Goal: Task Accomplishment & Management: Use online tool/utility

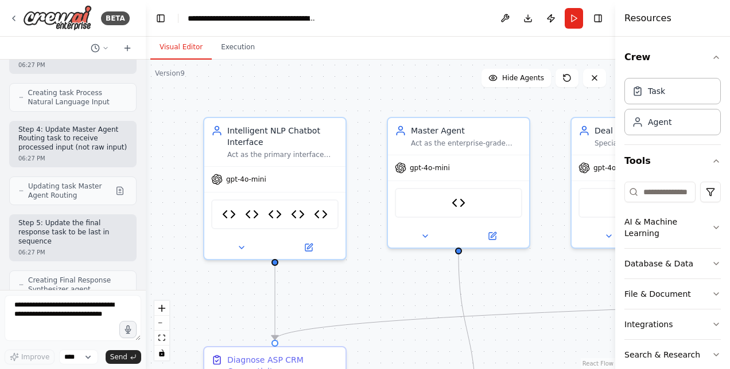
scroll to position [59, 0]
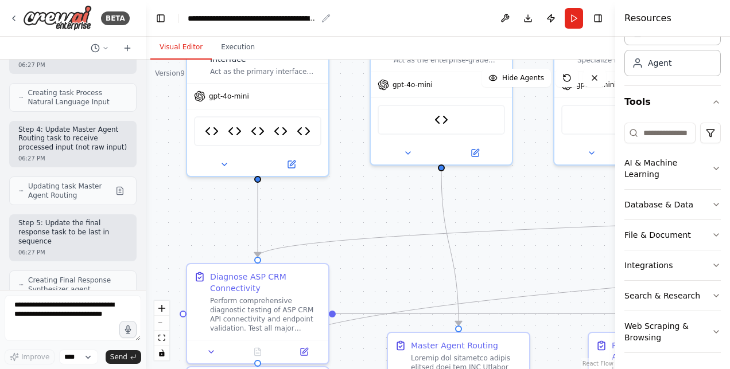
drag, startPoint x: 247, startPoint y: 102, endPoint x: 229, endPoint y: 20, distance: 84.4
click at [229, 20] on main "**********" at bounding box center [380, 184] width 469 height 369
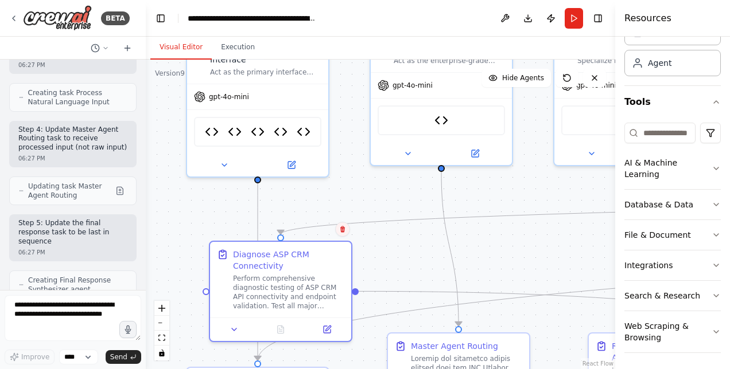
drag, startPoint x: 324, startPoint y: 266, endPoint x: 333, endPoint y: 233, distance: 34.5
click at [333, 233] on div ".deletable-edge-delete-btn { width: 20px; height: 20px; border: 0px solid #ffff…" at bounding box center [380, 215] width 469 height 310
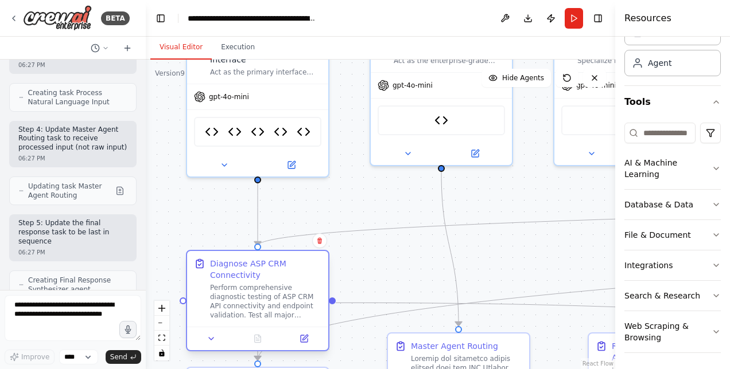
drag, startPoint x: 264, startPoint y: 262, endPoint x: 247, endPoint y: 274, distance: 21.8
click at [247, 274] on div "Diagnose ASP CRM Connectivity" at bounding box center [265, 269] width 111 height 23
click at [166, 325] on button "zoom out" at bounding box center [161, 323] width 15 height 15
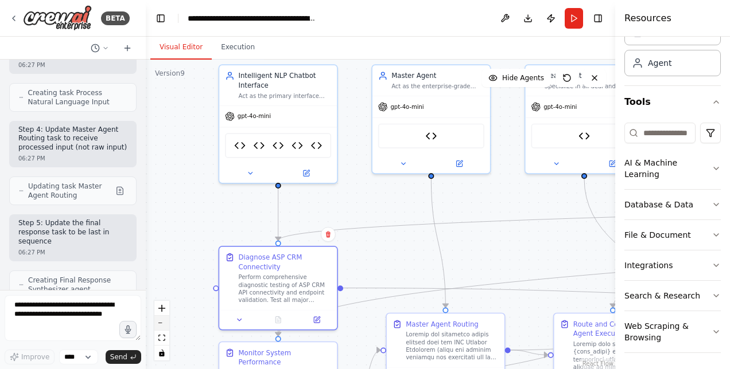
click at [166, 325] on button "zoom out" at bounding box center [161, 323] width 15 height 15
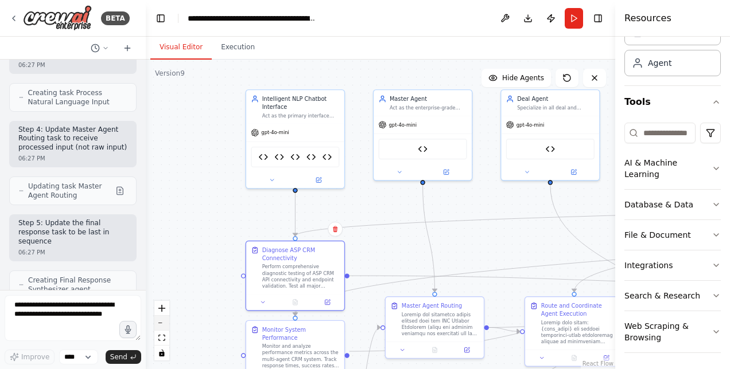
click at [166, 325] on button "zoom out" at bounding box center [161, 323] width 15 height 15
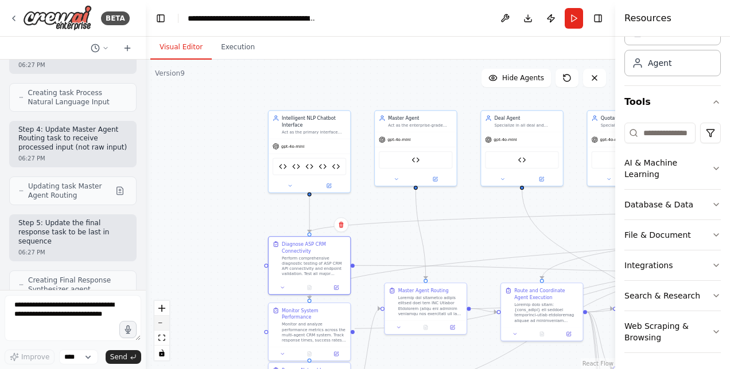
click at [166, 325] on button "zoom out" at bounding box center [161, 323] width 15 height 15
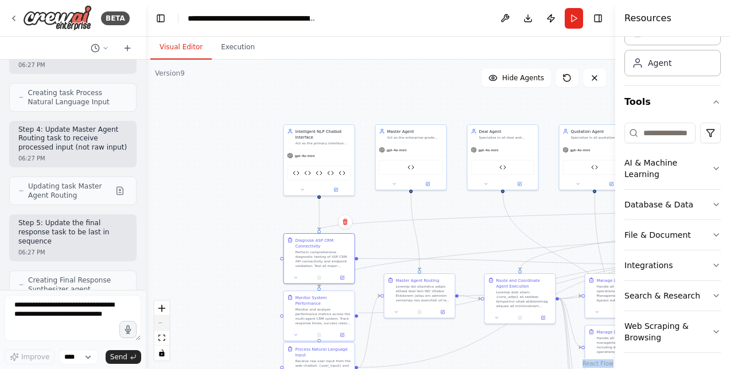
click at [166, 325] on div "React Flow controls" at bounding box center [161, 331] width 15 height 60
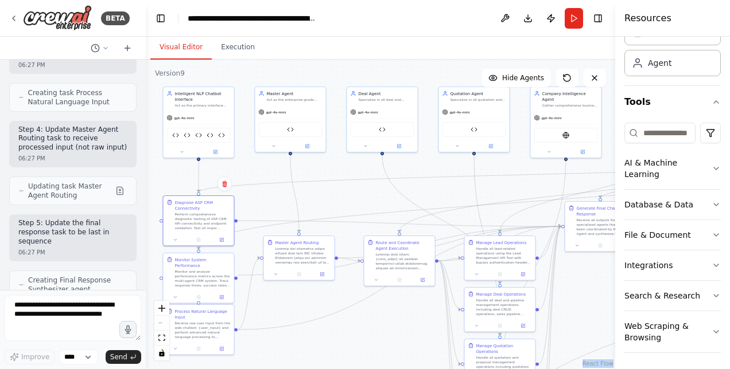
drag, startPoint x: 166, startPoint y: 325, endPoint x: 80, endPoint y: 174, distance: 174.2
click at [80, 174] on div "BETA Hello! I'm the CrewAI assistant. What kind of automation do you want to bu…" at bounding box center [365, 184] width 730 height 369
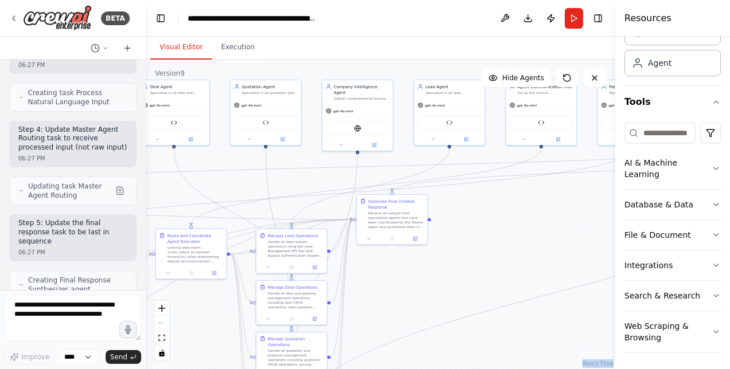
drag, startPoint x: 385, startPoint y: 339, endPoint x: 179, endPoint y: 330, distance: 206.7
click at [179, 330] on div ".deletable-edge-delete-btn { width: 20px; height: 20px; border: 0px solid #ffff…" at bounding box center [380, 215] width 469 height 310
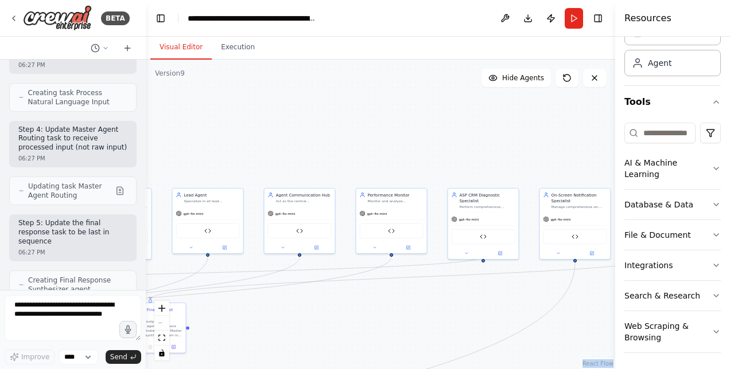
drag, startPoint x: 512, startPoint y: 290, endPoint x: 271, endPoint y: 399, distance: 264.2
click at [271, 369] on html "BETA Hello! I'm the CrewAI assistant. What kind of automation do you want to bu…" at bounding box center [365, 184] width 730 height 369
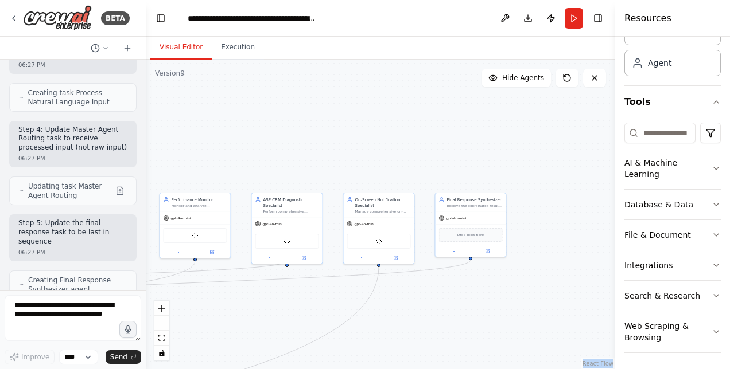
drag, startPoint x: 477, startPoint y: 329, endPoint x: 281, endPoint y: 333, distance: 196.2
click at [281, 333] on div ".deletable-edge-delete-btn { width: 20px; height: 20px; border: 0px solid #ffff…" at bounding box center [380, 215] width 469 height 310
click at [570, 19] on button "Run" at bounding box center [573, 18] width 18 height 21
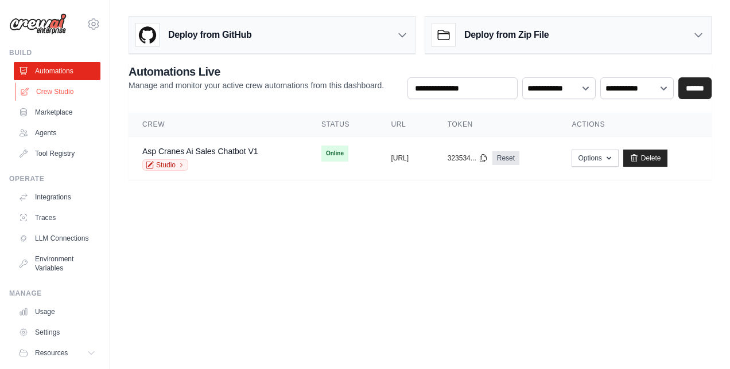
click at [52, 89] on link "Crew Studio" at bounding box center [58, 92] width 87 height 18
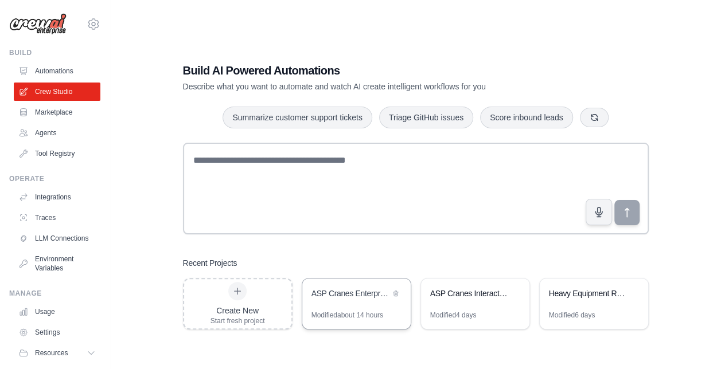
click at [337, 312] on div "Modified about 14 hours" at bounding box center [347, 315] width 72 height 9
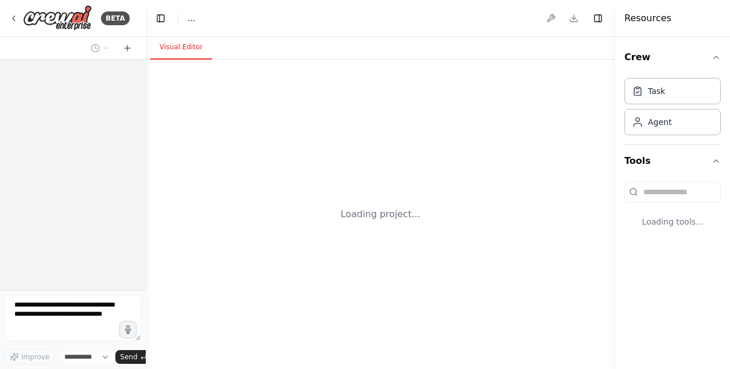
select select "****"
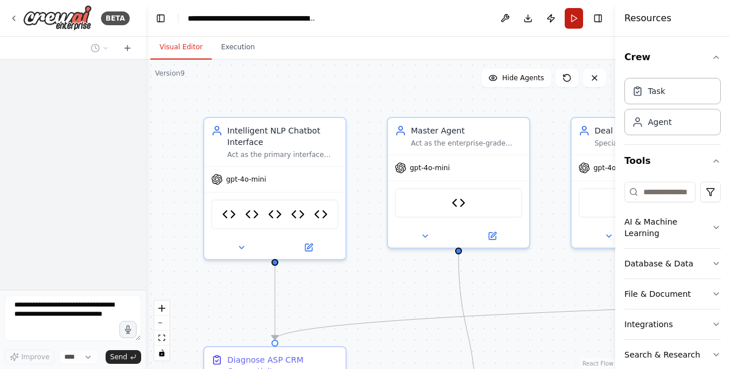
click at [574, 21] on button "Run" at bounding box center [573, 18] width 18 height 21
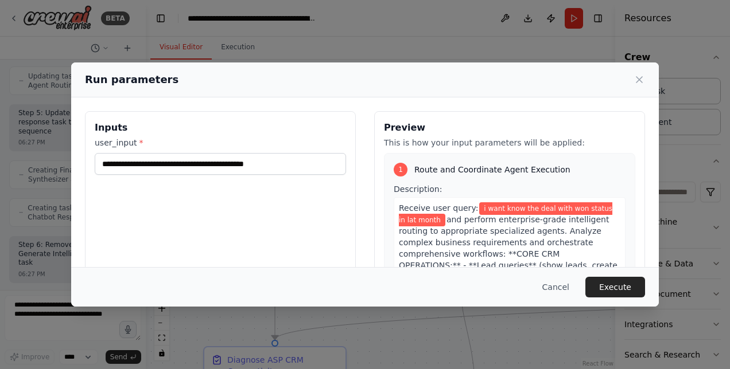
scroll to position [42973, 0]
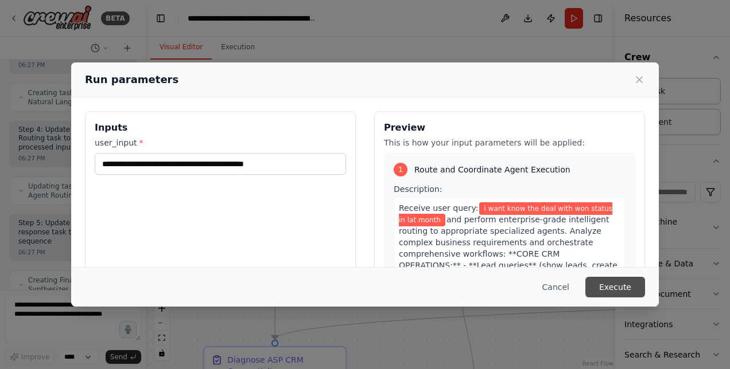
click at [625, 285] on button "Execute" at bounding box center [615, 287] width 60 height 21
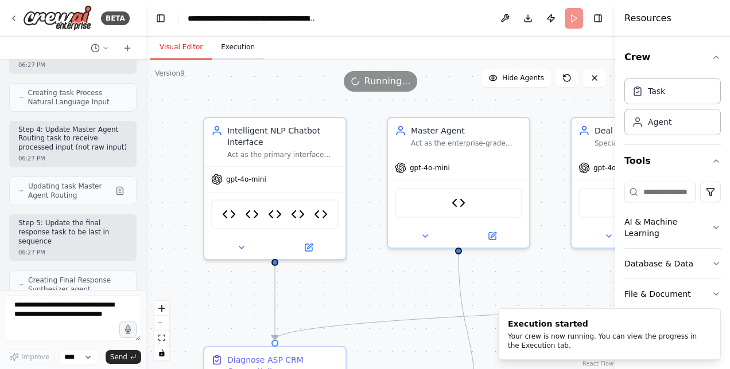
click at [237, 44] on button "Execution" at bounding box center [238, 48] width 52 height 24
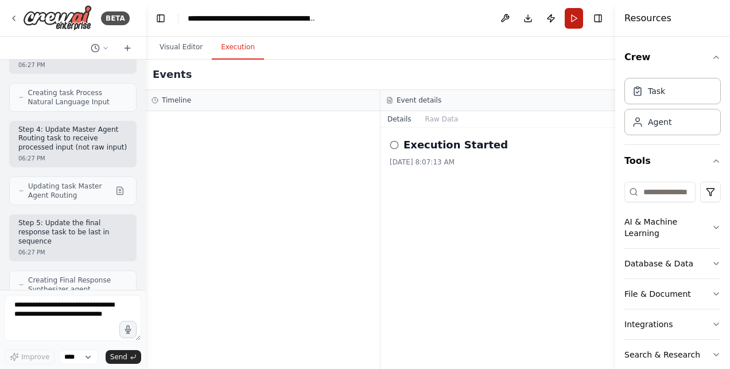
click at [571, 21] on button "Run" at bounding box center [573, 18] width 18 height 21
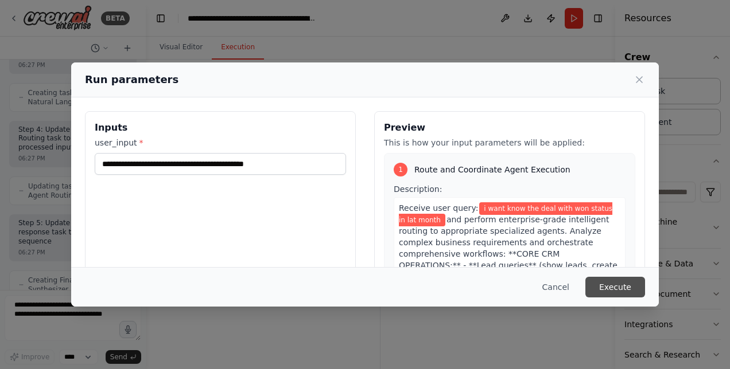
click at [618, 285] on button "Execute" at bounding box center [615, 287] width 60 height 21
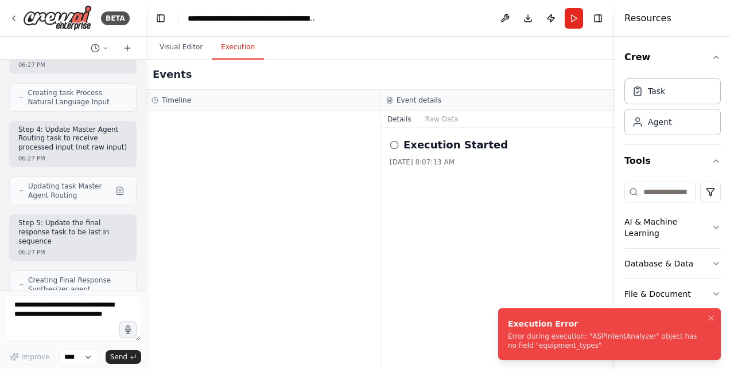
click at [507, 324] on li "Execution Error Error during execution: "ASPIntentAnalyzer" object has no field…" at bounding box center [609, 335] width 223 height 52
drag, startPoint x: 509, startPoint y: 326, endPoint x: 517, endPoint y: 338, distance: 14.5
click at [517, 330] on div "Execution Error" at bounding box center [607, 323] width 198 height 11
drag, startPoint x: 517, startPoint y: 338, endPoint x: 559, endPoint y: 349, distance: 42.7
click at [559, 349] on div "Error during execution: "ASPIntentAnalyzer" object has no field "equipment_type…" at bounding box center [607, 341] width 198 height 18
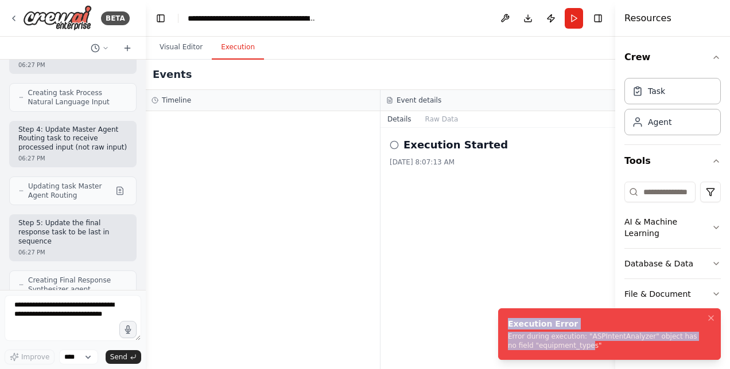
drag, startPoint x: 559, startPoint y: 349, endPoint x: 505, endPoint y: 320, distance: 61.1
click at [505, 320] on li "Execution Error Error during execution: "ASPIntentAnalyzer" object has no field…" at bounding box center [609, 335] width 223 height 52
copy div "Execution Error Error during execution: "ASPIntentAnalyzer" object has no field…"
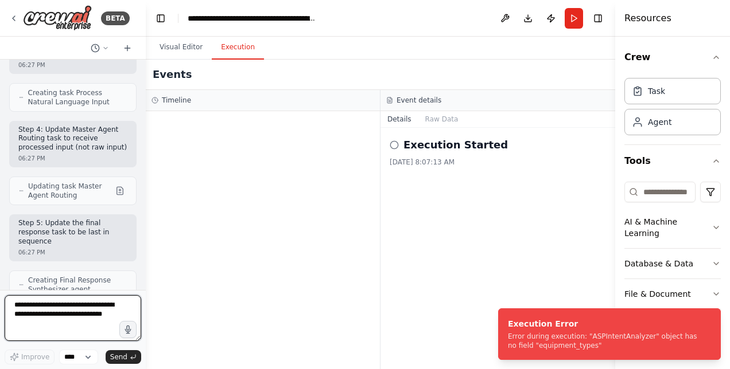
click at [55, 301] on textarea at bounding box center [73, 318] width 137 height 46
paste textarea "**********"
type textarea "**********"
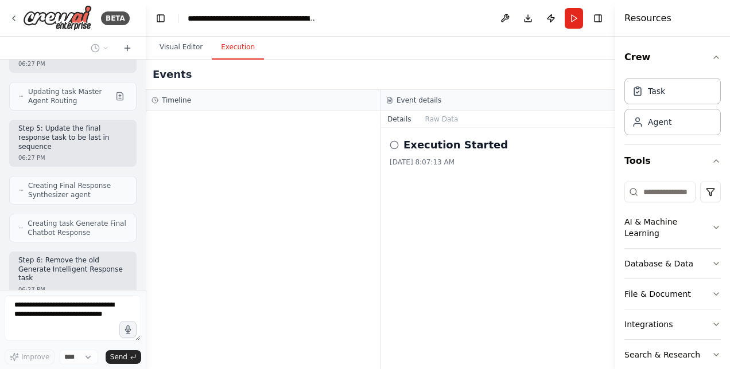
scroll to position [43858, 0]
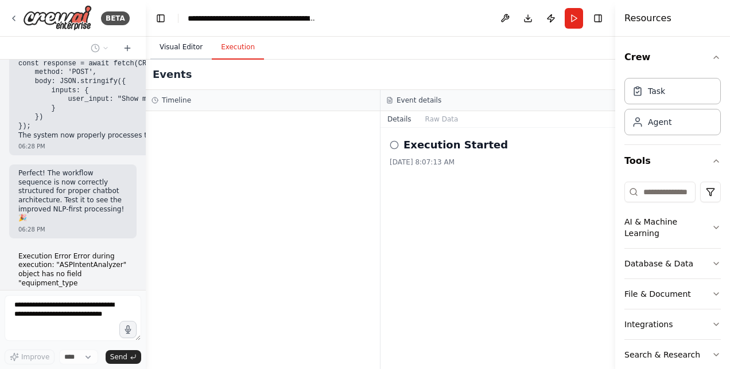
click at [172, 50] on button "Visual Editor" at bounding box center [180, 48] width 61 height 24
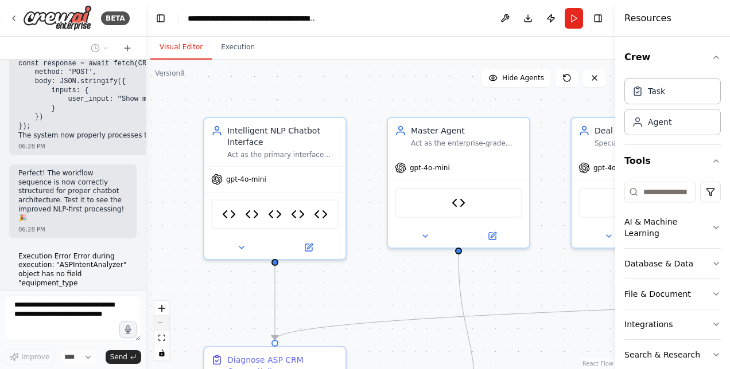
click at [165, 320] on button "zoom out" at bounding box center [161, 323] width 15 height 15
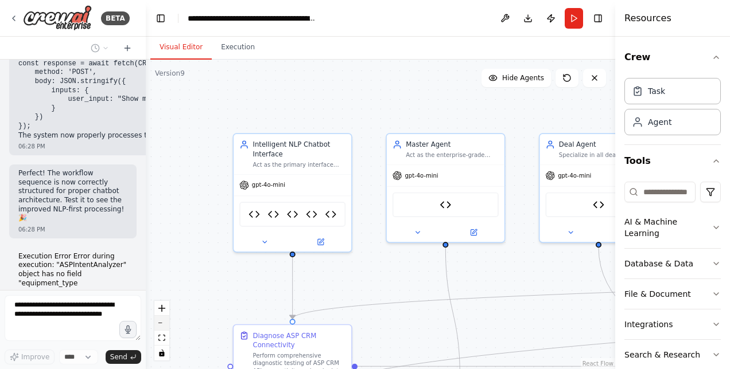
click at [165, 320] on button "zoom out" at bounding box center [161, 323] width 15 height 15
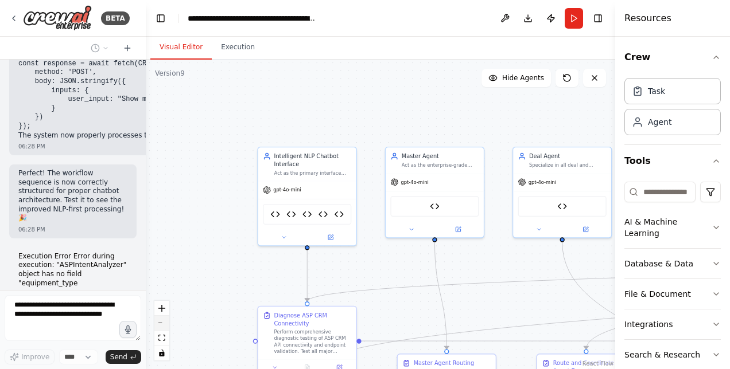
click at [165, 320] on button "zoom out" at bounding box center [161, 323] width 15 height 15
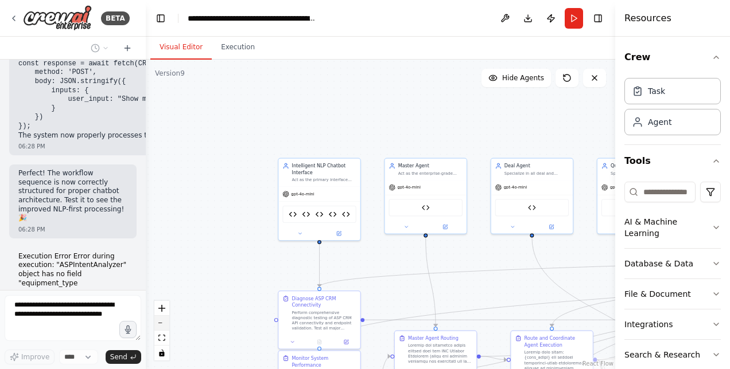
click at [165, 320] on button "zoom out" at bounding box center [161, 323] width 15 height 15
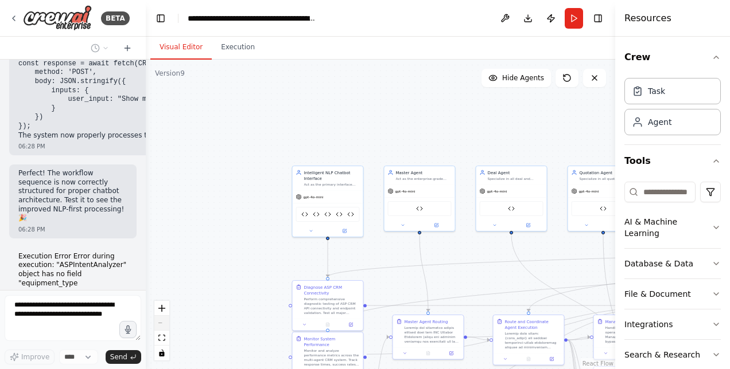
click at [165, 320] on div "React Flow controls" at bounding box center [161, 331] width 15 height 60
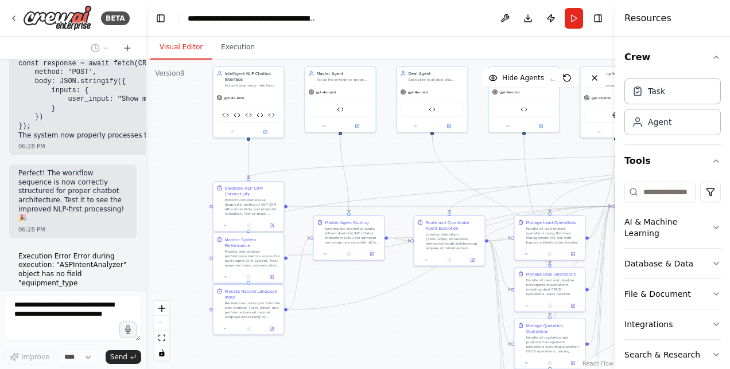
drag, startPoint x: 193, startPoint y: 243, endPoint x: 114, endPoint y: 143, distance: 126.9
click at [114, 143] on div "BETA Hello! I'm the CrewAI assistant. What kind of automation do you want to bu…" at bounding box center [365, 184] width 730 height 369
click at [271, 115] on img at bounding box center [271, 114] width 7 height 7
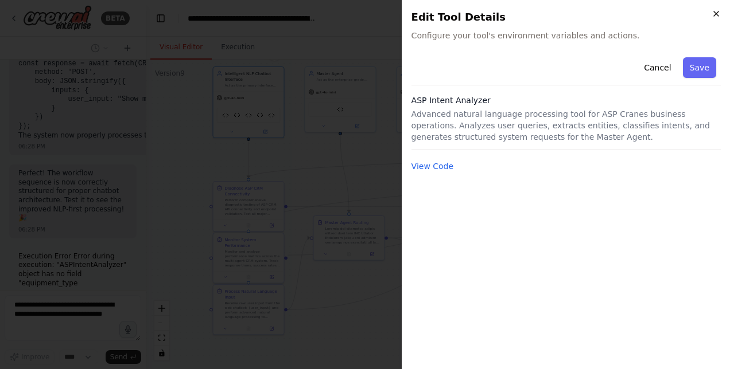
click at [714, 10] on icon "button" at bounding box center [715, 13] width 9 height 9
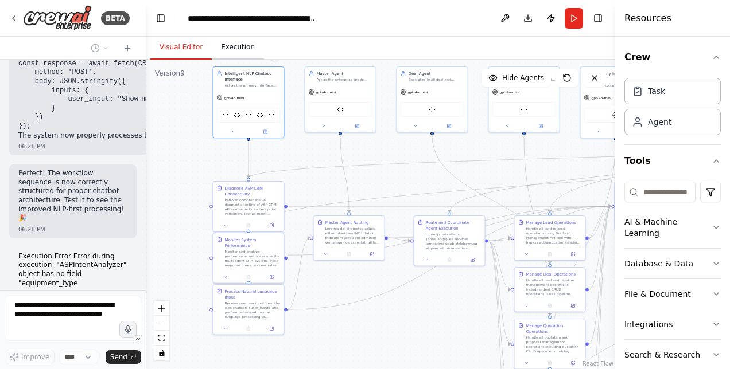
click at [236, 44] on button "Execution" at bounding box center [238, 48] width 52 height 24
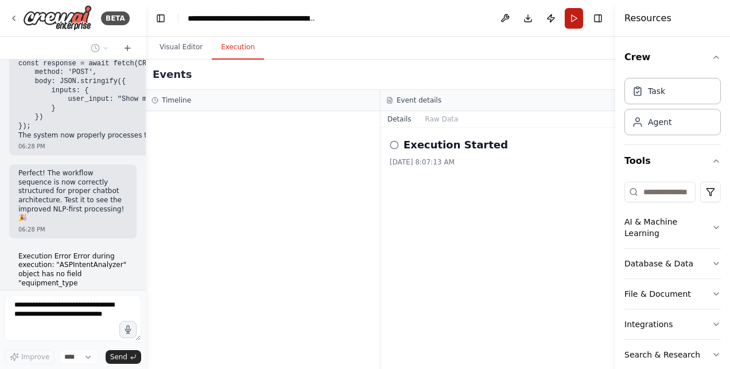
click at [570, 23] on button "Run" at bounding box center [573, 18] width 18 height 21
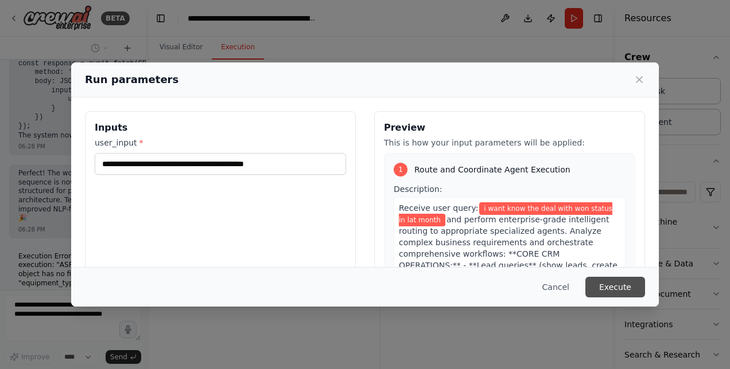
click at [620, 286] on button "Execute" at bounding box center [615, 287] width 60 height 21
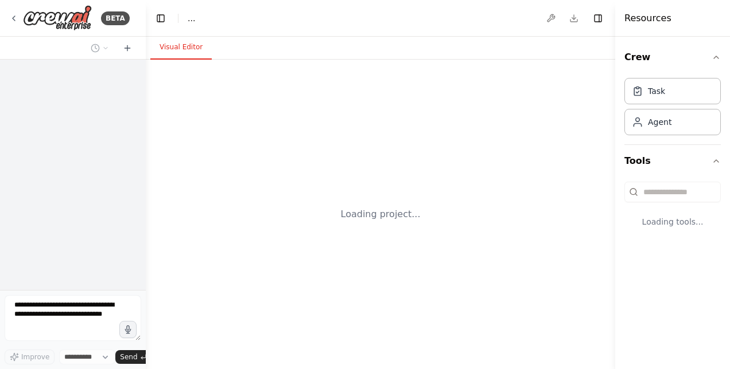
select select "****"
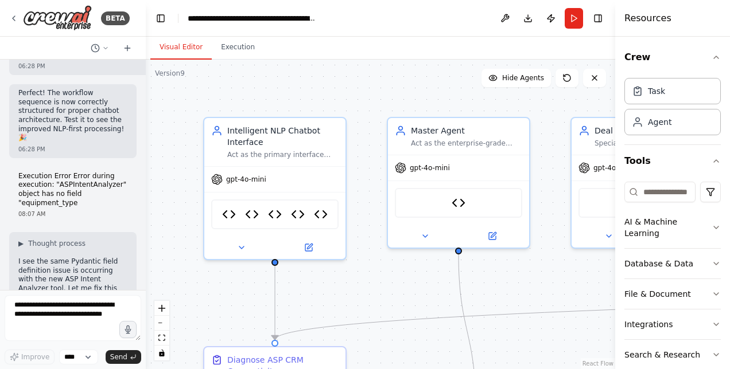
scroll to position [43828, 0]
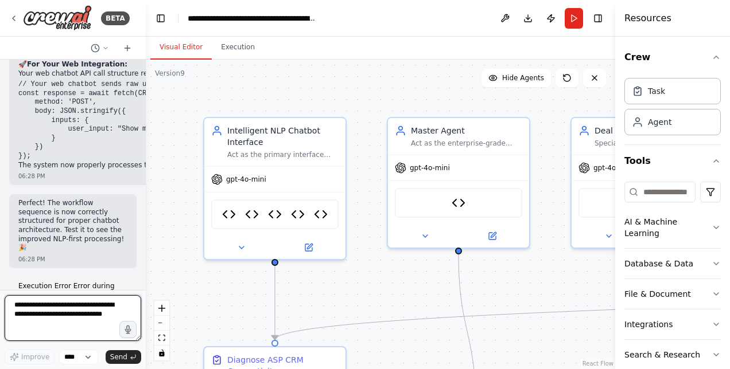
click at [92, 306] on textarea at bounding box center [73, 318] width 137 height 46
type textarea "**********"
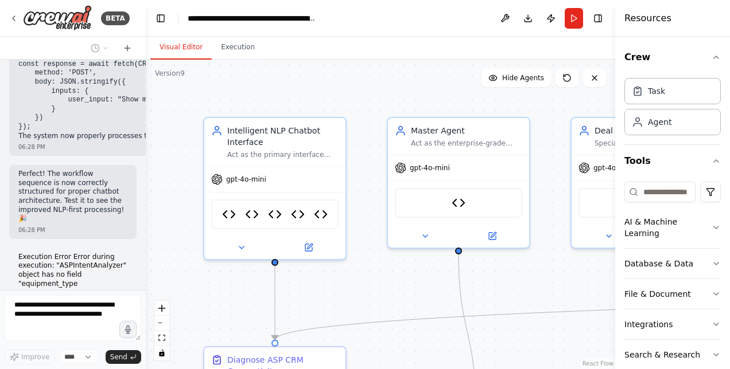
scroll to position [43897, 0]
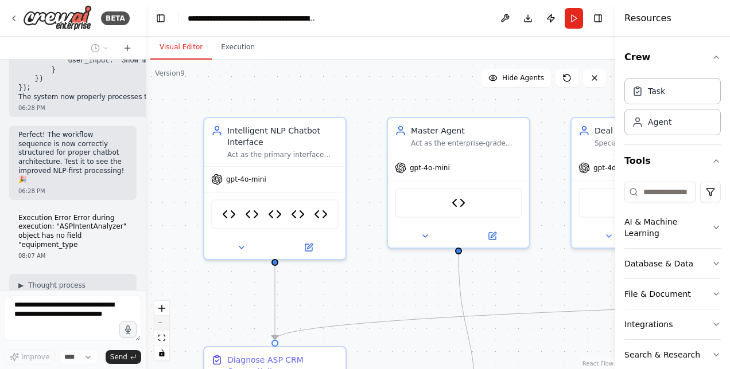
click at [162, 324] on icon "zoom out" at bounding box center [161, 323] width 7 height 1
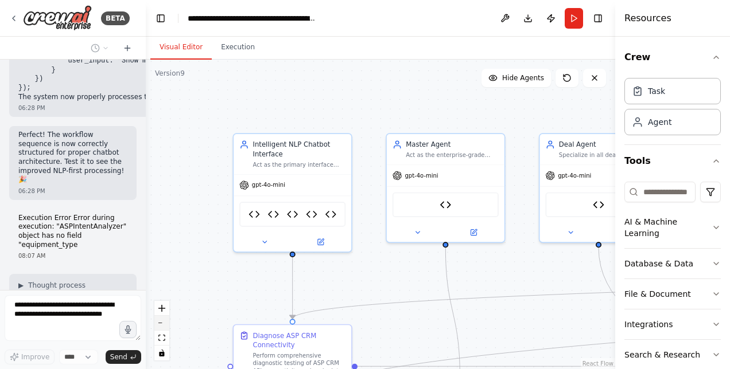
click at [162, 324] on icon "zoom out" at bounding box center [161, 323] width 7 height 1
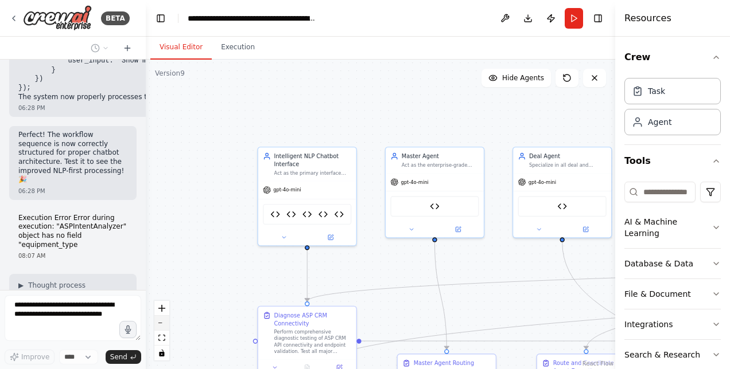
click at [162, 324] on icon "zoom out" at bounding box center [161, 323] width 7 height 1
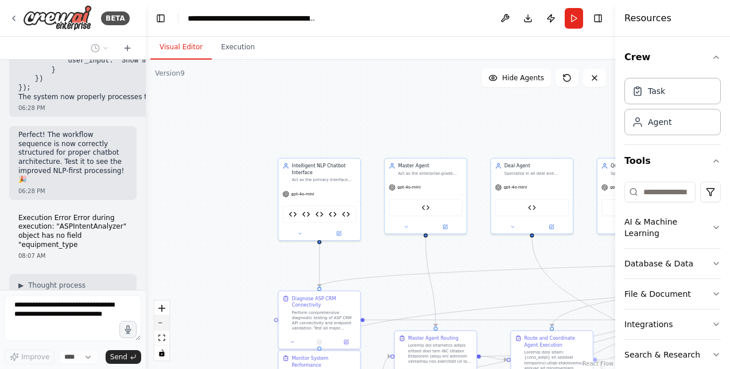
click at [162, 324] on icon "zoom out" at bounding box center [161, 323] width 7 height 1
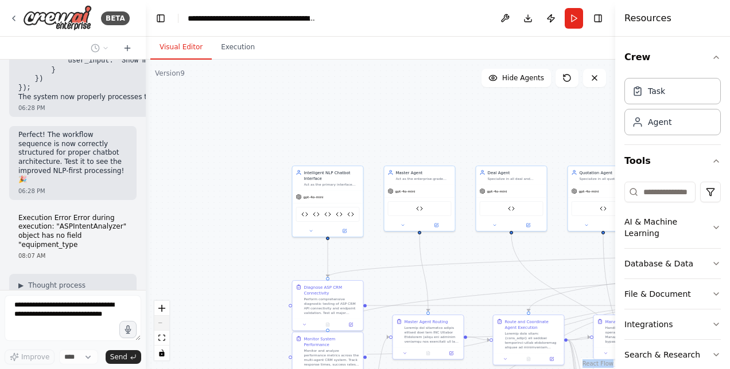
click at [162, 324] on div "React Flow controls" at bounding box center [161, 331] width 15 height 60
drag, startPoint x: 315, startPoint y: 307, endPoint x: 226, endPoint y: 274, distance: 95.5
click at [226, 274] on div "Perform comprehensive diagnostic testing of ASP CRM API connectivity and endpoi…" at bounding box center [252, 276] width 56 height 18
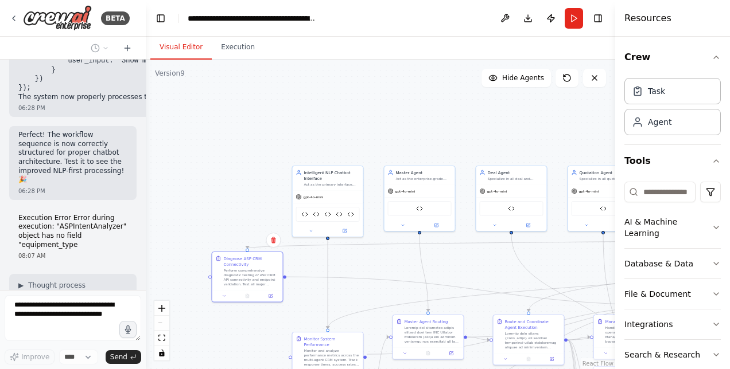
click at [158, 320] on div "React Flow controls" at bounding box center [161, 331] width 15 height 60
click at [161, 325] on div "React Flow controls" at bounding box center [161, 331] width 15 height 60
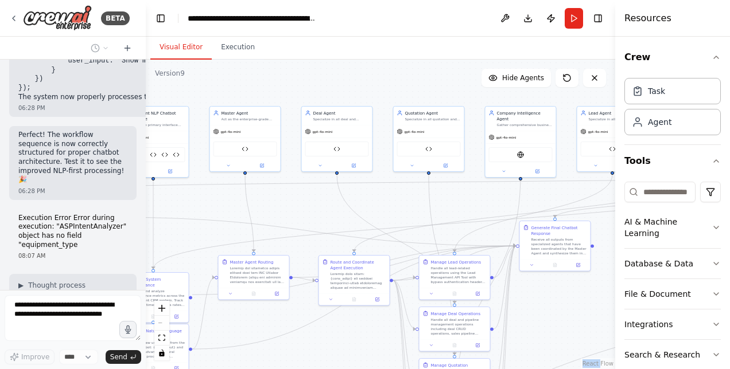
drag, startPoint x: 161, startPoint y: 325, endPoint x: 62, endPoint y: 126, distance: 221.6
click at [62, 126] on div "BETA Hello! I'm the CrewAI assistant. What kind of automation do you want to bu…" at bounding box center [365, 184] width 730 height 369
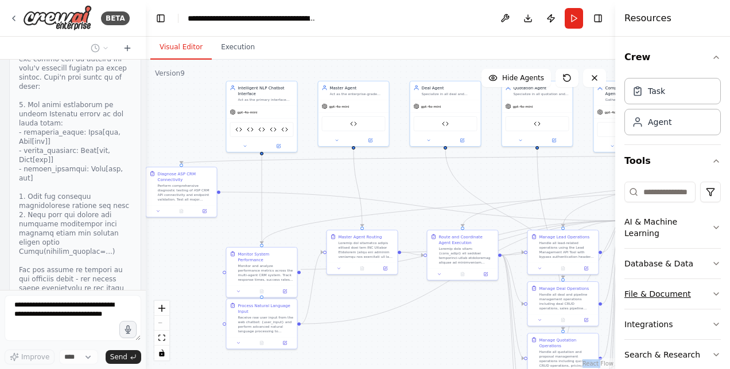
scroll to position [44453, 0]
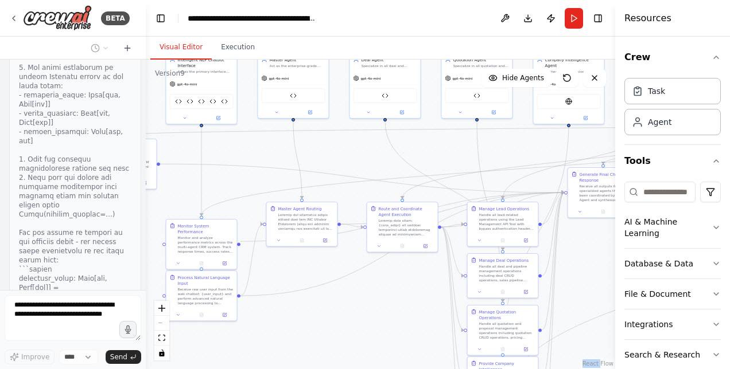
drag, startPoint x: 554, startPoint y: 309, endPoint x: 605, endPoint y: 255, distance: 73.9
click at [605, 255] on div ".deletable-edge-delete-btn { width: 20px; height: 20px; border: 0px solid #ffff…" at bounding box center [380, 215] width 469 height 310
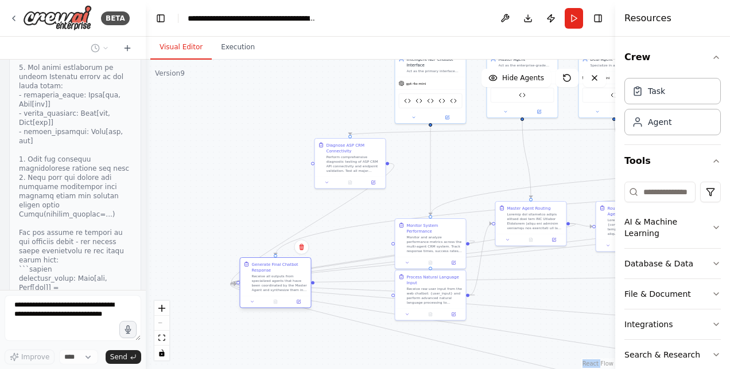
drag, startPoint x: 598, startPoint y: 196, endPoint x: 260, endPoint y: 286, distance: 349.1
click at [260, 286] on div "Receive all outputs from specialized agents that have been coordinated by the M…" at bounding box center [280, 283] width 56 height 18
drag, startPoint x: 439, startPoint y: 238, endPoint x: 497, endPoint y: 163, distance: 94.1
click at [497, 163] on div "Monitor and analyze performance metrics across the multi-agent CRM system. Trac…" at bounding box center [492, 168] width 56 height 18
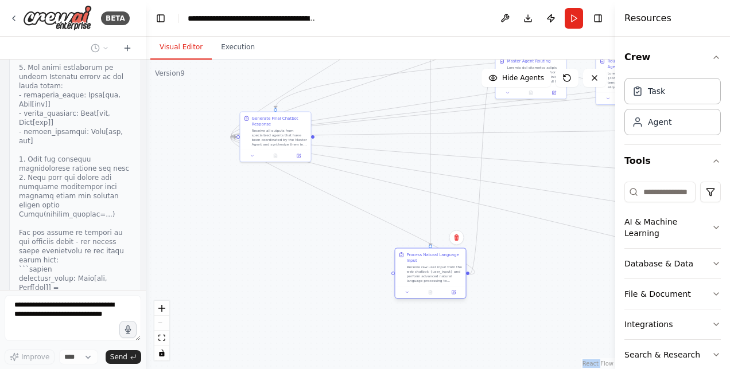
drag, startPoint x: 435, startPoint y: 301, endPoint x: 436, endPoint y: 279, distance: 21.8
click at [436, 279] on div "Receive raw user input from the web chatbot: {user_input} and perform advanced …" at bounding box center [435, 274] width 56 height 18
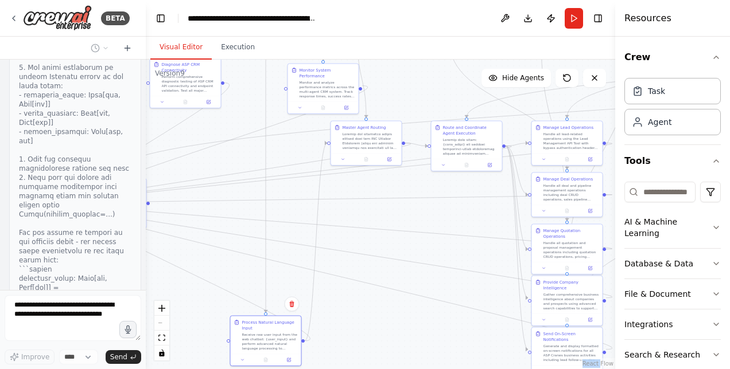
drag, startPoint x: 564, startPoint y: 209, endPoint x: 399, endPoint y: 276, distance: 177.6
click at [399, 276] on div ".deletable-edge-delete-btn { width: 20px; height: 20px; border: 0px solid #ffff…" at bounding box center [380, 215] width 469 height 310
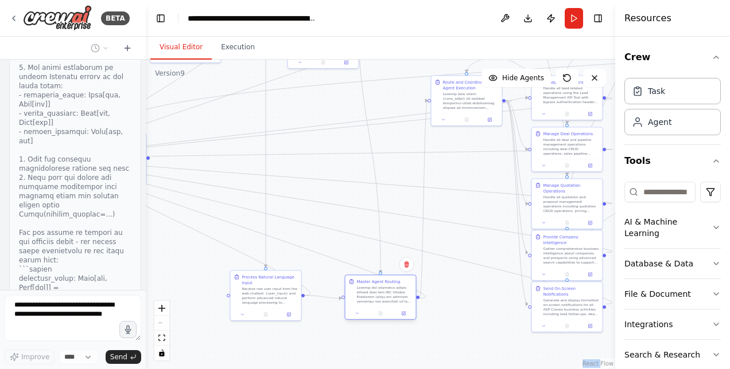
drag, startPoint x: 372, startPoint y: 148, endPoint x: 384, endPoint y: 305, distance: 157.1
click at [384, 305] on div "Master Agent Routing" at bounding box center [380, 291] width 71 height 32
drag, startPoint x: 474, startPoint y: 104, endPoint x: 473, endPoint y: 307, distance: 202.5
click at [473, 307] on div at bounding box center [471, 300] width 56 height 18
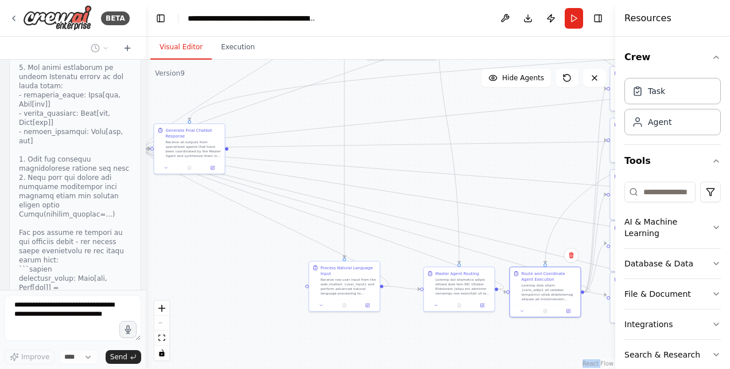
drag, startPoint x: 463, startPoint y: 158, endPoint x: 541, endPoint y: 147, distance: 78.9
click at [541, 147] on div ".deletable-edge-delete-btn { width: 20px; height: 20px; border: 0px solid #ffff…" at bounding box center [380, 215] width 469 height 310
drag, startPoint x: 470, startPoint y: 285, endPoint x: 457, endPoint y: 285, distance: 12.6
click at [457, 285] on div at bounding box center [451, 283] width 56 height 18
drag, startPoint x: 404, startPoint y: 193, endPoint x: 396, endPoint y: 262, distance: 69.2
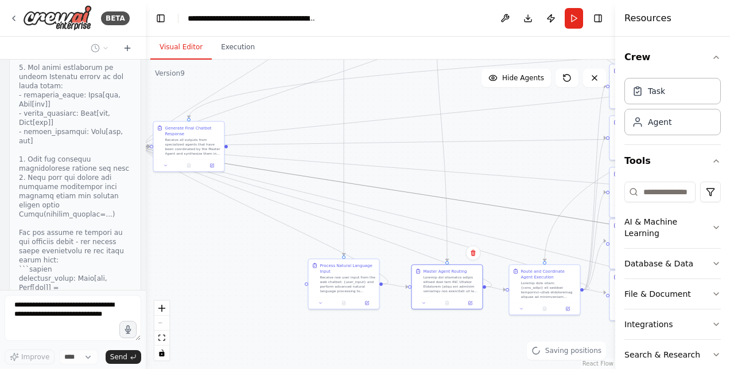
click at [396, 262] on div ".deletable-edge-delete-btn { width: 20px; height: 20px; border: 0px solid #ffff…" at bounding box center [380, 215] width 469 height 310
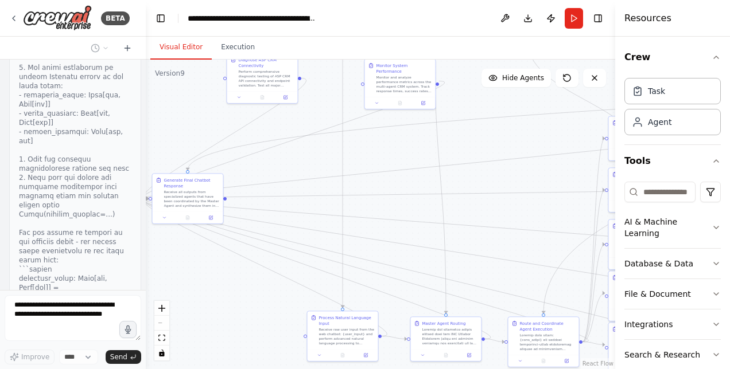
drag, startPoint x: 400, startPoint y: 158, endPoint x: 399, endPoint y: 210, distance: 52.2
click at [399, 210] on div ".deletable-edge-delete-btn { width: 20px; height: 20px; border: 0px solid #ffff…" at bounding box center [380, 215] width 469 height 310
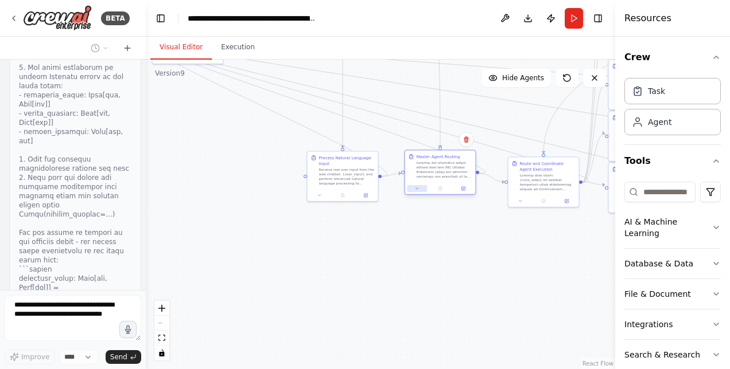
drag, startPoint x: 428, startPoint y: 349, endPoint x: 420, endPoint y: 181, distance: 167.7
click at [420, 181] on div "Master Agent Routing" at bounding box center [440, 172] width 72 height 45
drag, startPoint x: 351, startPoint y: 182, endPoint x: 353, endPoint y: 205, distance: 23.0
click at [353, 205] on div "Process Natural Language Input" at bounding box center [342, 186] width 71 height 38
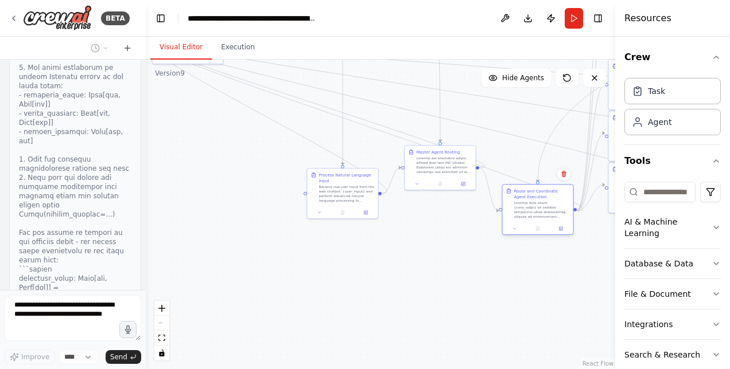
drag, startPoint x: 521, startPoint y: 186, endPoint x: 517, endPoint y: 213, distance: 27.8
click at [517, 213] on div at bounding box center [542, 210] width 56 height 18
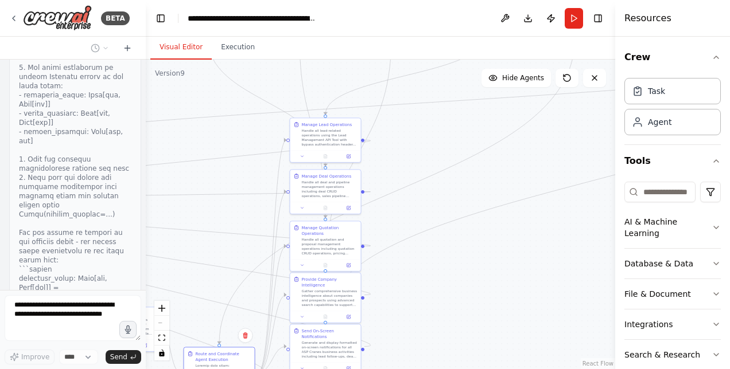
drag, startPoint x: 473, startPoint y: 237, endPoint x: 154, endPoint y: 399, distance: 357.1
click at [154, 369] on html "BETA Hello! I'm the CrewAI assistant. What kind of automation do you want to bu…" at bounding box center [365, 184] width 730 height 369
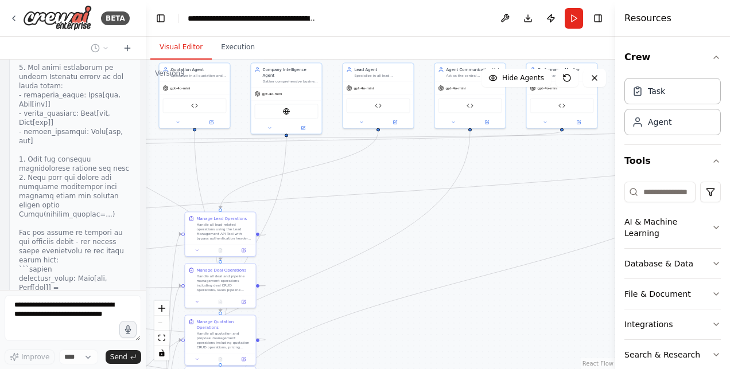
drag, startPoint x: 508, startPoint y: 297, endPoint x: 434, endPoint y: 372, distance: 105.1
click at [434, 369] on html "BETA Hello! I'm the CrewAI assistant. What kind of automation do you want to bu…" at bounding box center [365, 184] width 730 height 369
click at [391, 89] on div "gpt-4o-mini" at bounding box center [379, 87] width 71 height 13
drag, startPoint x: 456, startPoint y: 93, endPoint x: 310, endPoint y: 250, distance: 213.5
click at [310, 250] on div "Agent Registry Management Tool" at bounding box center [327, 254] width 71 height 22
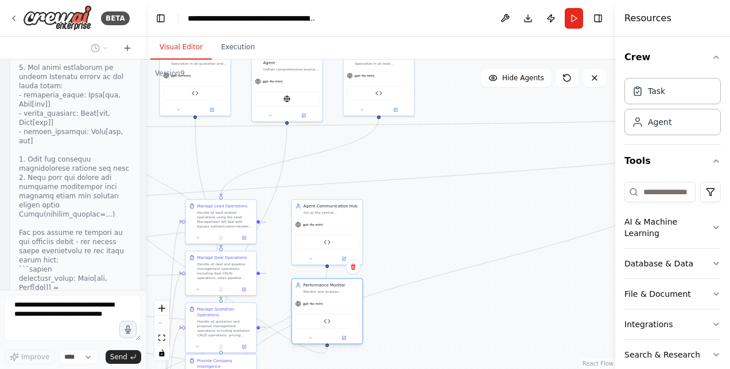
drag, startPoint x: 547, startPoint y: 112, endPoint x: 300, endPoint y: 342, distance: 337.3
click at [300, 342] on div "gpt-4o-mini ASP CRM Diagnostic Tool" at bounding box center [327, 321] width 71 height 46
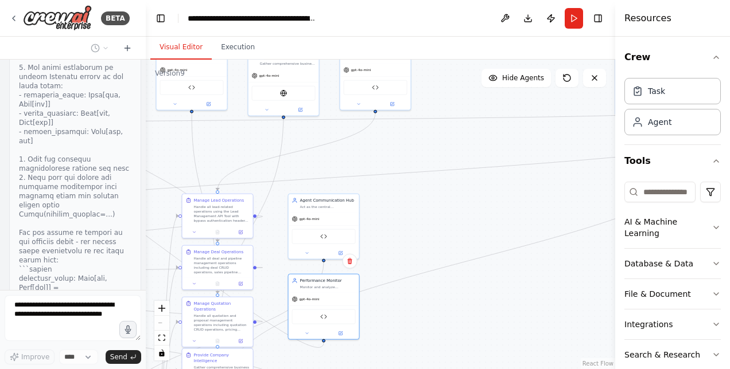
drag, startPoint x: 527, startPoint y: 186, endPoint x: 523, endPoint y: 180, distance: 6.7
click at [523, 180] on div ".deletable-edge-delete-btn { width: 20px; height: 20px; border: 0px solid #ffff…" at bounding box center [380, 215] width 469 height 310
drag, startPoint x: 338, startPoint y: 221, endPoint x: 406, endPoint y: 221, distance: 67.7
click at [428, 211] on div "gpt-4o-mini" at bounding box center [398, 206] width 71 height 13
click at [266, 270] on div ".deletable-edge-delete-btn { width: 20px; height: 20px; border: 0px solid #ffff…" at bounding box center [380, 215] width 469 height 310
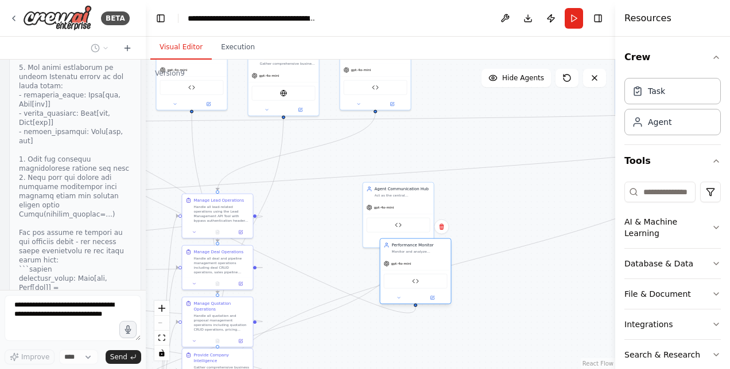
drag, startPoint x: 307, startPoint y: 301, endPoint x: 411, endPoint y: 262, distance: 110.6
click at [411, 262] on div "gpt-4o-mini" at bounding box center [415, 264] width 71 height 13
click at [231, 280] on div "Manage Deal Operations Handle all deal and pipeline management operations inclu…" at bounding box center [221, 266] width 72 height 45
click at [224, 289] on div at bounding box center [215, 295] width 71 height 12
drag, startPoint x: 237, startPoint y: 280, endPoint x: 234, endPoint y: 267, distance: 14.2
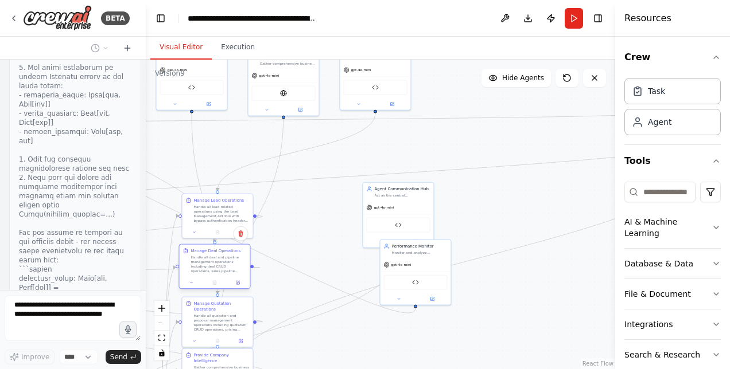
click at [234, 267] on div "Handle all deal and pipeline management operations including deal CRUD operatio…" at bounding box center [219, 264] width 56 height 18
drag, startPoint x: 389, startPoint y: 219, endPoint x: 365, endPoint y: 220, distance: 24.1
click at [365, 220] on div "Agent Registry Management Tool" at bounding box center [376, 224] width 64 height 15
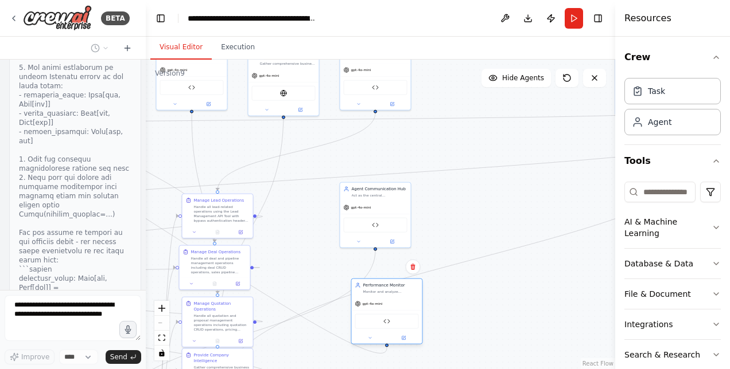
drag, startPoint x: 404, startPoint y: 266, endPoint x: 376, endPoint y: 311, distance: 53.3
click at [376, 311] on div "gpt-4o-mini ASP CRM Diagnostic Tool" at bounding box center [387, 321] width 71 height 46
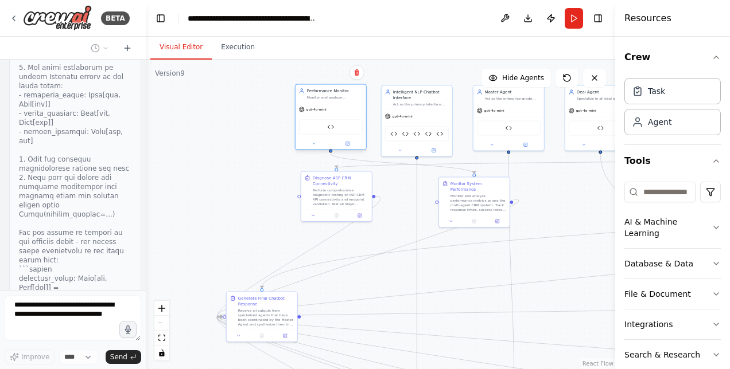
drag, startPoint x: 375, startPoint y: 315, endPoint x: 316, endPoint y: 123, distance: 201.0
click at [316, 123] on div "ASP CRM Diagnostic Tool" at bounding box center [330, 127] width 71 height 22
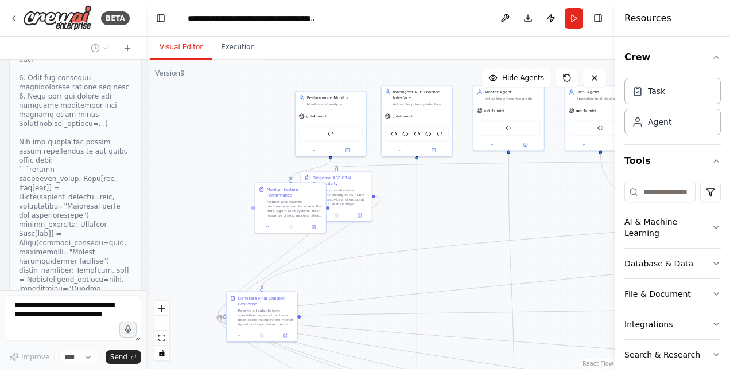
scroll to position [45203, 0]
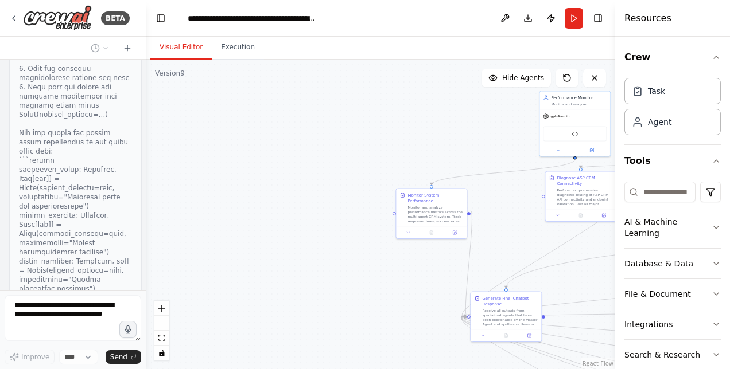
drag, startPoint x: 496, startPoint y: 198, endPoint x: 348, endPoint y: 220, distance: 149.6
click at [348, 220] on div ".deletable-edge-delete-btn { width: 20px; height: 20px; border: 0px solid #ffff…" at bounding box center [380, 215] width 469 height 310
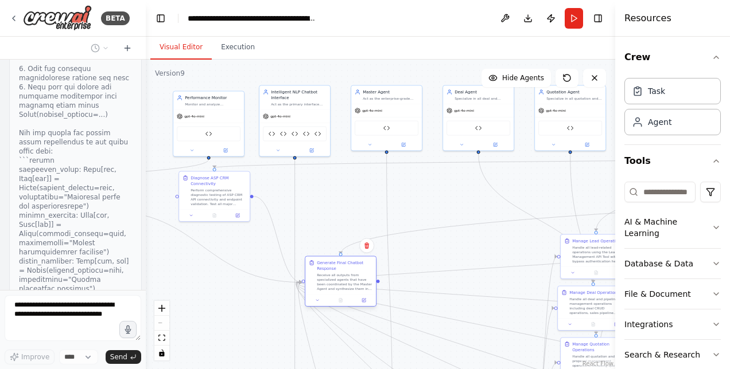
drag, startPoint x: 499, startPoint y: 301, endPoint x: 343, endPoint y: 265, distance: 160.0
click at [343, 265] on div "Generate Final Chatbot Response" at bounding box center [345, 265] width 56 height 11
click at [325, 193] on div ".deletable-edge-delete-btn { width: 20px; height: 20px; border: 0px solid #ffff…" at bounding box center [380, 215] width 469 height 310
drag, startPoint x: 552, startPoint y: 225, endPoint x: 412, endPoint y: 188, distance: 144.3
click at [412, 188] on div ".deletable-edge-delete-btn { width: 20px; height: 20px; border: 0px solid #ffff…" at bounding box center [380, 215] width 469 height 310
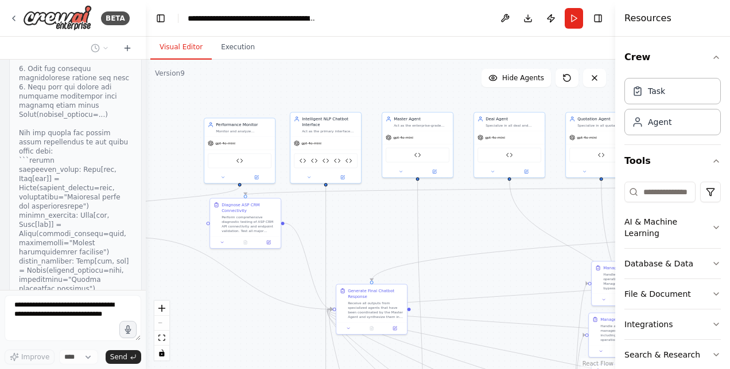
drag, startPoint x: 507, startPoint y: 289, endPoint x: 537, endPoint y: 316, distance: 41.1
click at [537, 316] on div ".deletable-edge-delete-btn { width: 20px; height: 20px; border: 0px solid #ffff…" at bounding box center [380, 215] width 469 height 310
drag, startPoint x: 254, startPoint y: 147, endPoint x: 251, endPoint y: 140, distance: 7.3
click at [251, 140] on div "gpt-4o-mini" at bounding box center [239, 136] width 71 height 13
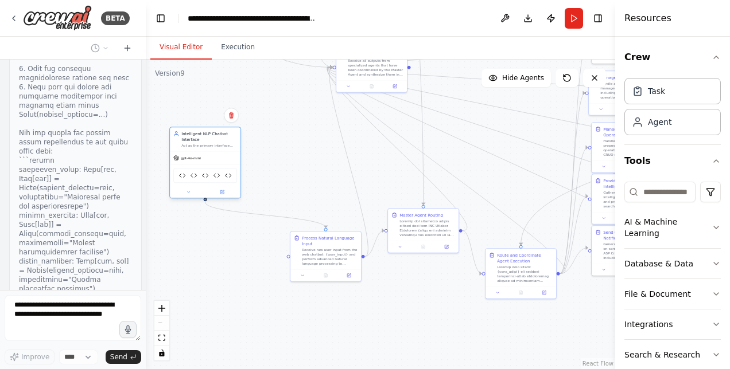
drag, startPoint x: 326, startPoint y: 153, endPoint x: 206, endPoint y: 169, distance: 121.0
click at [206, 169] on div "Lead Management API Tool Deal Management API Tool Quotation Management API Tool…" at bounding box center [205, 175] width 64 height 15
drag, startPoint x: 325, startPoint y: 258, endPoint x: 202, endPoint y: 264, distance: 123.5
click at [202, 264] on div "Receive raw user input from the web chatbot: {user_input} and perform advanced …" at bounding box center [209, 261] width 56 height 18
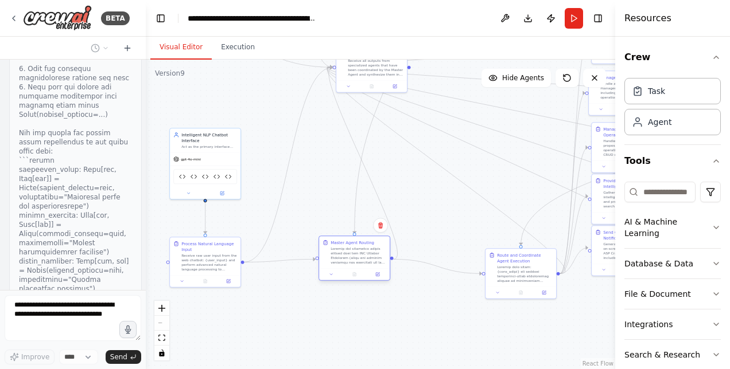
click at [346, 273] on div at bounding box center [354, 274] width 71 height 12
click at [334, 272] on div at bounding box center [342, 274] width 71 height 12
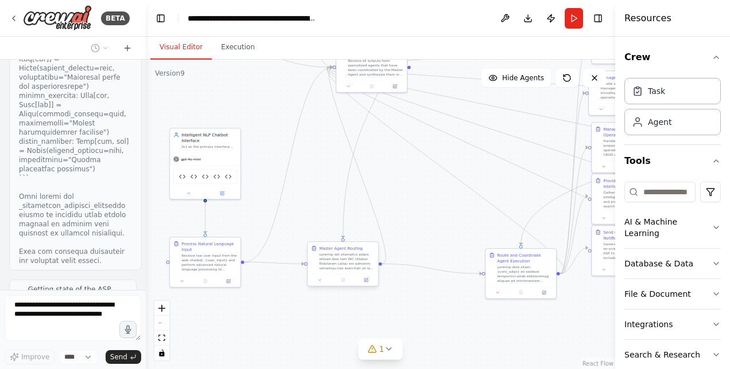
scroll to position [45314, 0]
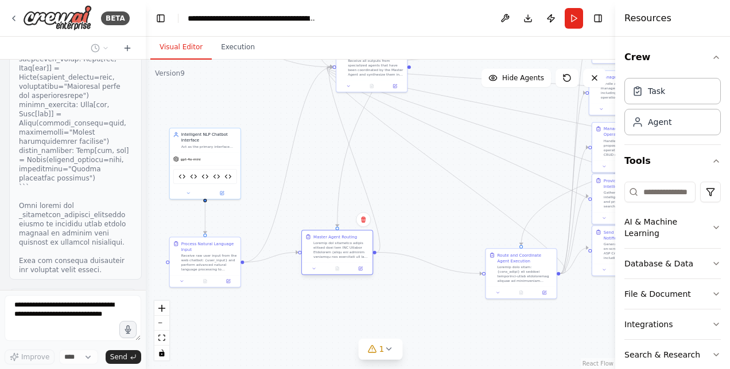
click at [334, 263] on div at bounding box center [337, 269] width 71 height 12
drag, startPoint x: 334, startPoint y: 264, endPoint x: 335, endPoint y: 274, distance: 9.8
click at [335, 274] on div at bounding box center [337, 280] width 71 height 12
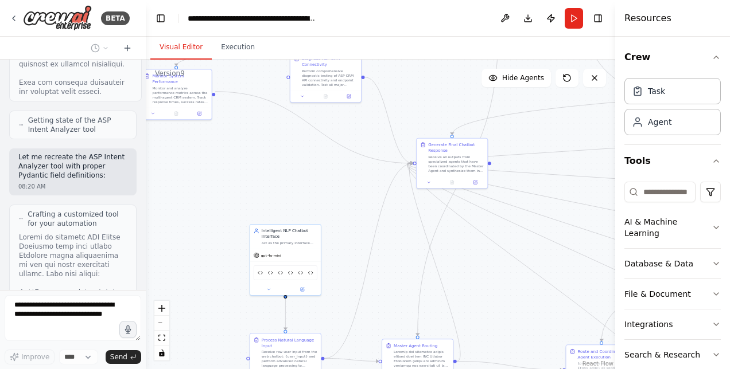
scroll to position [45501, 0]
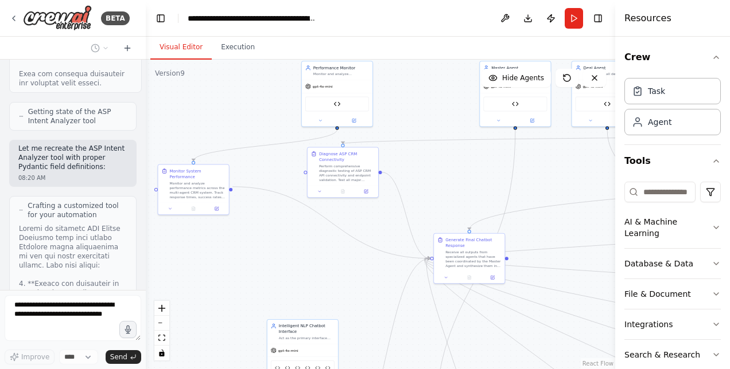
drag, startPoint x: 314, startPoint y: 181, endPoint x: 412, endPoint y: 373, distance: 215.0
click at [412, 369] on html "BETA Hello! I'm the CrewAI assistant. What kind of automation do you want to bu…" at bounding box center [365, 184] width 730 height 369
drag, startPoint x: 463, startPoint y: 257, endPoint x: 551, endPoint y: 286, distance: 92.9
click at [551, 286] on div "Receive all outputs from specialized agents that have been coordinated by the M…" at bounding box center [565, 287] width 56 height 18
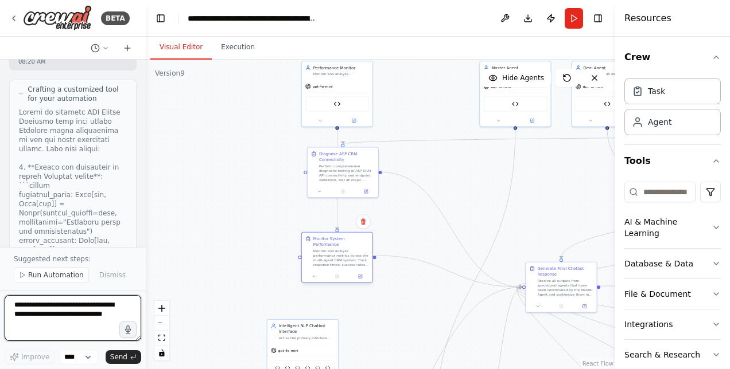
drag, startPoint x: 192, startPoint y: 185, endPoint x: 341, endPoint y: 257, distance: 165.7
click at [341, 257] on div "Monitor and analyze performance metrics across the multi-agent CRM system. Trac…" at bounding box center [341, 258] width 56 height 18
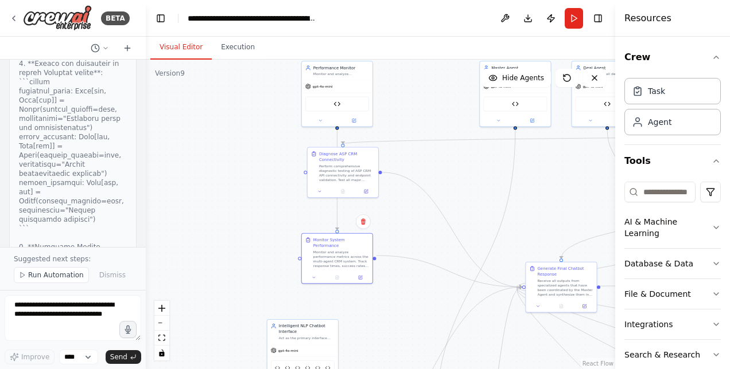
click at [390, 187] on div ".deletable-edge-delete-btn { width: 20px; height: 20px; border: 0px solid #ffff…" at bounding box center [380, 215] width 469 height 310
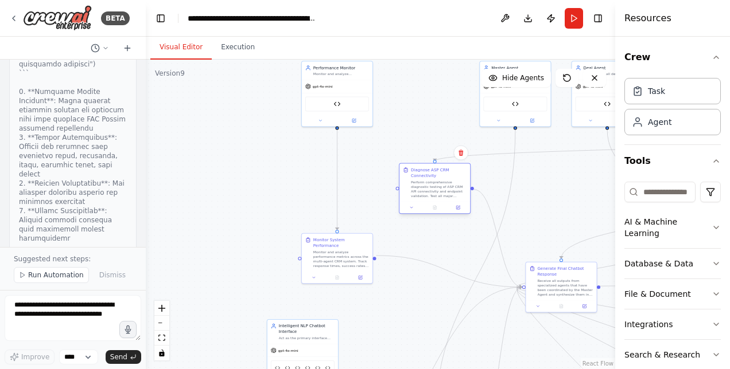
drag, startPoint x: 326, startPoint y: 154, endPoint x: 416, endPoint y: 173, distance: 92.5
click at [416, 173] on div "Diagnose ASP CRM Connectivity" at bounding box center [439, 172] width 56 height 11
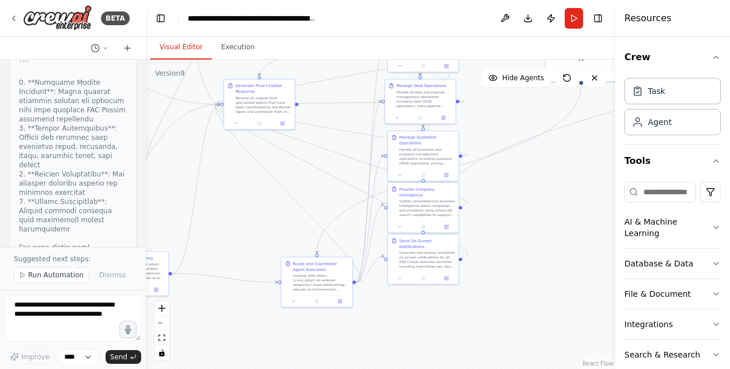
drag, startPoint x: 449, startPoint y: 242, endPoint x: 147, endPoint y: 59, distance: 352.9
click at [147, 59] on div "Visual Editor Execution Version 9 Show Tools Hide Agents .deletable-edge-delete…" at bounding box center [380, 203] width 469 height 333
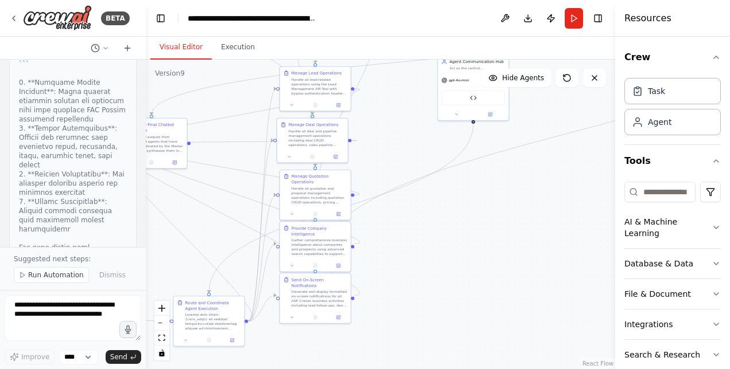
drag, startPoint x: 450, startPoint y: 304, endPoint x: 342, endPoint y: 342, distance: 114.3
click at [342, 342] on div ".deletable-edge-delete-btn { width: 20px; height: 20px; border: 0px solid #ffff…" at bounding box center [380, 215] width 469 height 310
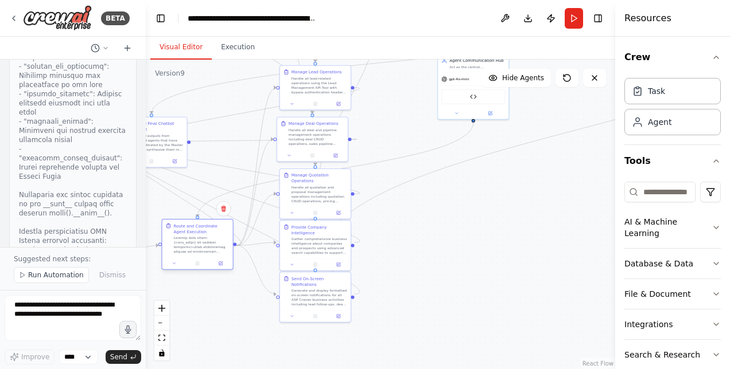
drag, startPoint x: 222, startPoint y: 319, endPoint x: 220, endPoint y: 246, distance: 73.4
click at [220, 246] on div at bounding box center [202, 245] width 56 height 18
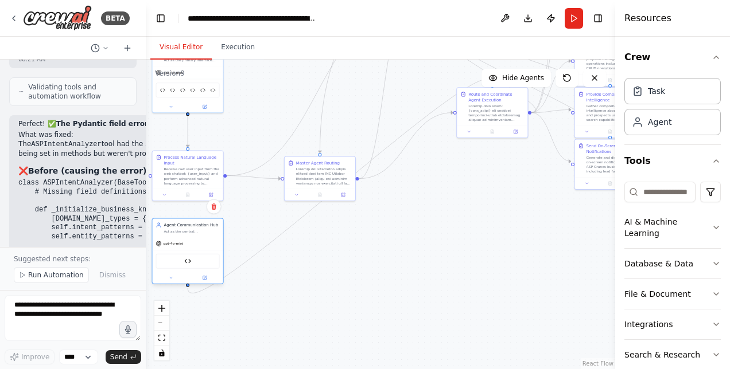
drag, startPoint x: 467, startPoint y: 102, endPoint x: 184, endPoint y: 268, distance: 327.8
click at [184, 268] on div "Agent Registry Management Tool" at bounding box center [188, 261] width 64 height 15
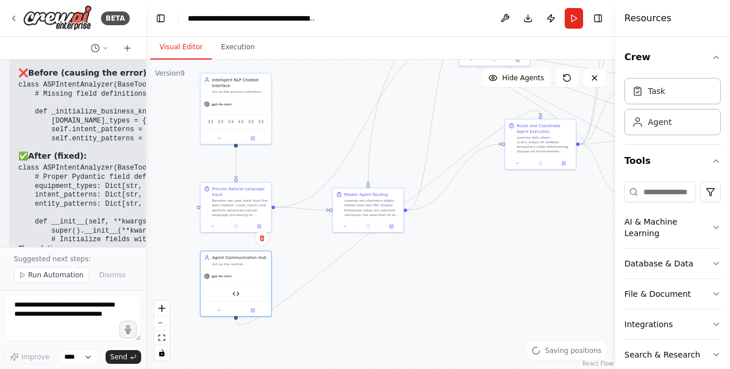
scroll to position [46765, 0]
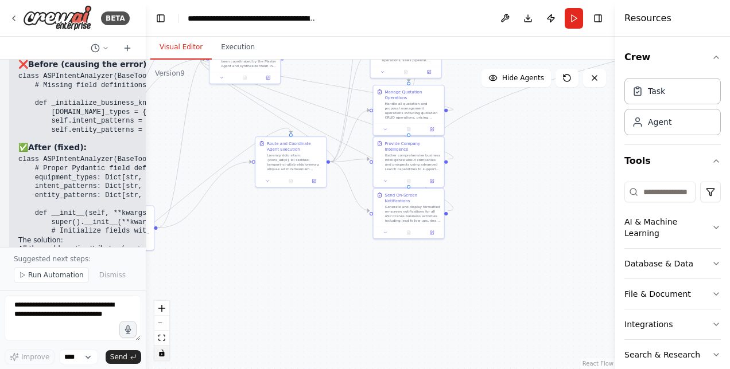
drag, startPoint x: 360, startPoint y: 307, endPoint x: 159, endPoint y: 356, distance: 207.3
click at [159, 356] on div ".deletable-edge-delete-btn { width: 20px; height: 20px; border: 0px solid #ffff…" at bounding box center [380, 215] width 469 height 310
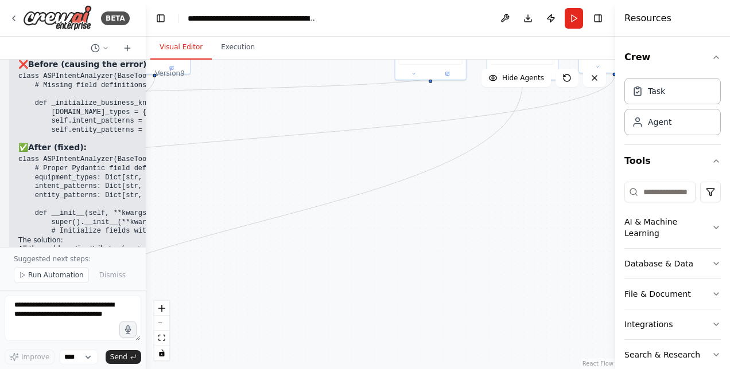
drag, startPoint x: 516, startPoint y: 223, endPoint x: 104, endPoint y: 399, distance: 447.9
click at [104, 369] on html "BETA Hello! I'm the CrewAI assistant. What kind of automation do you want to bu…" at bounding box center [365, 184] width 730 height 369
drag, startPoint x: 441, startPoint y: 307, endPoint x: 563, endPoint y: 349, distance: 129.7
click at [563, 349] on div ".deletable-edge-delete-btn { width: 20px; height: 20px; border: 0px solid #ffff…" at bounding box center [380, 215] width 469 height 310
drag, startPoint x: 539, startPoint y: 95, endPoint x: 256, endPoint y: 205, distance: 303.5
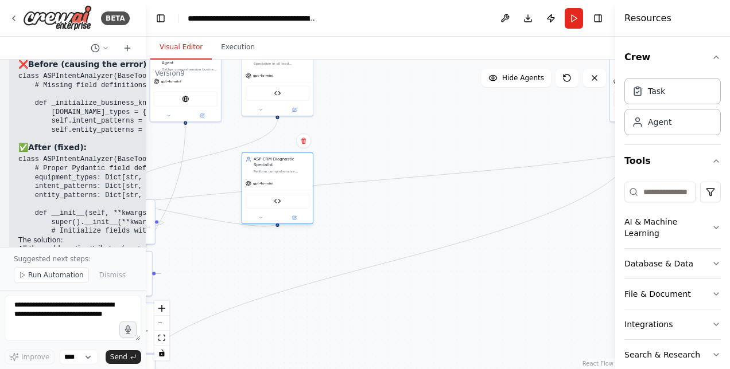
click at [256, 205] on div "ASP CRM Diagnostic Tool" at bounding box center [277, 201] width 71 height 22
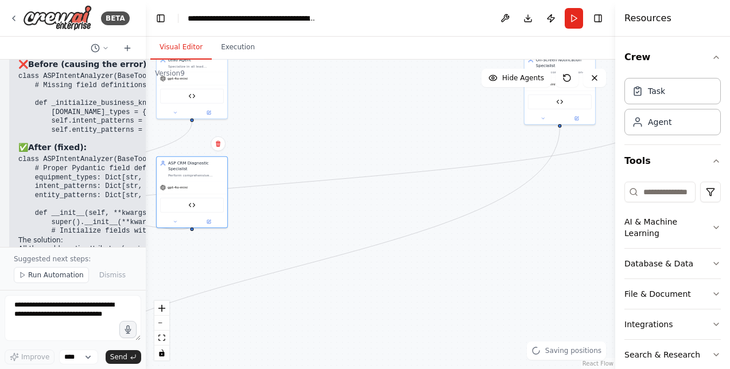
drag, startPoint x: 581, startPoint y: 206, endPoint x: 496, endPoint y: 209, distance: 85.5
click at [496, 209] on div ".deletable-edge-delete-btn { width: 20px; height: 20px; border: 0px solid #ffff…" at bounding box center [380, 215] width 469 height 310
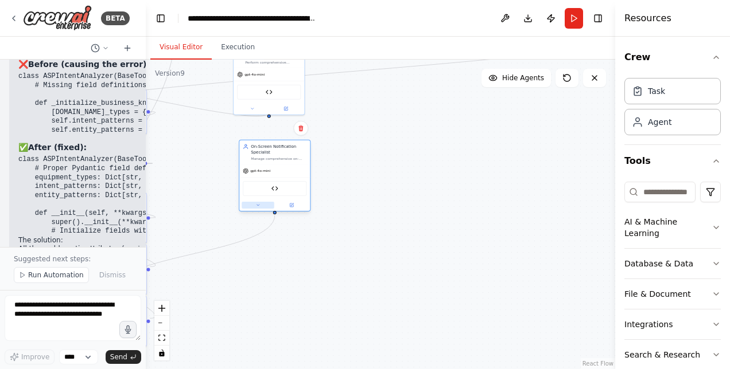
drag, startPoint x: 543, startPoint y: 108, endPoint x: 252, endPoint y: 205, distance: 306.6
click at [252, 205] on div "gpt-4o-mini On-Screen Communication Tool" at bounding box center [274, 188] width 71 height 46
drag, startPoint x: 254, startPoint y: 189, endPoint x: 248, endPoint y: 187, distance: 6.7
click at [248, 187] on div "On-Screen Communication Tool" at bounding box center [269, 188] width 64 height 15
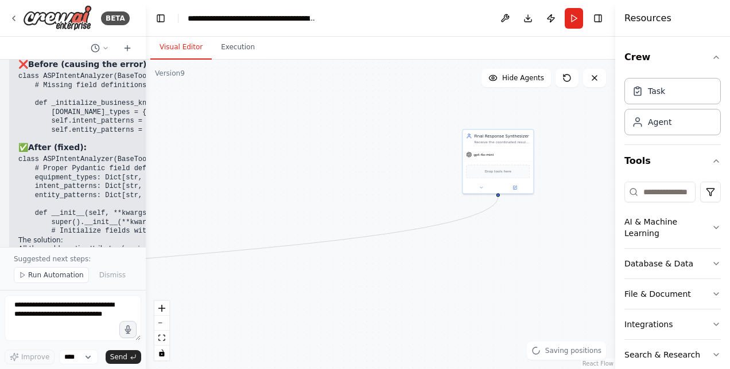
drag, startPoint x: 432, startPoint y: 206, endPoint x: 198, endPoint y: 392, distance: 299.2
click at [198, 369] on html "BETA Hello! I'm the CrewAI assistant. What kind of automation do you want to bu…" at bounding box center [365, 184] width 730 height 369
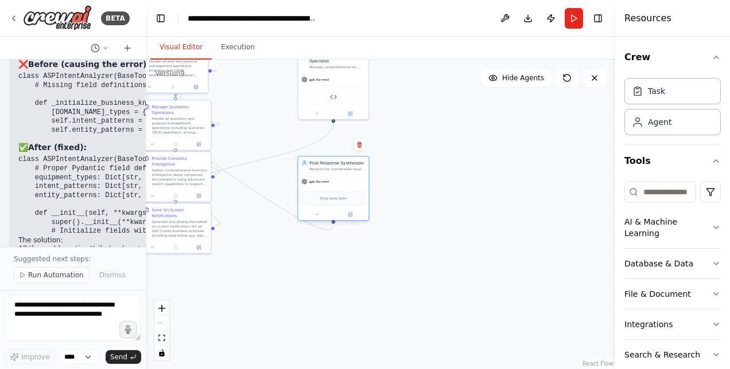
drag, startPoint x: 508, startPoint y: 159, endPoint x: 346, endPoint y: 196, distance: 166.4
click at [346, 196] on div "Drop tools here" at bounding box center [333, 198] width 71 height 21
click at [163, 325] on div "React Flow controls" at bounding box center [161, 331] width 15 height 60
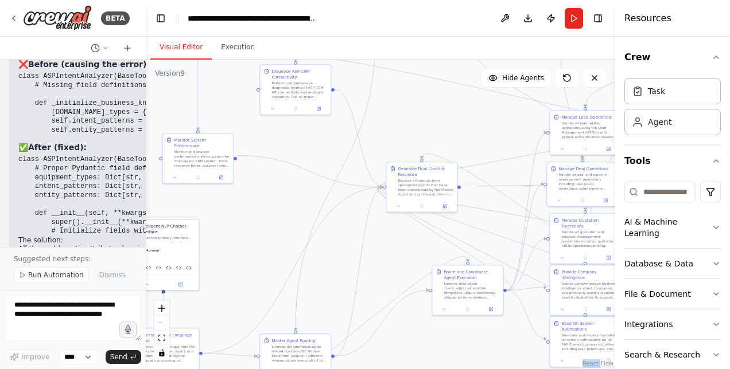
drag, startPoint x: 312, startPoint y: 285, endPoint x: 722, endPoint y: 399, distance: 425.0
click at [722, 369] on html "BETA Hello! I'm the CrewAI assistant. What kind of automation do you want to bu…" at bounding box center [365, 184] width 730 height 369
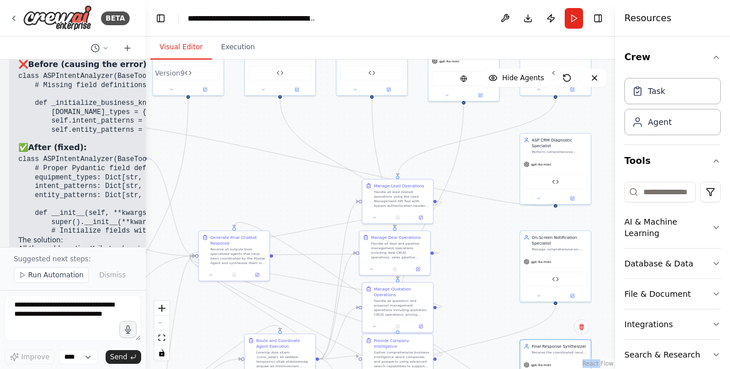
drag, startPoint x: 477, startPoint y: 124, endPoint x: 291, endPoint y: 190, distance: 197.4
click at [291, 190] on div ".deletable-edge-delete-btn { width: 20px; height: 20px; border: 0px solid #ffff…" at bounding box center [380, 215] width 469 height 310
click at [31, 280] on span "Run Automation" at bounding box center [56, 275] width 56 height 9
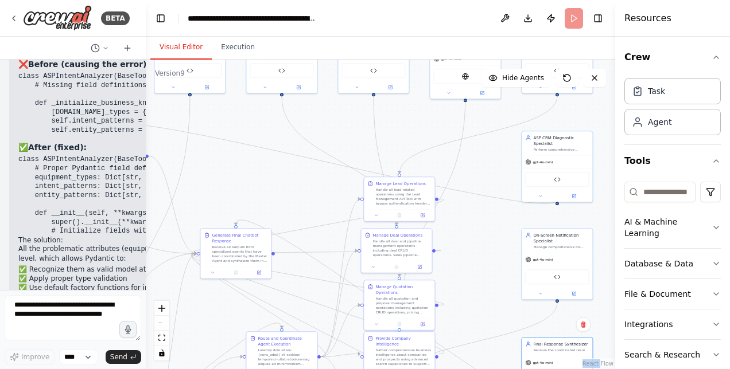
scroll to position [46722, 0]
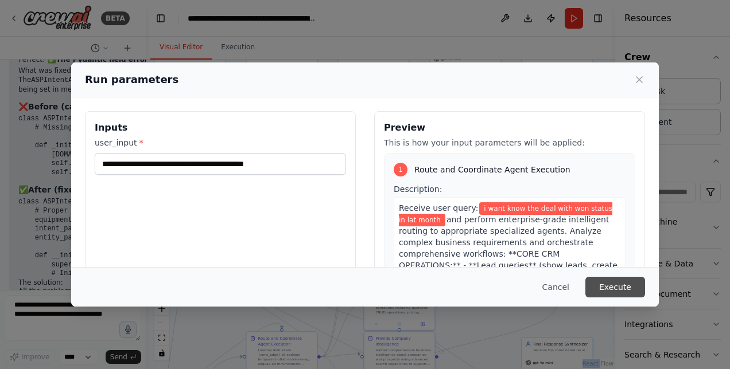
click at [610, 286] on button "Execute" at bounding box center [615, 287] width 60 height 21
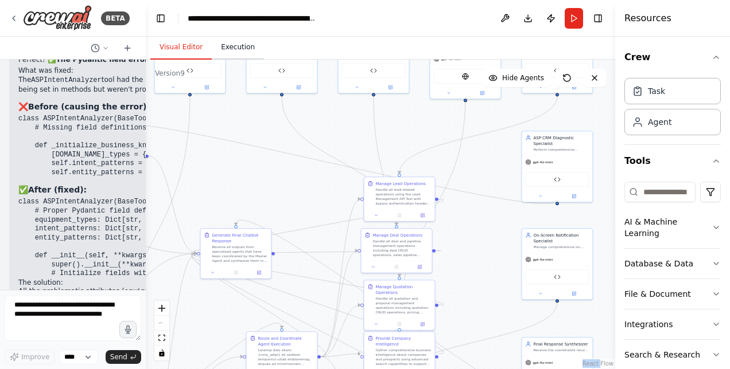
click at [236, 49] on button "Execution" at bounding box center [238, 48] width 52 height 24
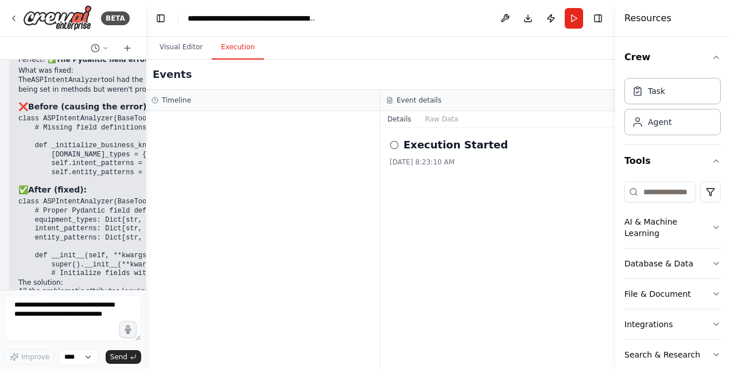
drag, startPoint x: 245, startPoint y: 146, endPoint x: 299, endPoint y: 169, distance: 59.1
click at [299, 169] on div at bounding box center [263, 240] width 234 height 258
click at [179, 41] on button "Visual Editor" at bounding box center [180, 48] width 61 height 24
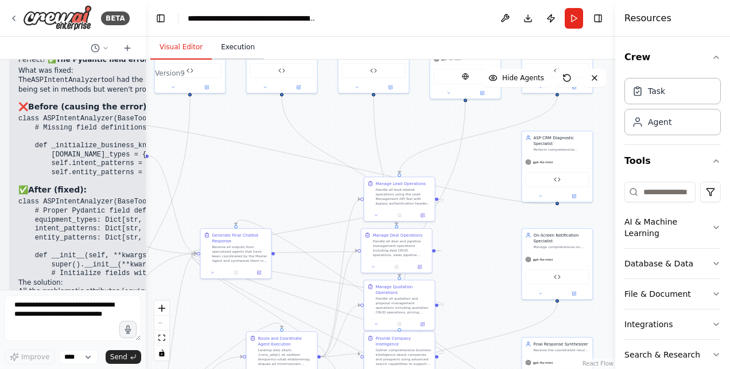
click at [229, 53] on button "Execution" at bounding box center [238, 48] width 52 height 24
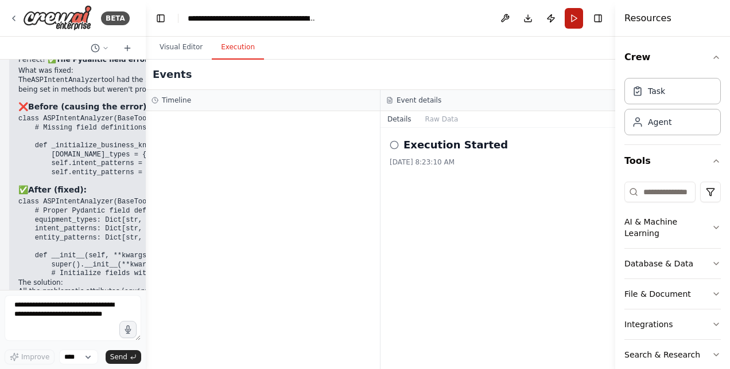
click at [576, 18] on button "Run" at bounding box center [573, 18] width 18 height 21
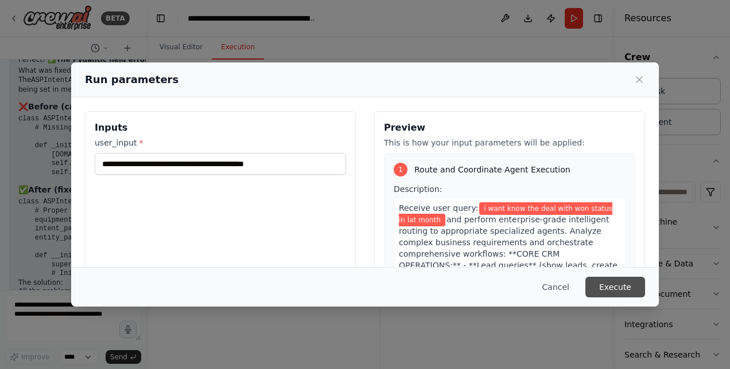
click at [615, 280] on button "Execute" at bounding box center [615, 287] width 60 height 21
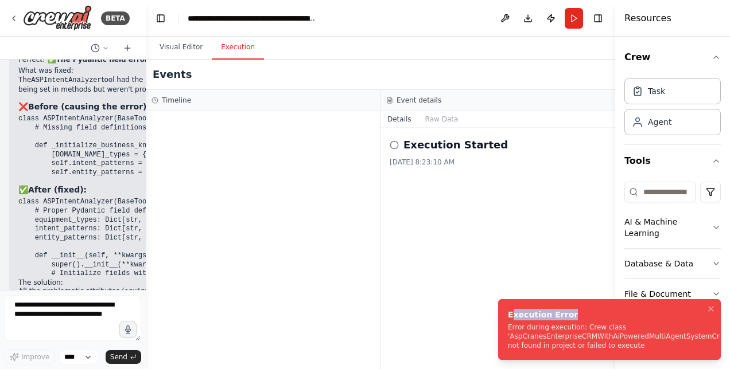
drag, startPoint x: 512, startPoint y: 314, endPoint x: 631, endPoint y: 344, distance: 123.0
click at [631, 321] on div "Execution Error" at bounding box center [619, 314] width 223 height 11
drag, startPoint x: 631, startPoint y: 344, endPoint x: 623, endPoint y: 346, distance: 8.4
click at [623, 346] on div "Error during execution: Crew class 'AspCranesEnterpriseCRMWithAiPoweredMultiAge…" at bounding box center [619, 337] width 223 height 28
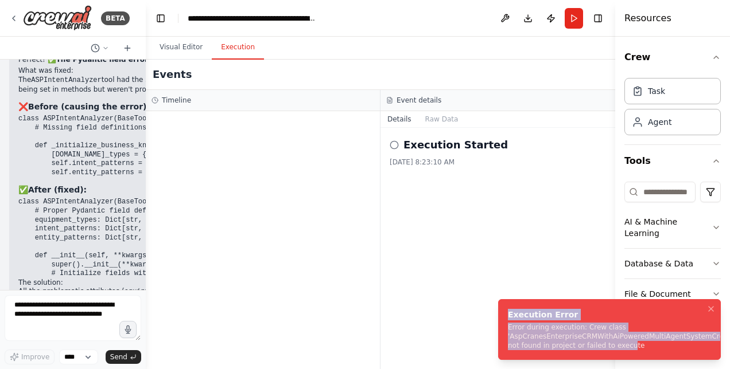
drag, startPoint x: 622, startPoint y: 345, endPoint x: 506, endPoint y: 315, distance: 119.6
click at [506, 315] on li "Execution Error Error during execution: Crew class 'AspCranesEnterpriseCRMWithA…" at bounding box center [609, 329] width 223 height 61
copy div "Execution Error Error during execution: Crew class 'AspCranesEnterpriseCRMWithA…"
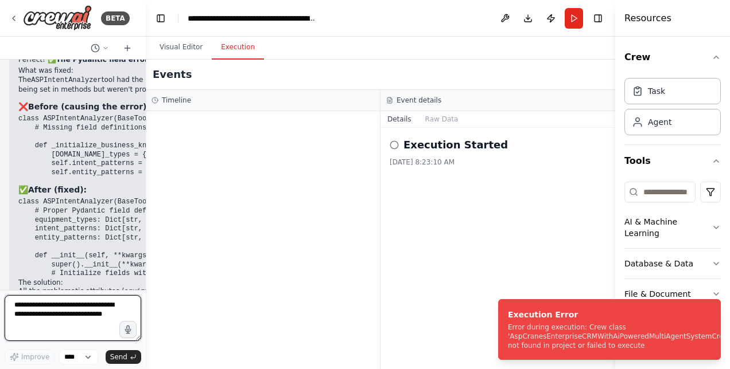
click at [47, 310] on textarea at bounding box center [73, 318] width 137 height 46
paste textarea "**********"
type textarea "**********"
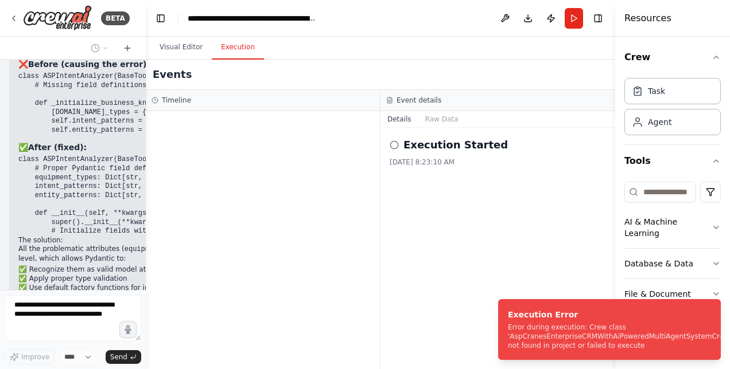
scroll to position [46808, 0]
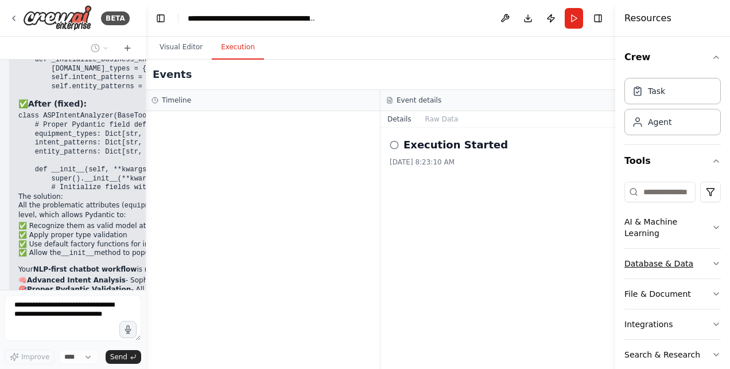
click at [640, 259] on button "Database & Data" at bounding box center [672, 264] width 96 height 30
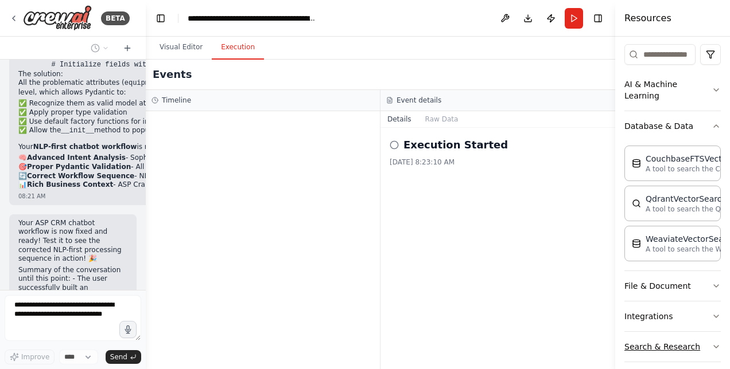
scroll to position [170, 0]
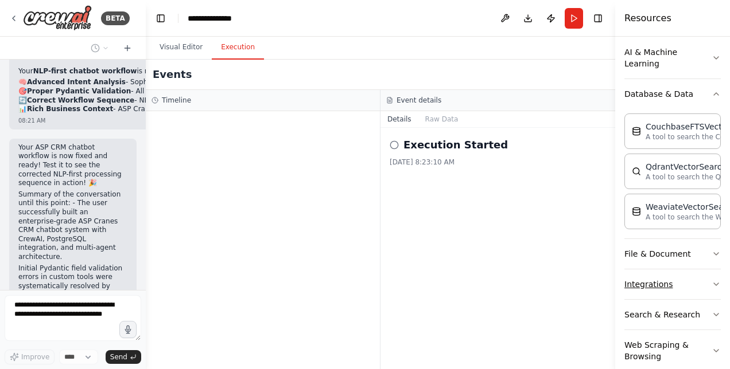
click at [643, 279] on button "Integrations" at bounding box center [672, 285] width 96 height 30
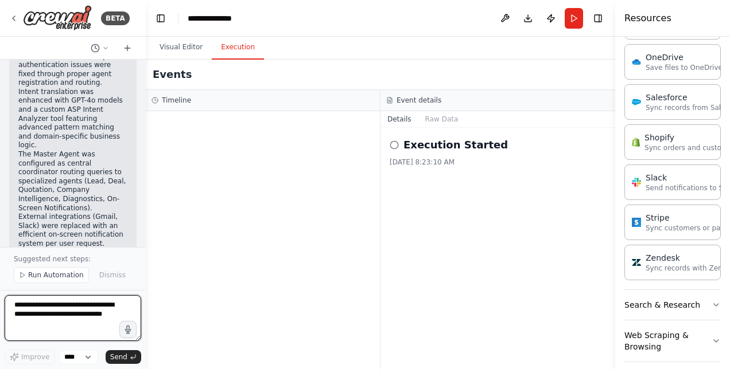
scroll to position [47273, 0]
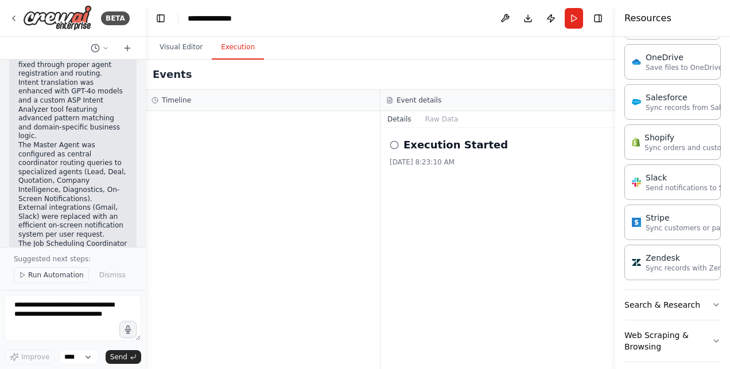
click at [30, 276] on span "Run Automation" at bounding box center [56, 275] width 56 height 9
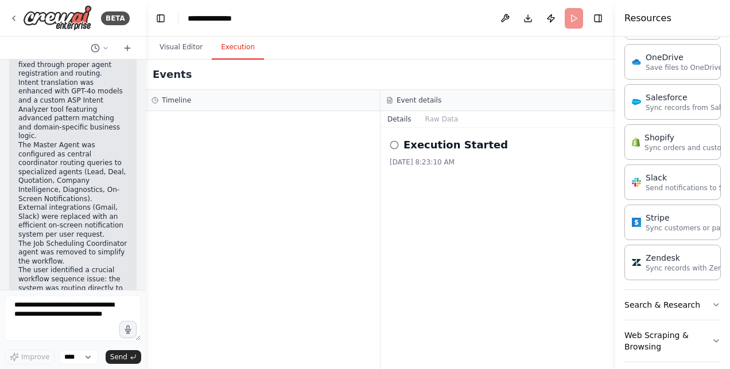
scroll to position [47230, 0]
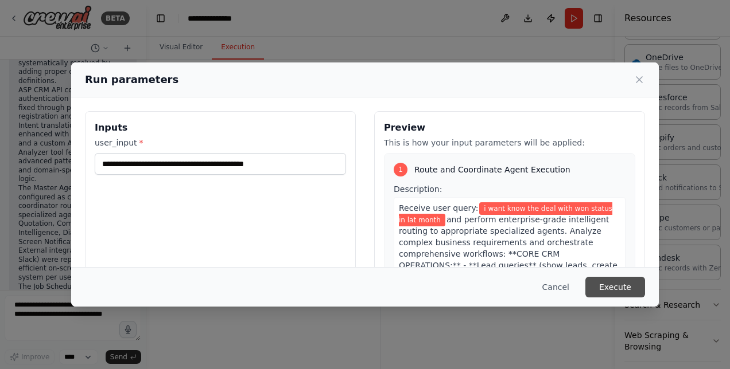
click at [608, 287] on button "Execute" at bounding box center [615, 287] width 60 height 21
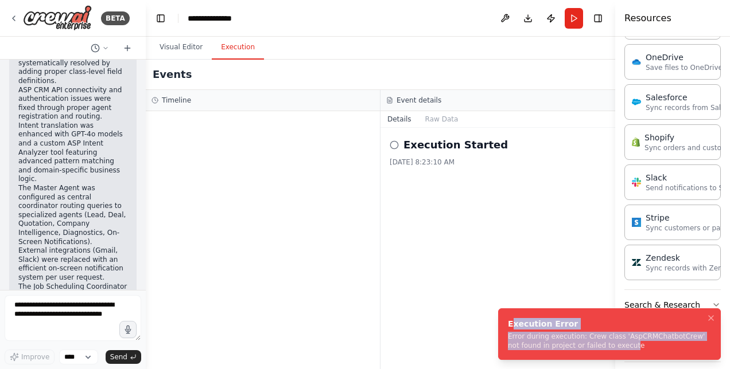
drag, startPoint x: 614, startPoint y: 345, endPoint x: 509, endPoint y: 322, distance: 106.9
click at [509, 322] on div "Execution Error Error during execution: Crew class 'AspCRMChatbotCrew' not foun…" at bounding box center [607, 334] width 198 height 32
copy div "xecution Error Error during execution: Crew class 'AspCRMChatbotCrew' not found…"
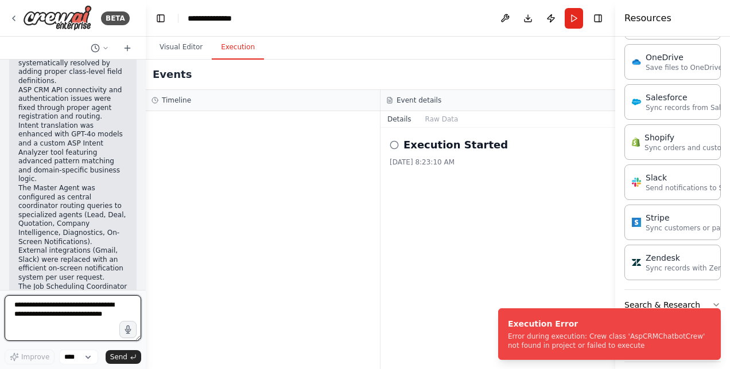
click at [51, 307] on textarea at bounding box center [73, 318] width 137 height 46
paste textarea "**********"
type textarea "**********"
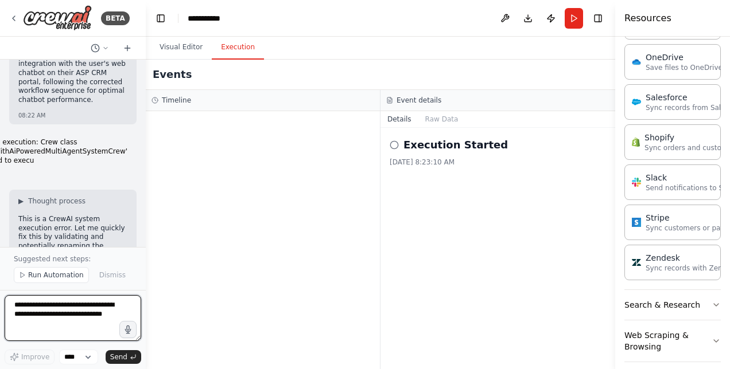
scroll to position [47926, 0]
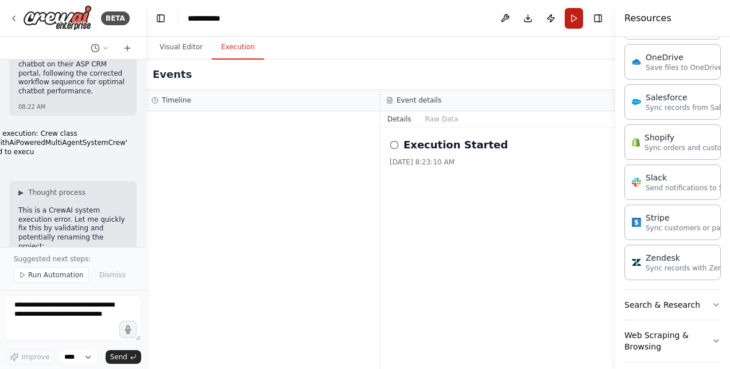
click at [575, 16] on button "Run" at bounding box center [573, 18] width 18 height 21
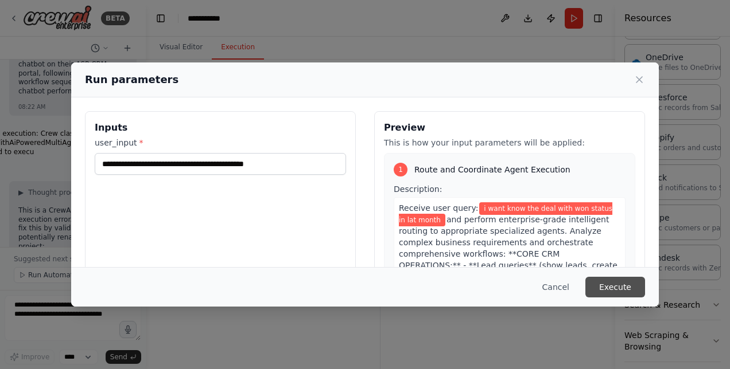
click at [617, 288] on button "Execute" at bounding box center [615, 287] width 60 height 21
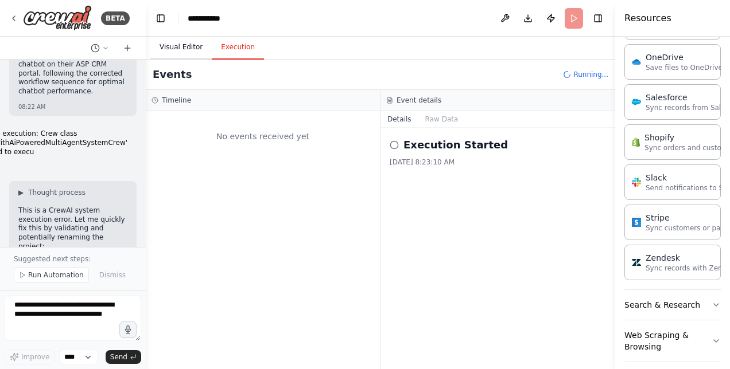
click at [189, 43] on button "Visual Editor" at bounding box center [180, 48] width 61 height 24
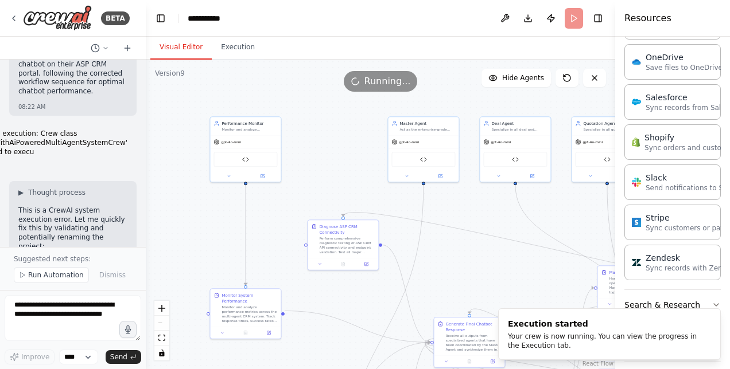
drag, startPoint x: 239, startPoint y: 162, endPoint x: 472, endPoint y: 251, distance: 249.8
click at [472, 251] on div ".deletable-edge-delete-btn { width: 20px; height: 20px; border: 0px solid #ffff…" at bounding box center [380, 215] width 469 height 310
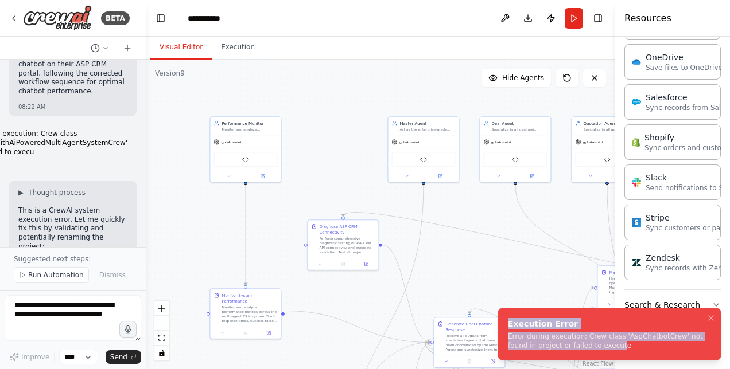
drag, startPoint x: 584, startPoint y: 345, endPoint x: 507, endPoint y: 322, distance: 80.8
click at [507, 322] on li "Execution Error Error during execution: Crew class 'AspChatbotCrew' not found i…" at bounding box center [609, 335] width 223 height 52
drag, startPoint x: 507, startPoint y: 322, endPoint x: 583, endPoint y: 342, distance: 79.4
click at [583, 342] on div "Error during execution: Crew class 'AspChatbotCrew' not found in project or fai…" at bounding box center [607, 341] width 198 height 18
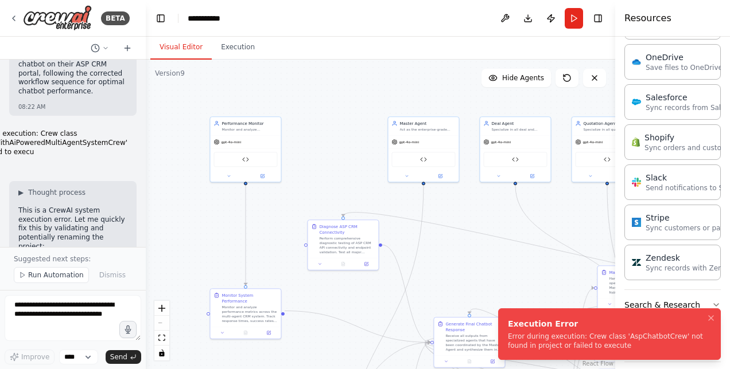
click at [591, 344] on div "Error during execution: Crew class 'AspChatbotCrew' not found in project or fai…" at bounding box center [607, 341] width 198 height 18
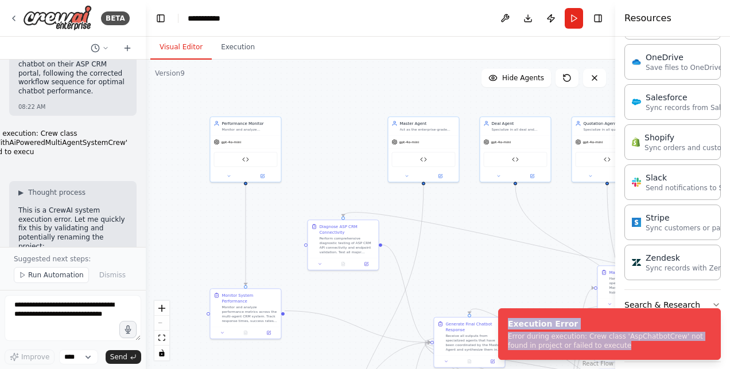
drag, startPoint x: 590, startPoint y: 344, endPoint x: 492, endPoint y: 321, distance: 100.9
click at [492, 321] on ol "Execution Error Error during execution: Crew class 'AspChatbotCrew' not found i…" at bounding box center [609, 334] width 241 height 70
copy div "Execution Error Error during execution: Crew class 'AspChatbotCrew' not found i…"
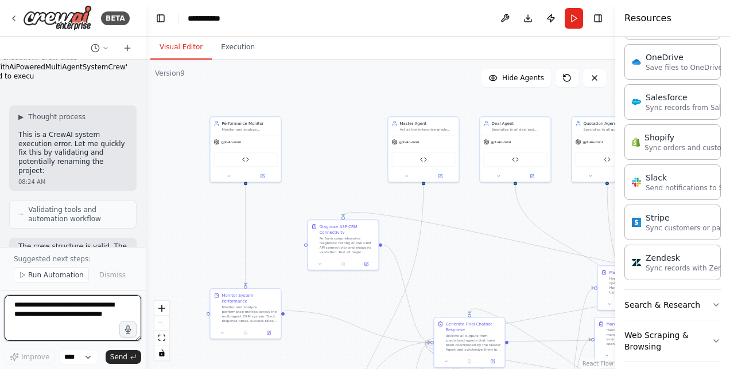
scroll to position [48011, 0]
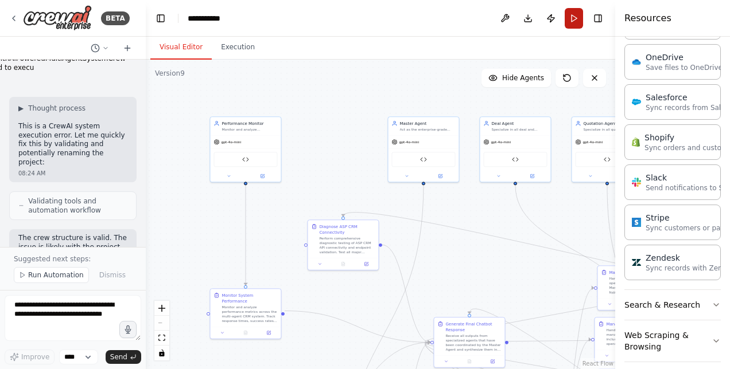
click at [576, 17] on button "Run" at bounding box center [573, 18] width 18 height 21
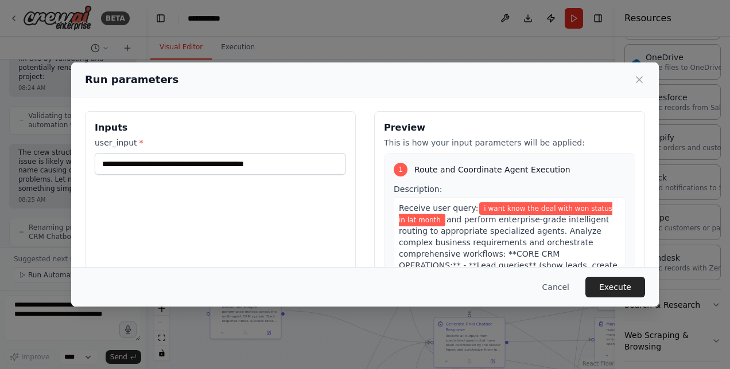
scroll to position [48116, 0]
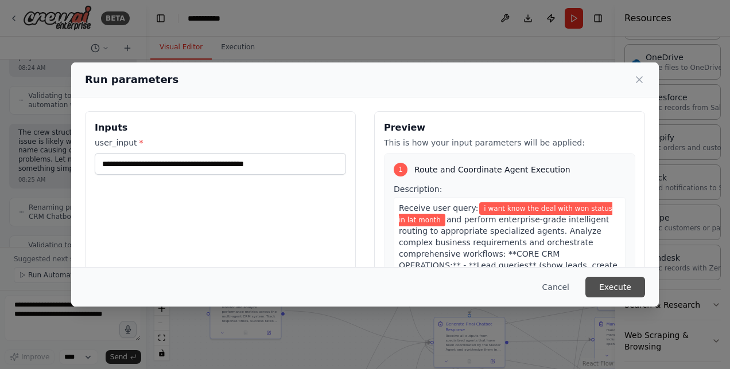
click at [606, 282] on button "Execute" at bounding box center [615, 287] width 60 height 21
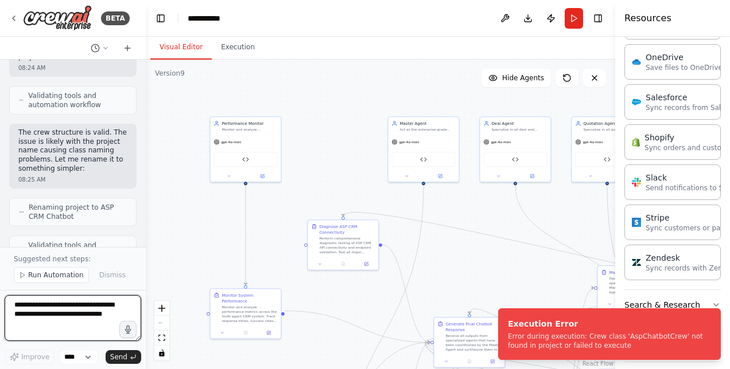
click at [92, 317] on textarea at bounding box center [73, 318] width 137 height 46
paste textarea "**********"
type textarea "**********"
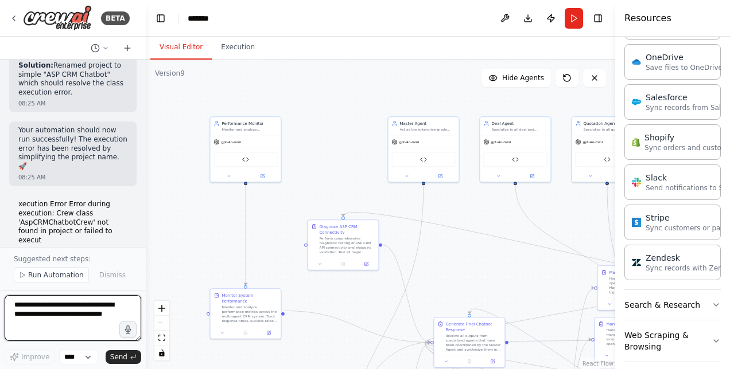
scroll to position [48400, 0]
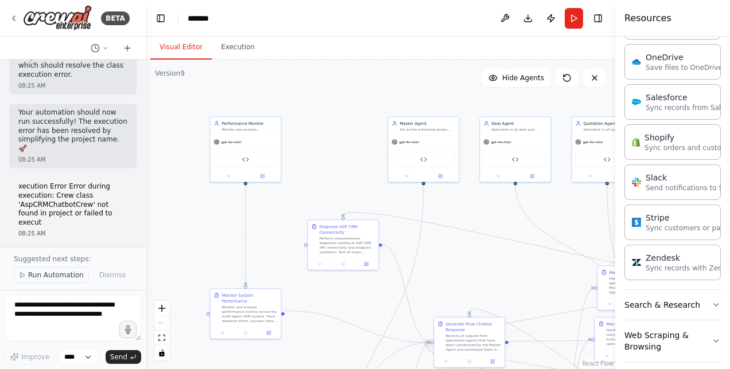
click at [60, 280] on span "Run Automation" at bounding box center [56, 275] width 56 height 9
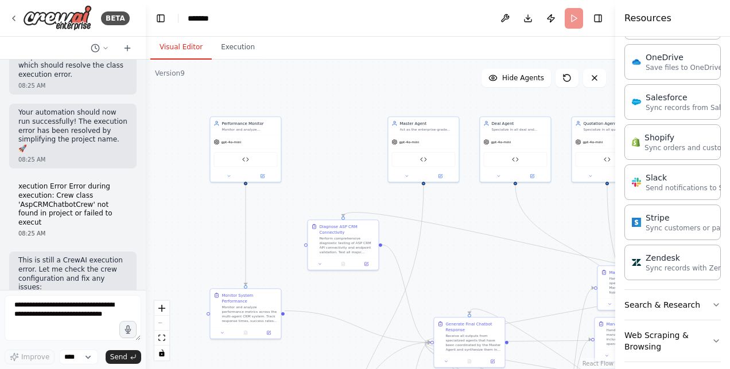
scroll to position [48357, 0]
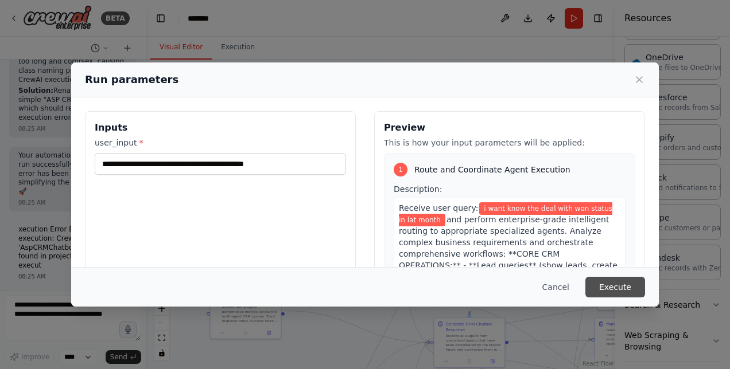
click at [610, 293] on button "Execute" at bounding box center [615, 287] width 60 height 21
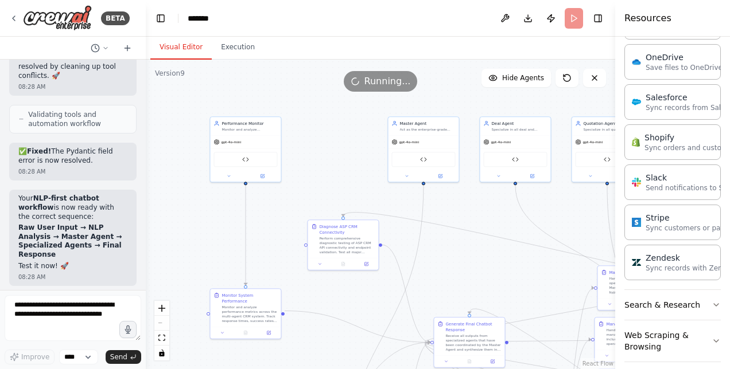
scroll to position [49165, 0]
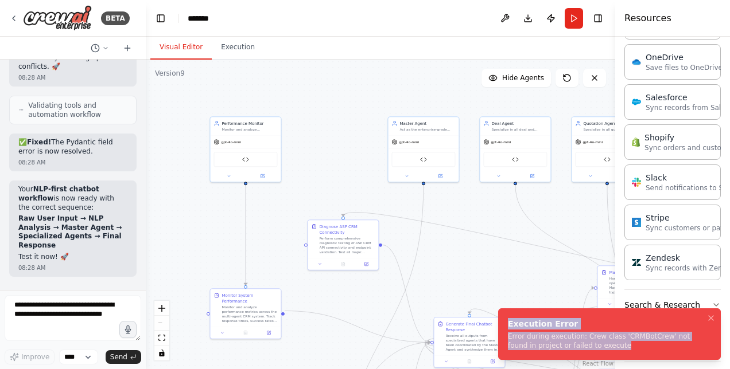
drag, startPoint x: 588, startPoint y: 348, endPoint x: 505, endPoint y: 324, distance: 86.8
click at [505, 324] on li "Execution Error Error during execution: Crew class 'CRMBotCrew' not found in pr…" at bounding box center [609, 335] width 223 height 52
copy div "Execution Error Error during execution: Crew class 'CRMBotCrew' not found in pr…"
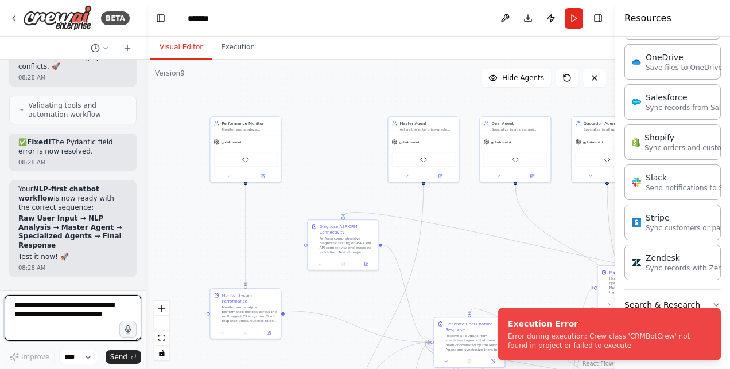
click at [29, 315] on textarea at bounding box center [73, 318] width 137 height 46
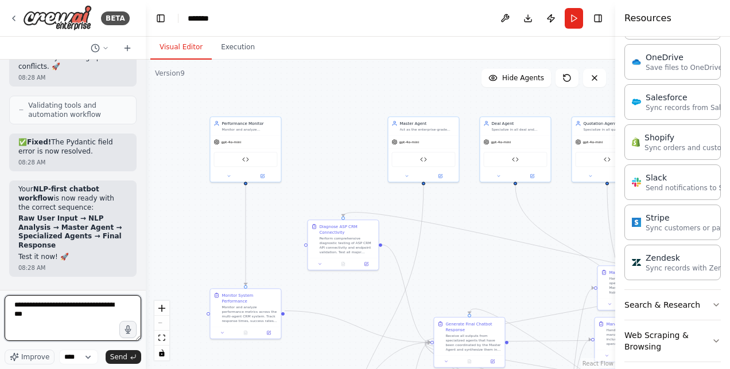
paste textarea "**********"
type textarea "**********"
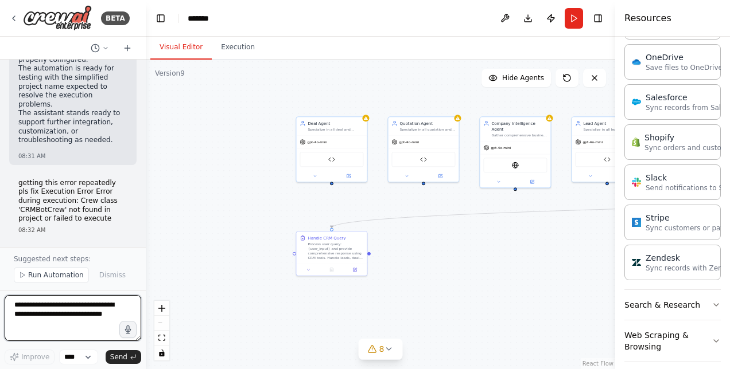
scroll to position [50405, 0]
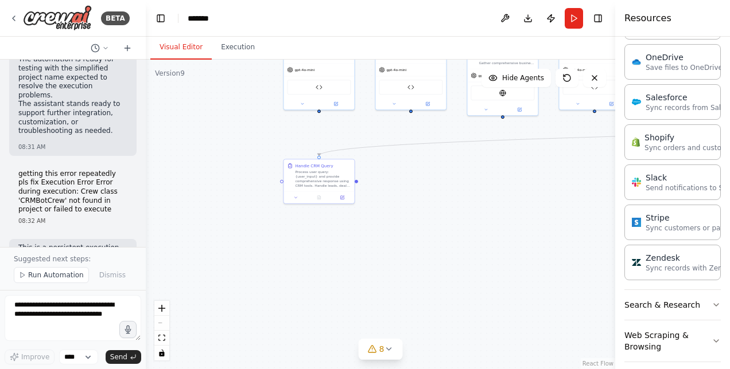
drag, startPoint x: 469, startPoint y: 288, endPoint x: 459, endPoint y: 215, distance: 74.1
click at [459, 215] on div ".deletable-edge-delete-btn { width: 20px; height: 20px; border: 0px solid #ffff…" at bounding box center [380, 215] width 469 height 310
click at [64, 311] on textarea at bounding box center [73, 318] width 137 height 46
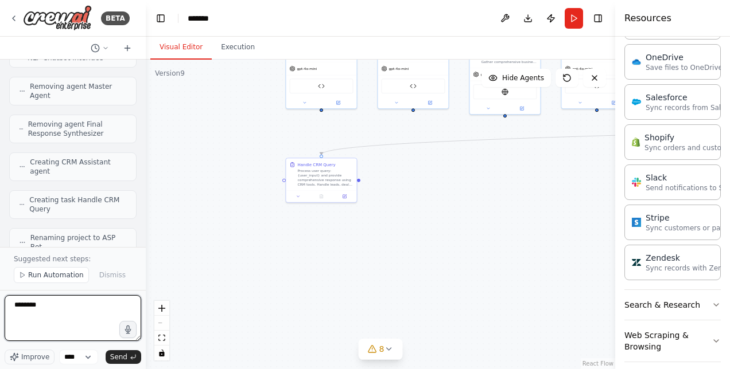
scroll to position [50706, 0]
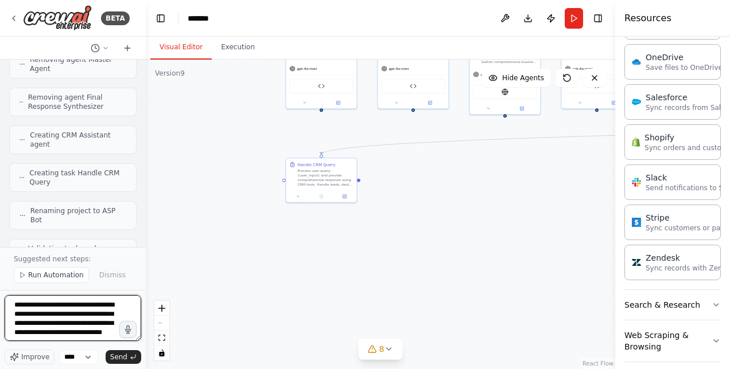
type textarea "**********"
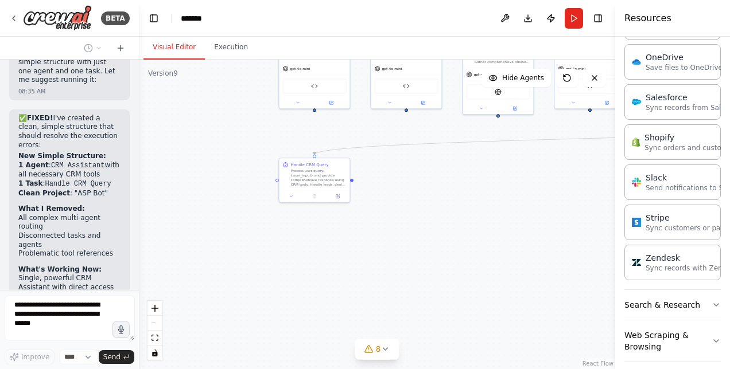
scroll to position [53847, 0]
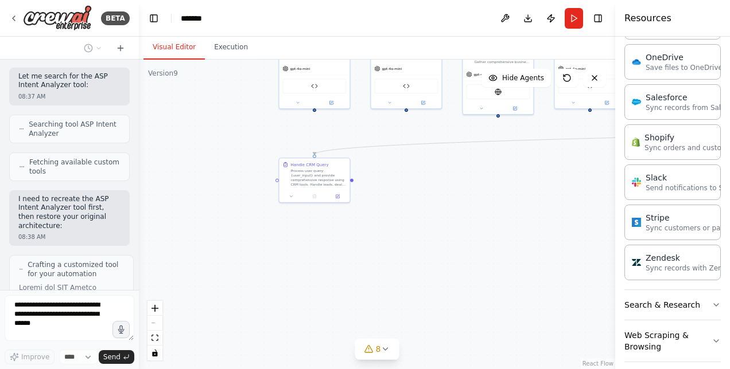
drag, startPoint x: 142, startPoint y: 275, endPoint x: 139, endPoint y: 234, distance: 41.4
click at [139, 234] on div "BETA Hello! I'm the CrewAI assistant. What kind of automation do you want to bu…" at bounding box center [365, 184] width 730 height 369
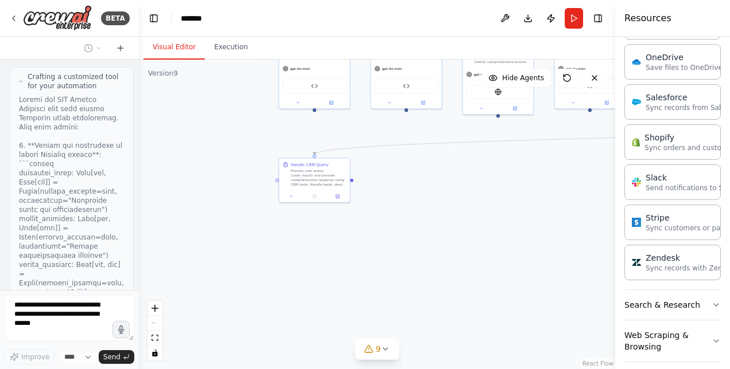
scroll to position [54026, 0]
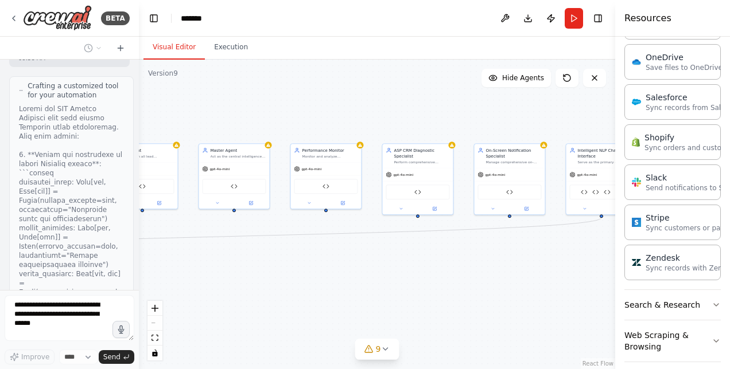
drag, startPoint x: 445, startPoint y: 223, endPoint x: 34, endPoint y: 322, distance: 423.1
click at [0, 322] on html "BETA Hello! I'm the CrewAI assistant. What kind of automation do you want to bu…" at bounding box center [365, 184] width 730 height 369
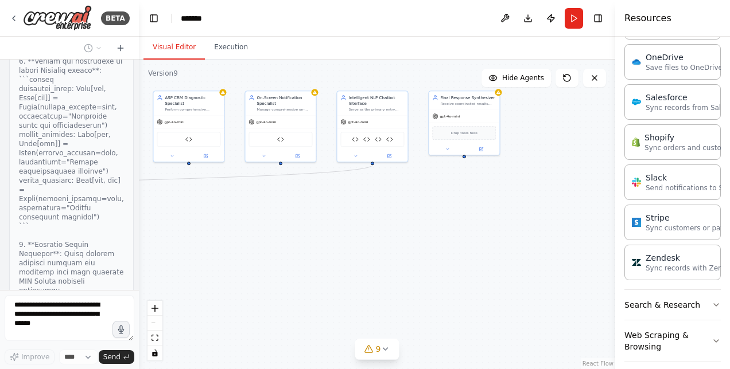
scroll to position [54119, 0]
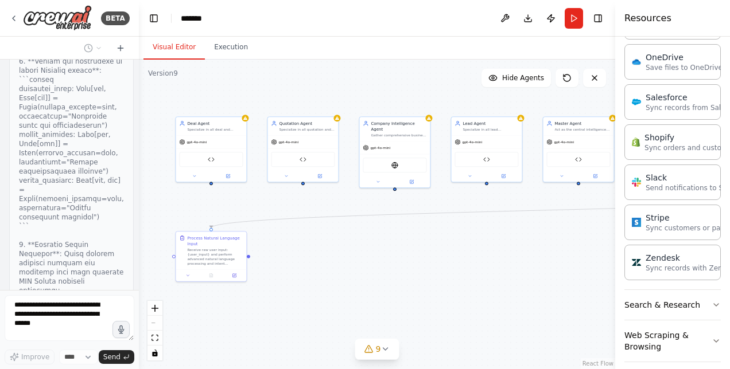
drag, startPoint x: 389, startPoint y: 299, endPoint x: 729, endPoint y: 274, distance: 341.1
click at [729, 274] on html "BETA Hello! I'm the CrewAI assistant. What kind of automation do you want to bu…" at bounding box center [365, 184] width 730 height 369
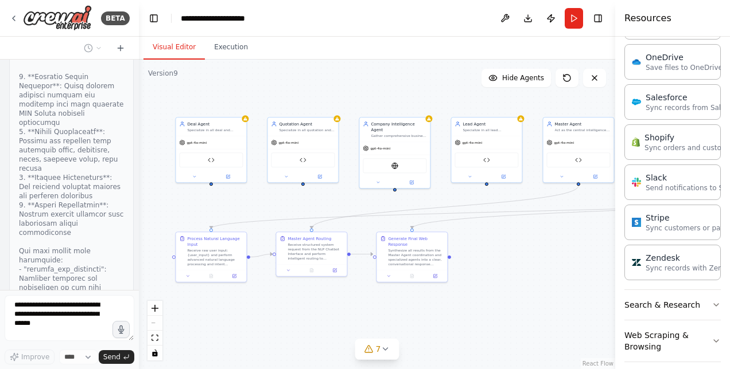
scroll to position [54325, 0]
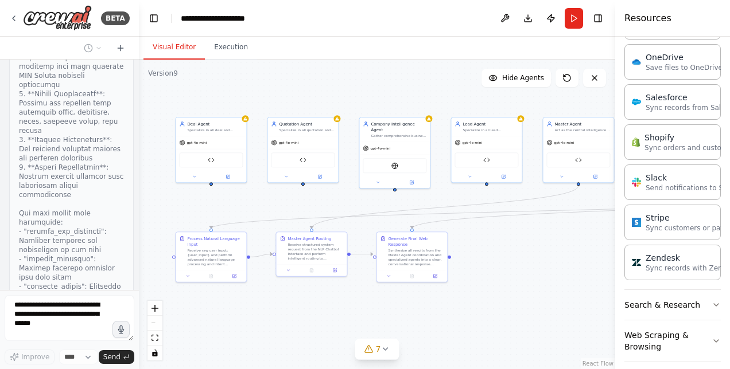
click at [156, 324] on div "React Flow controls" at bounding box center [154, 331] width 15 height 60
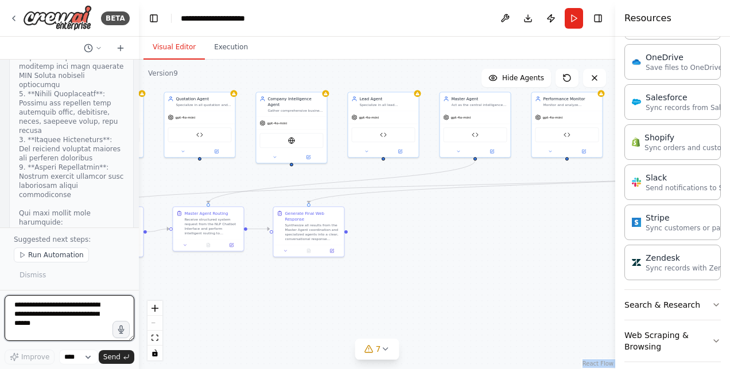
drag, startPoint x: 299, startPoint y: 84, endPoint x: 196, endPoint y: 59, distance: 106.3
click at [196, 59] on div "Visual Editor Execution Version 9 Show Tools Hide Agents .deletable-edge-delete…" at bounding box center [377, 203] width 476 height 333
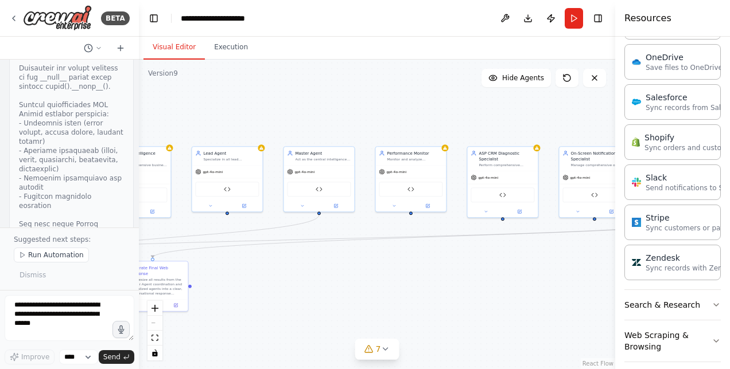
drag, startPoint x: 485, startPoint y: 265, endPoint x: 329, endPoint y: 320, distance: 165.3
click at [329, 320] on div ".deletable-edge-delete-btn { width: 20px; height: 20px; border: 0px solid #ffff…" at bounding box center [377, 215] width 476 height 310
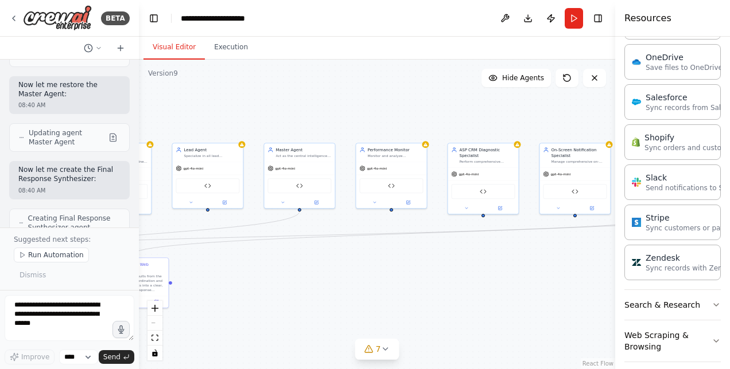
scroll to position [55025, 0]
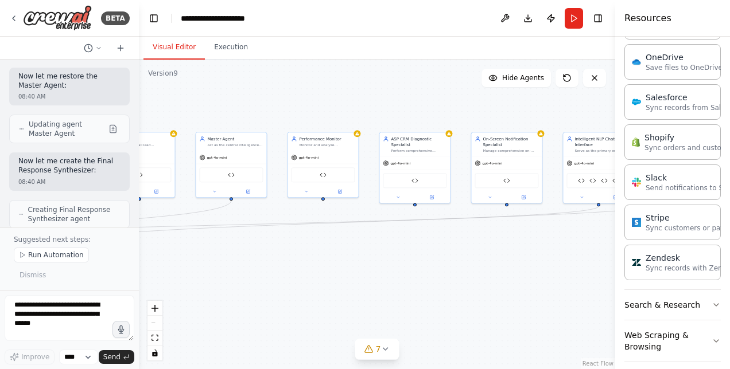
drag, startPoint x: 430, startPoint y: 304, endPoint x: 343, endPoint y: 291, distance: 88.1
click at [343, 291] on div ".deletable-edge-delete-btn { width: 20px; height: 20px; border: 0px solid #ffff…" at bounding box center [377, 215] width 476 height 310
click at [369, 348] on icon at bounding box center [369, 349] width 0 height 2
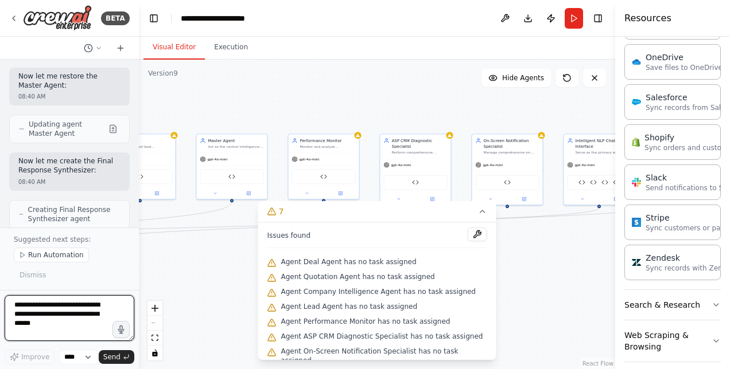
click at [54, 315] on textarea at bounding box center [70, 318] width 130 height 46
type textarea "**********"
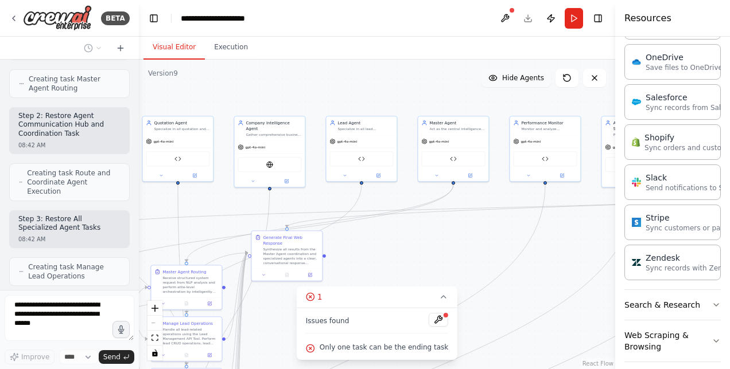
scroll to position [56391, 0]
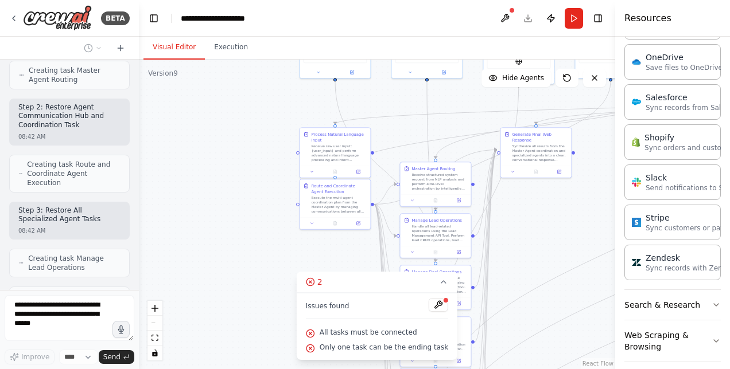
drag, startPoint x: 259, startPoint y: 111, endPoint x: 730, endPoint y: -10, distance: 485.7
click at [729, 0] on html "BETA Hello! I'm the CrewAI assistant. What kind of automation do you want to bu…" at bounding box center [365, 184] width 730 height 369
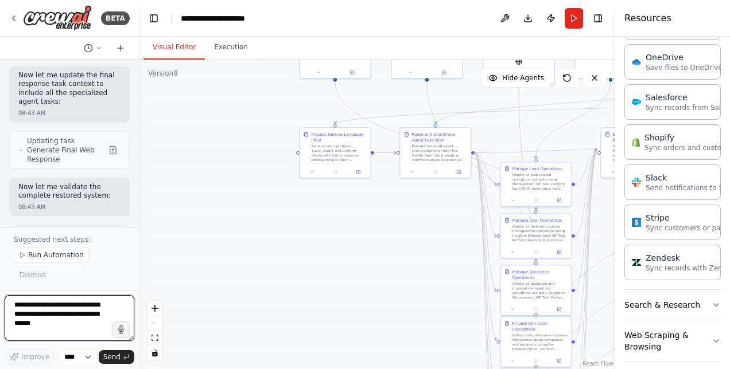
scroll to position [57327, 0]
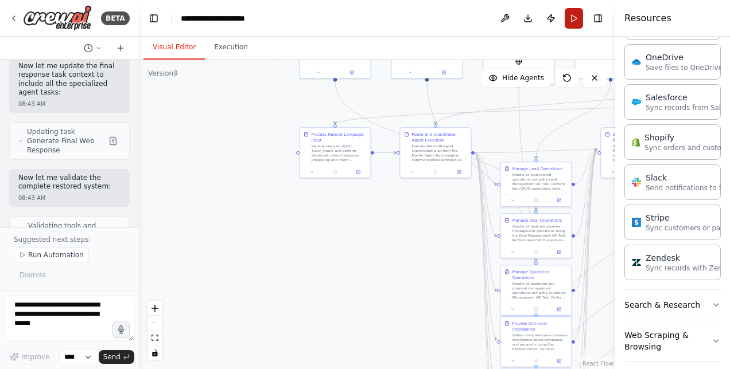
click at [564, 24] on button "Run" at bounding box center [573, 18] width 18 height 21
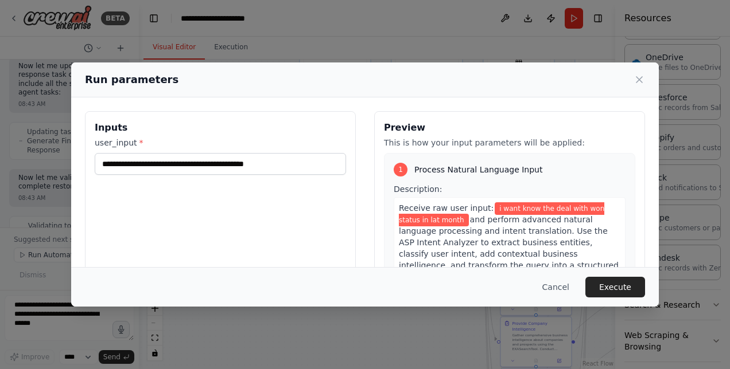
click at [492, 141] on p "This is how your input parameters will be applied:" at bounding box center [509, 142] width 251 height 11
drag, startPoint x: 611, startPoint y: 285, endPoint x: 602, endPoint y: 285, distance: 9.8
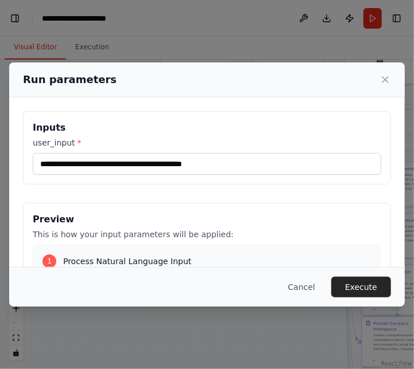
click at [305, 38] on div "**********" at bounding box center [207, 184] width 414 height 369
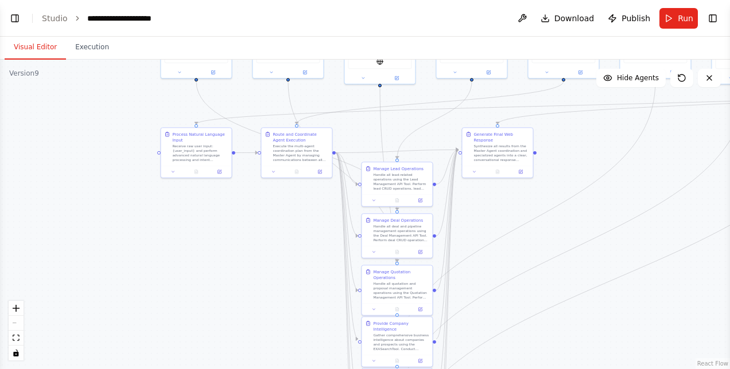
select select "****"
drag, startPoint x: 94, startPoint y: 117, endPoint x: 291, endPoint y: 139, distance: 198.5
click at [291, 139] on div ".deletable-edge-delete-btn { width: 20px; height: 20px; border: 0px solid #ffff…" at bounding box center [365, 215] width 730 height 310
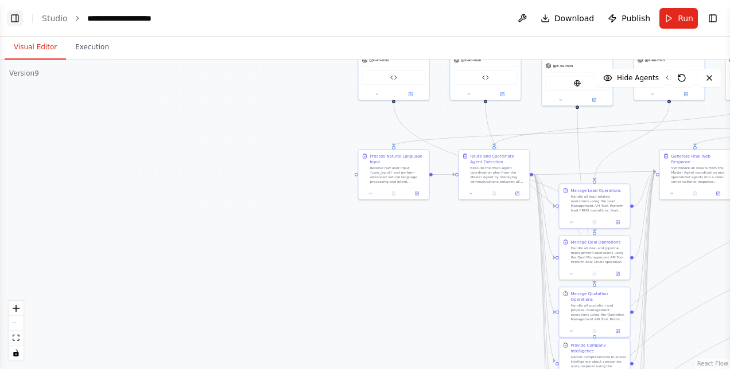
scroll to position [56608, 0]
click at [16, 15] on button "Toggle Left Sidebar" at bounding box center [15, 18] width 16 height 16
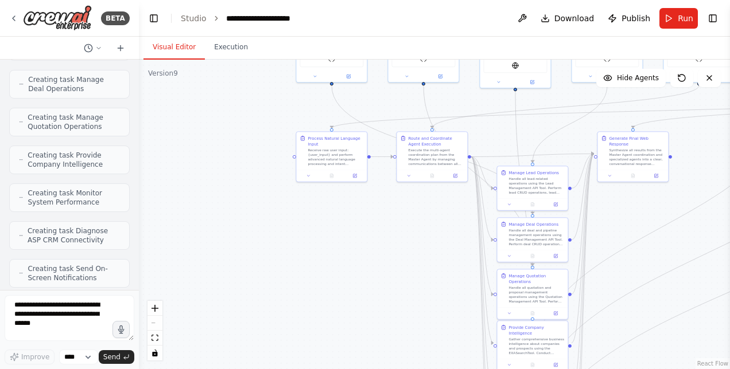
drag, startPoint x: 354, startPoint y: 192, endPoint x: 128, endPoint y: 188, distance: 226.1
click at [128, 188] on div "BETA Hello! I'm the CrewAI assistant. What kind of automation do you want to bu…" at bounding box center [365, 184] width 730 height 369
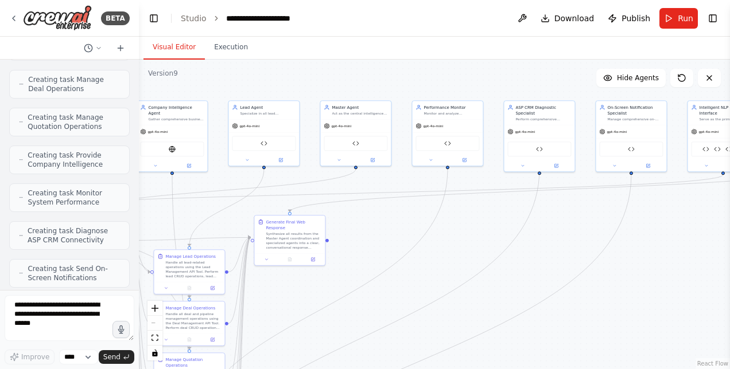
drag, startPoint x: 400, startPoint y: 278, endPoint x: 84, endPoint y: 349, distance: 324.5
click at [84, 349] on div "BETA Hello! I'm the CrewAI assistant. What kind of automation do you want to bu…" at bounding box center [365, 184] width 730 height 369
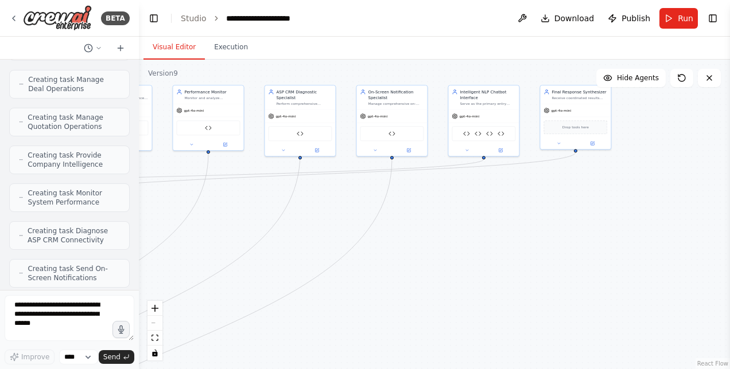
drag, startPoint x: 508, startPoint y: 342, endPoint x: 268, endPoint y: 326, distance: 240.3
click at [268, 326] on div ".deletable-edge-delete-btn { width: 20px; height: 20px; border: 0px solid #ffff…" at bounding box center [434, 215] width 591 height 310
click at [671, 21] on button "Run" at bounding box center [678, 18] width 38 height 21
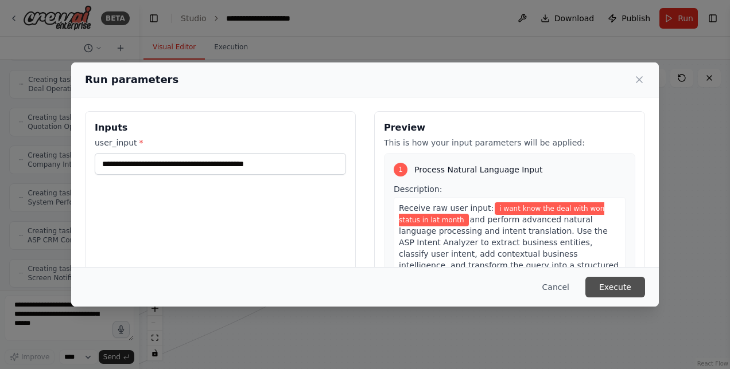
click at [626, 287] on button "Execute" at bounding box center [615, 287] width 60 height 21
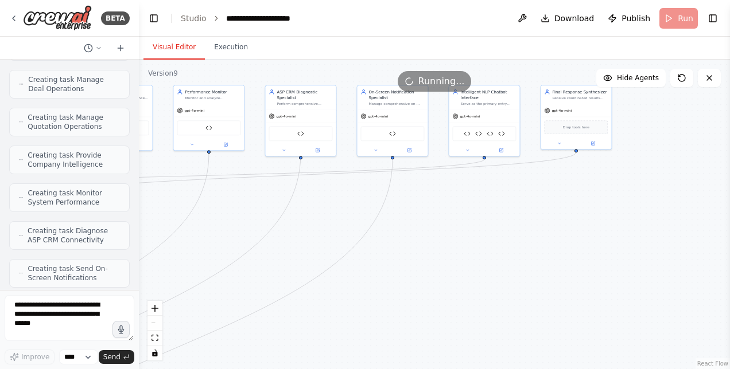
click at [134, 272] on div at bounding box center [136, 184] width 5 height 369
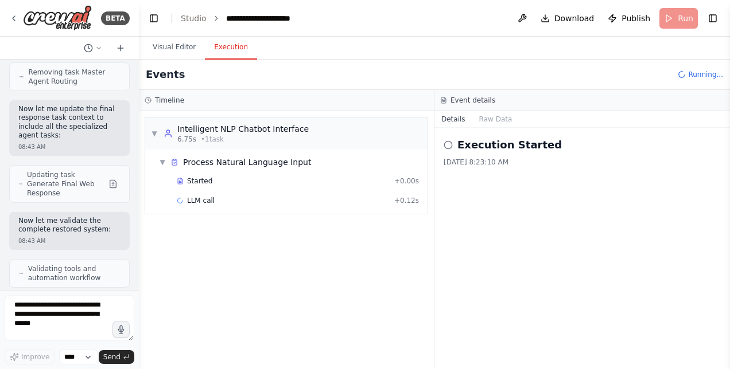
click at [226, 54] on button "Execution" at bounding box center [231, 48] width 52 height 24
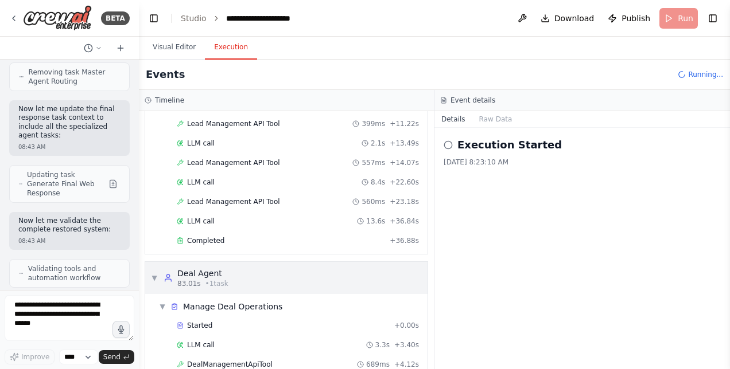
scroll to position [1007, 0]
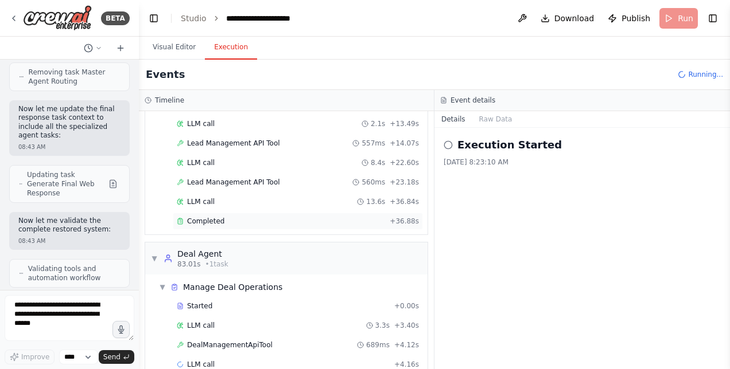
click at [211, 217] on span "Completed" at bounding box center [205, 221] width 37 height 9
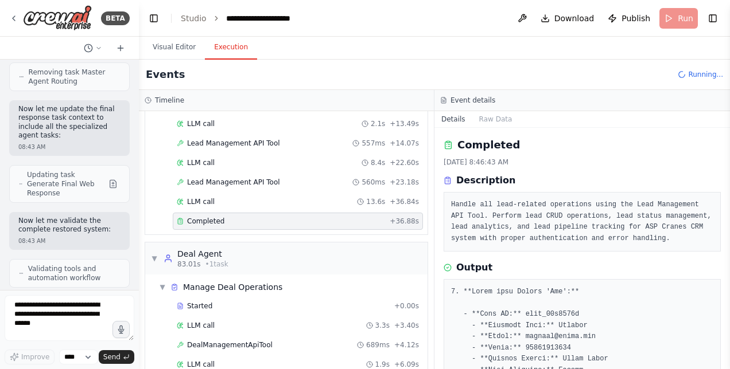
drag, startPoint x: 726, startPoint y: 167, endPoint x: 723, endPoint y: 197, distance: 29.9
click at [723, 197] on div "BETA Hello! I'm the CrewAI assistant. What kind of automation do you want to bu…" at bounding box center [365, 184] width 730 height 369
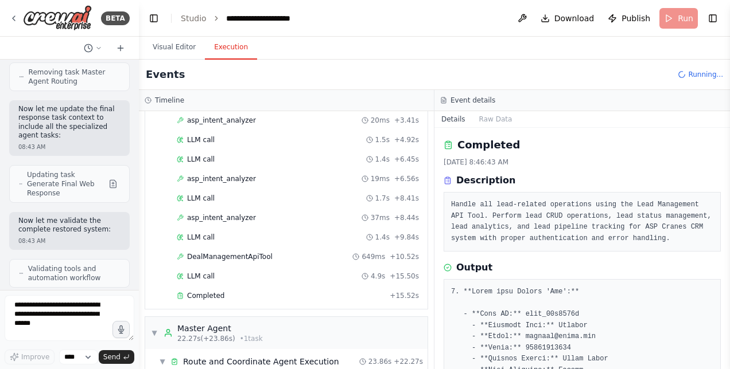
scroll to position [107, 0]
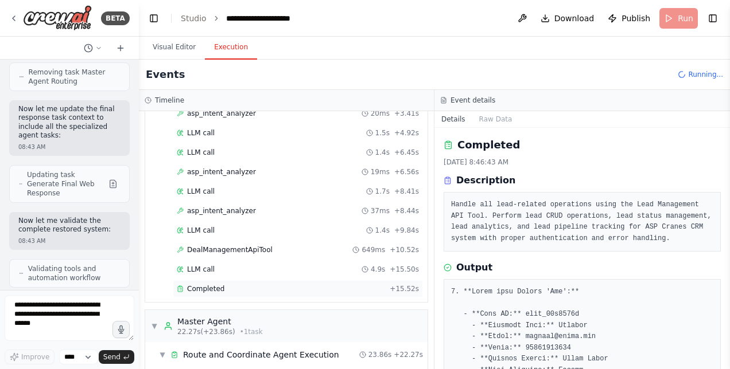
click at [216, 285] on span "Completed" at bounding box center [205, 289] width 37 height 9
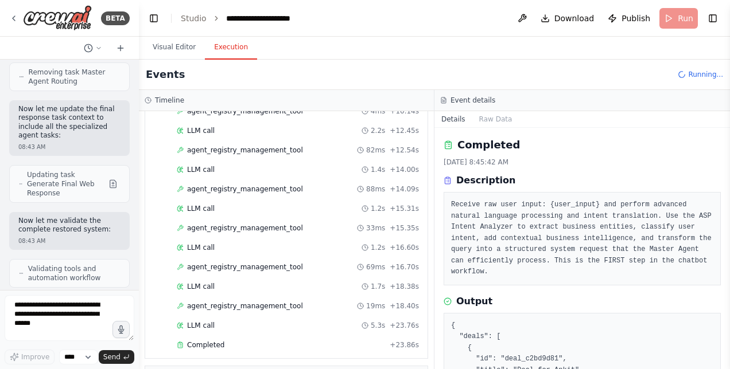
scroll to position [505, 0]
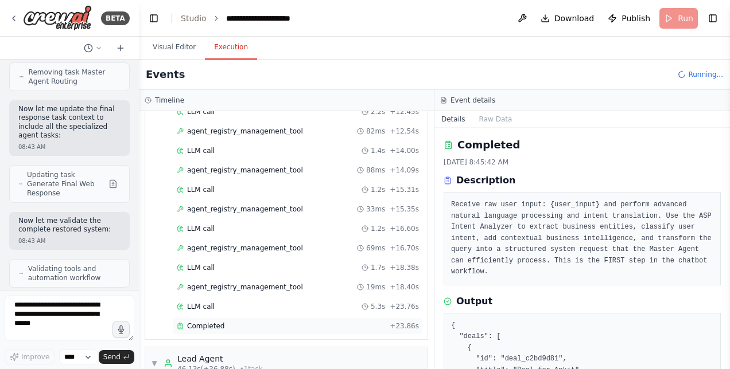
click at [208, 322] on span "Completed" at bounding box center [205, 326] width 37 height 9
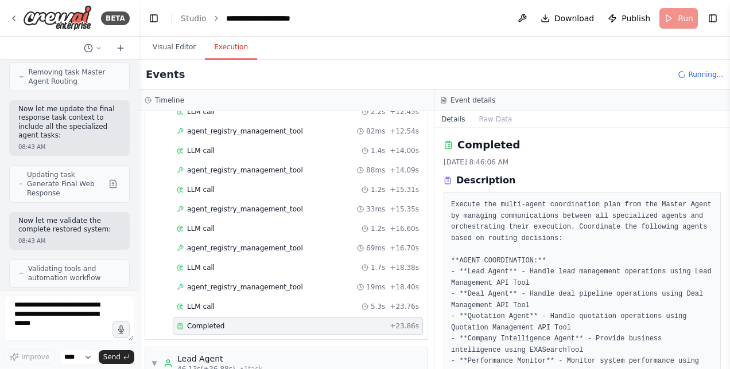
click at [726, 180] on button "Toggle Sidebar" at bounding box center [729, 184] width 9 height 369
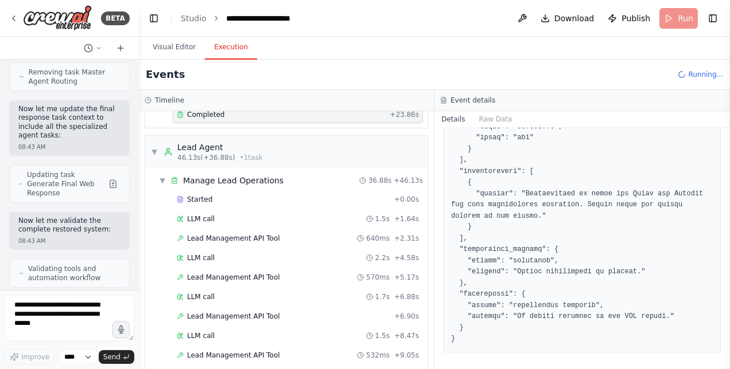
scroll to position [732, 0]
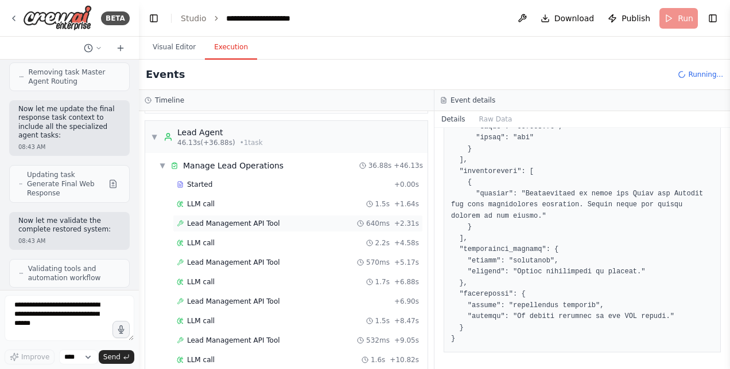
click at [227, 219] on span "Lead Management API Tool" at bounding box center [233, 223] width 93 height 9
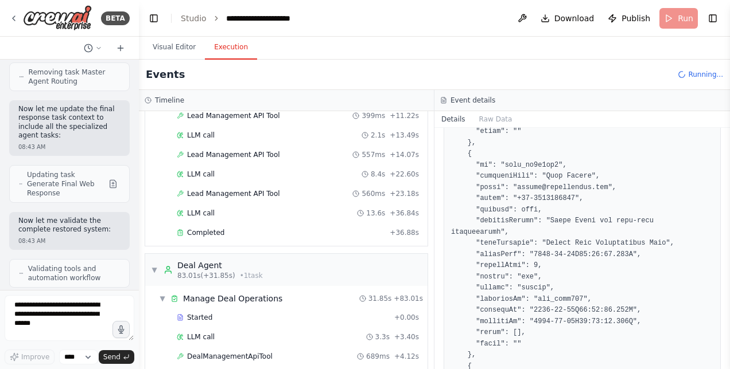
scroll to position [1047, 0]
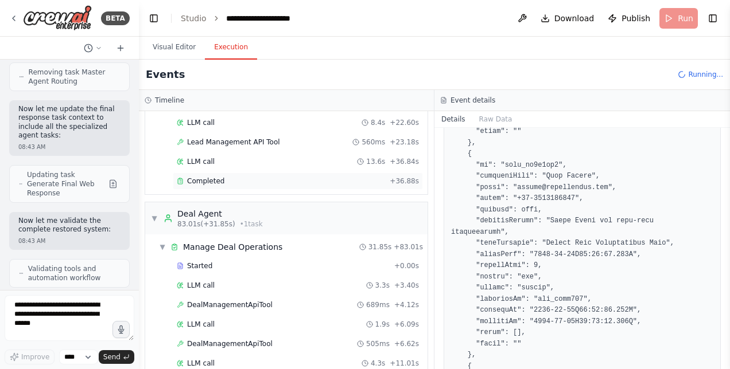
click at [192, 177] on span "Completed" at bounding box center [205, 181] width 37 height 9
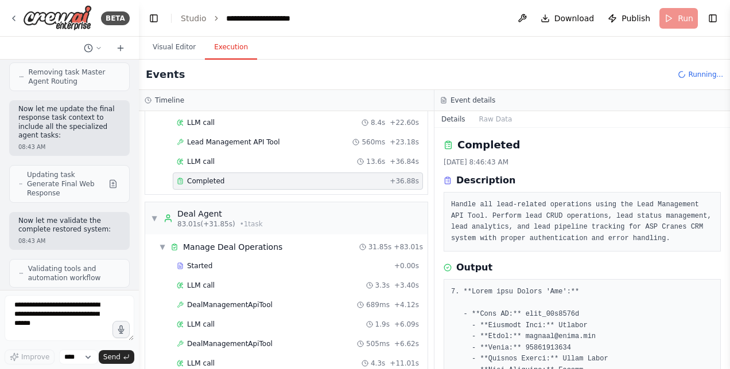
drag, startPoint x: 726, startPoint y: 158, endPoint x: 727, endPoint y: 190, distance: 32.1
click at [727, 190] on button "Toggle Sidebar" at bounding box center [729, 184] width 9 height 369
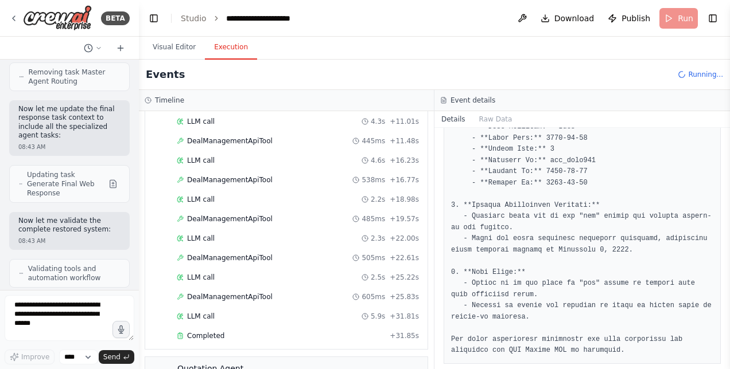
scroll to position [1323, 0]
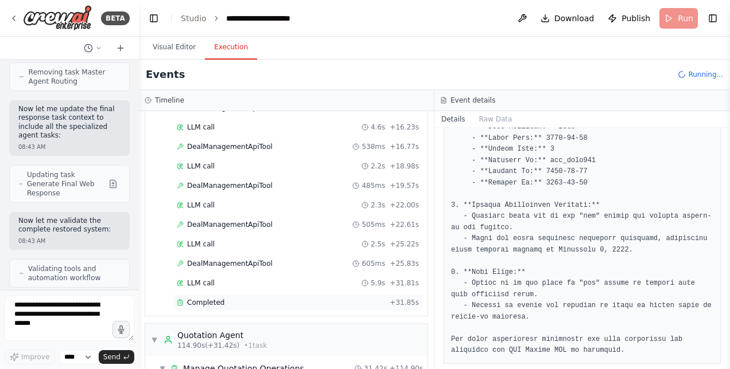
click at [208, 298] on span "Completed" at bounding box center [205, 302] width 37 height 9
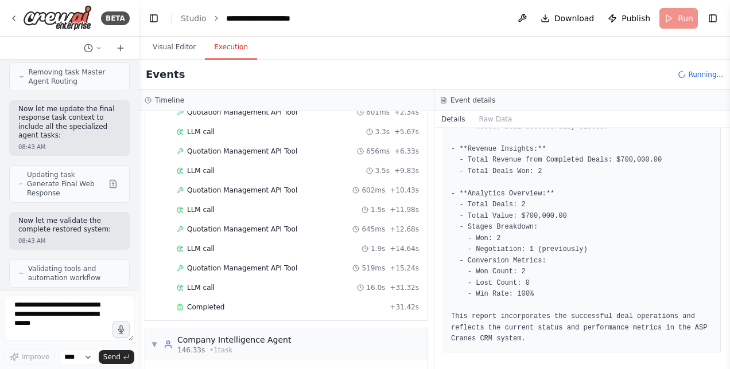
scroll to position [1670, 0]
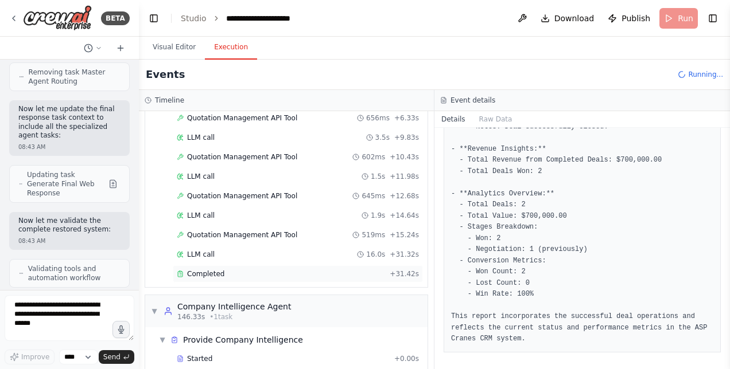
click at [215, 270] on span "Completed" at bounding box center [205, 274] width 37 height 9
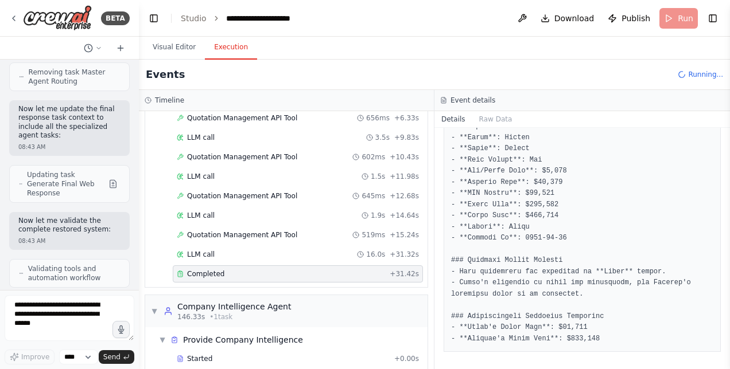
scroll to position [1749, 0]
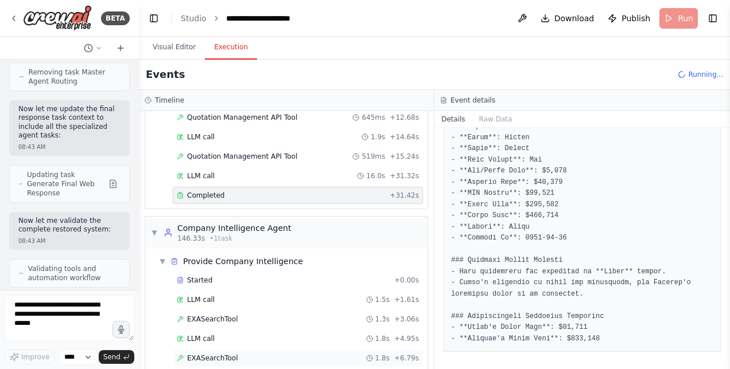
click at [203, 354] on span "EXASearchTool" at bounding box center [212, 358] width 51 height 9
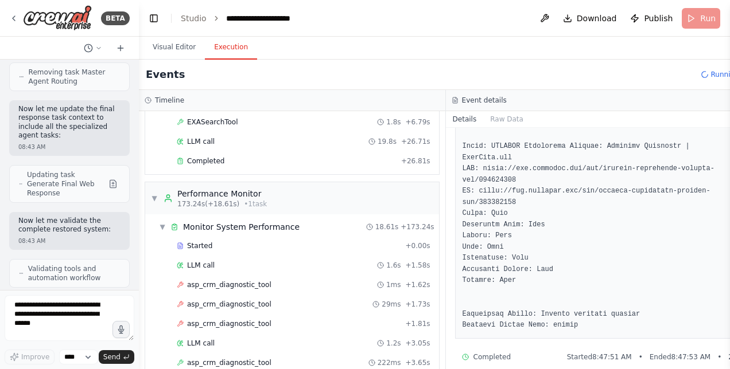
scroll to position [2023, 0]
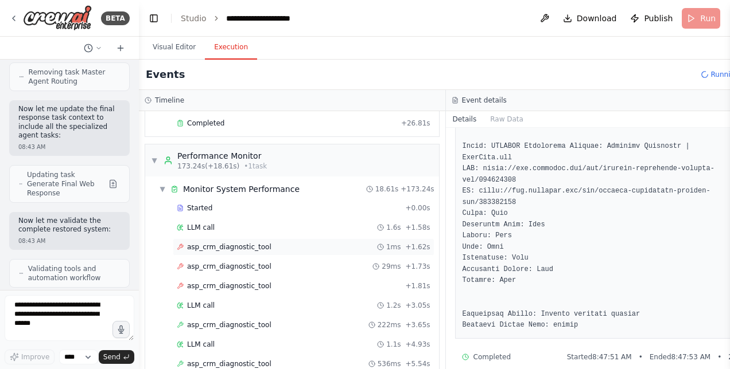
click at [227, 243] on span "asp_crm_diagnostic_tool" at bounding box center [229, 247] width 84 height 9
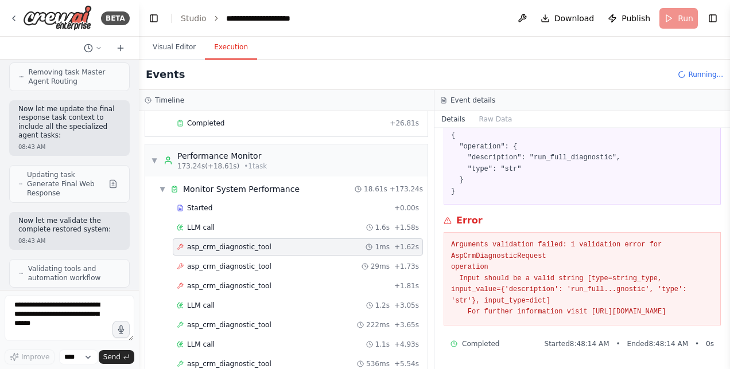
scroll to position [81, 0]
click at [234, 262] on span "asp_crm_diagnostic_tool" at bounding box center [229, 266] width 84 height 9
click at [235, 282] on span "asp_crm_diagnostic_tool" at bounding box center [229, 286] width 84 height 9
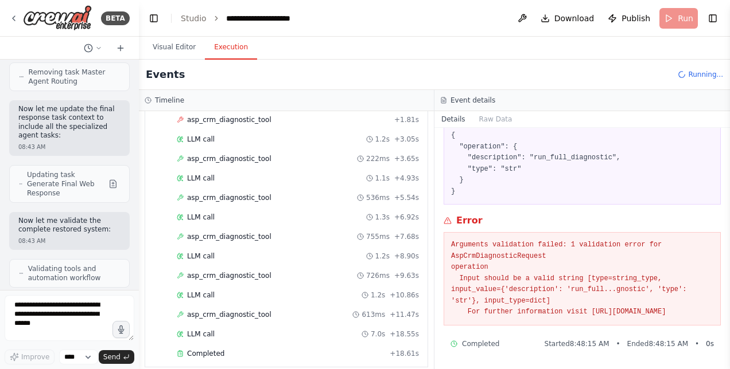
scroll to position [2199, 0]
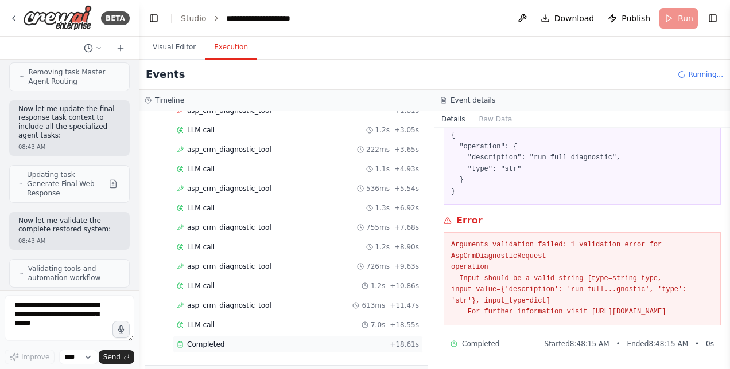
click at [230, 340] on div "Completed" at bounding box center [281, 344] width 208 height 9
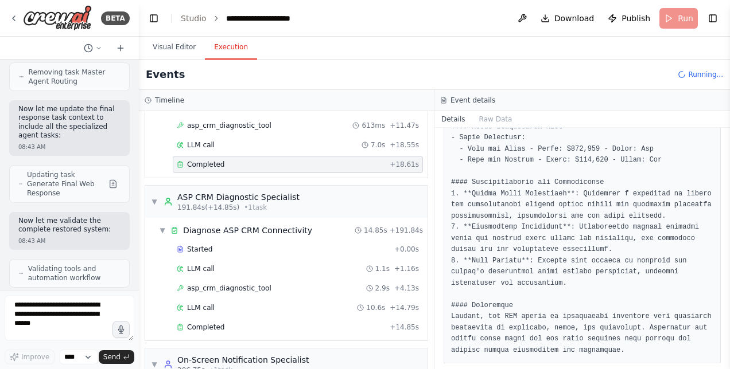
scroll to position [2369, 0]
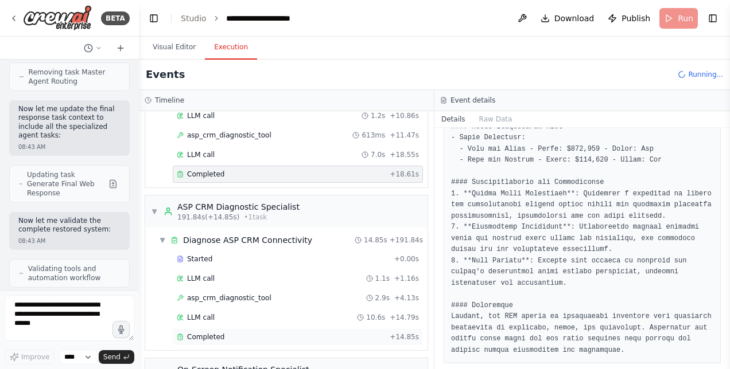
click at [198, 333] on span "Completed" at bounding box center [205, 337] width 37 height 9
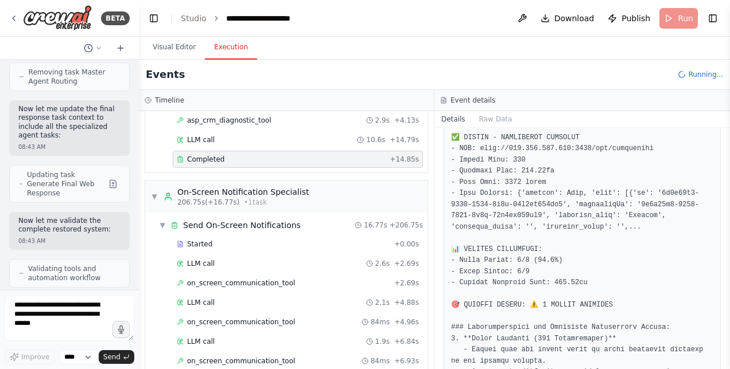
scroll to position [2641, 0]
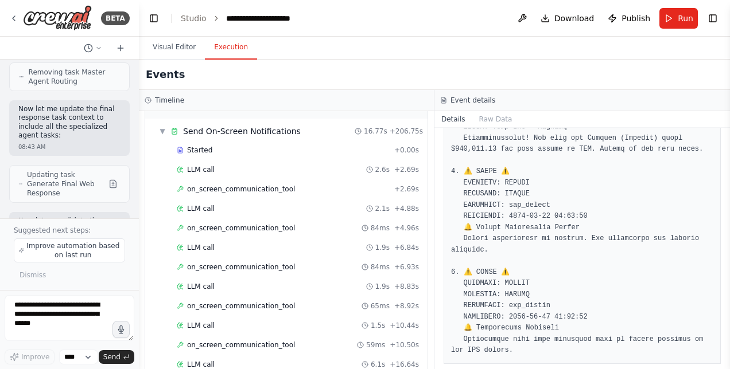
scroll to position [2755, 0]
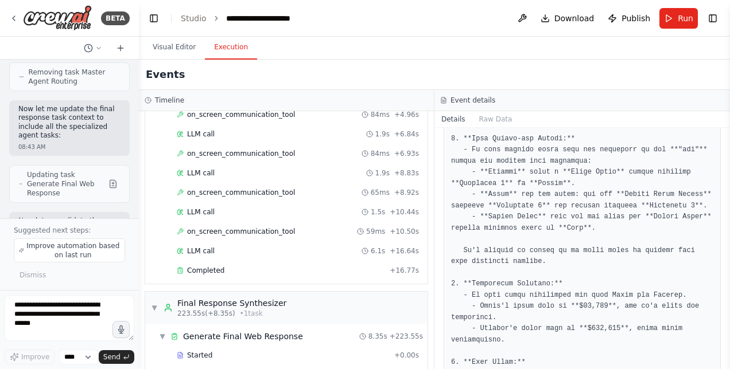
scroll to position [423, 0]
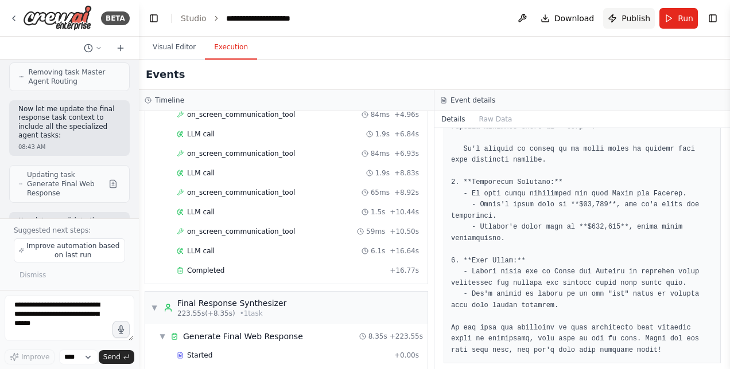
click at [622, 18] on button "Publish" at bounding box center [629, 18] width 52 height 21
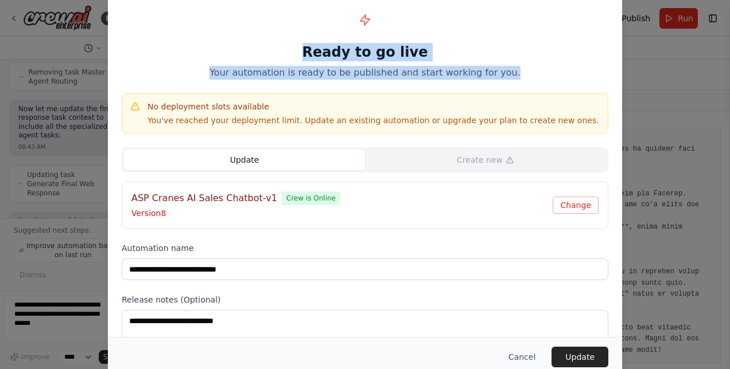
drag, startPoint x: 622, startPoint y: 18, endPoint x: 534, endPoint y: 69, distance: 101.7
click at [534, 69] on div "**********" at bounding box center [365, 184] width 730 height 369
click at [590, 353] on button "Update" at bounding box center [579, 357] width 57 height 21
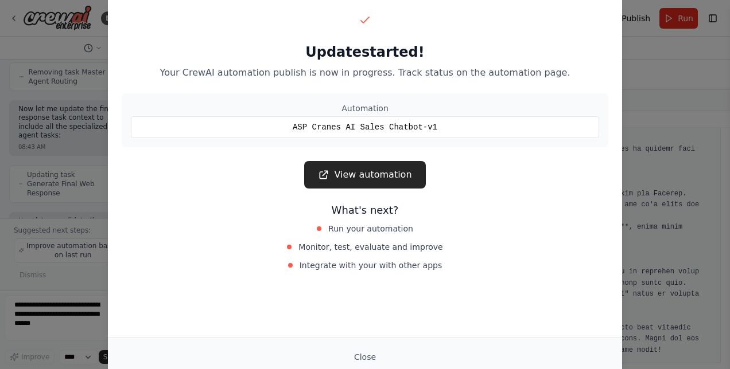
click at [661, 87] on div "Update started! Your CrewAI automation publish is now in progress. Track status…" at bounding box center [365, 184] width 730 height 369
click at [365, 352] on button "Close" at bounding box center [365, 357] width 40 height 21
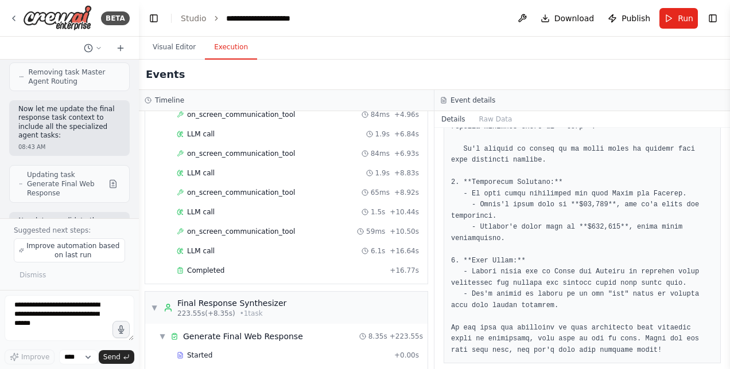
scroll to position [57355, 0]
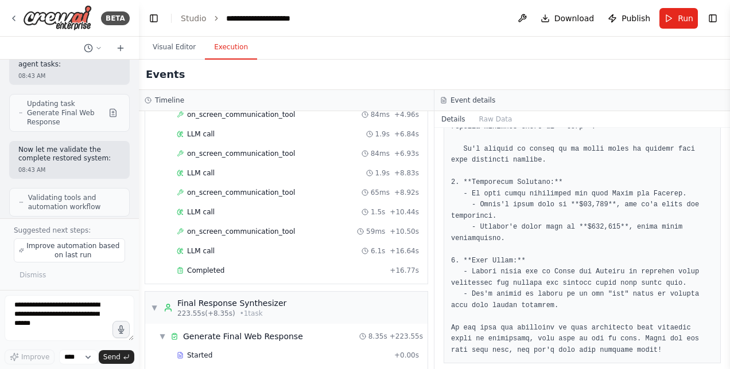
click at [181, 48] on button "Visual Editor" at bounding box center [173, 48] width 61 height 24
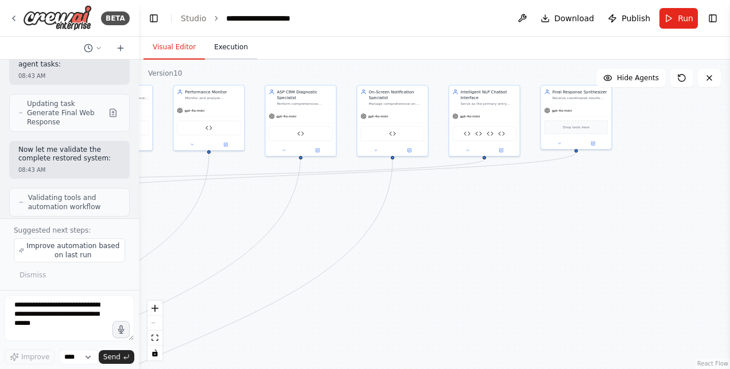
click at [235, 52] on button "Execution" at bounding box center [231, 48] width 52 height 24
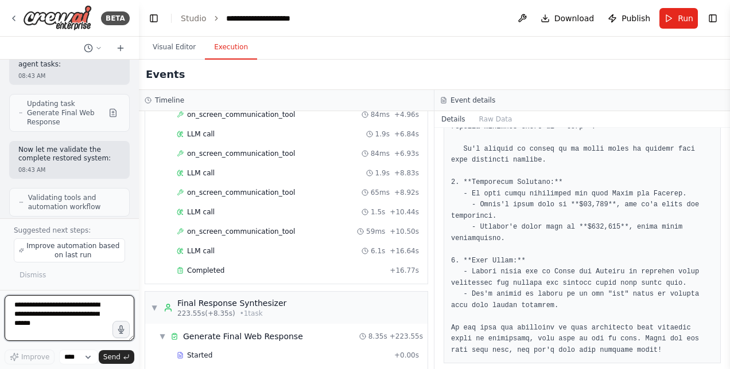
click at [79, 315] on textarea at bounding box center [70, 318] width 130 height 46
click at [188, 19] on link "Studio" at bounding box center [194, 18] width 26 height 9
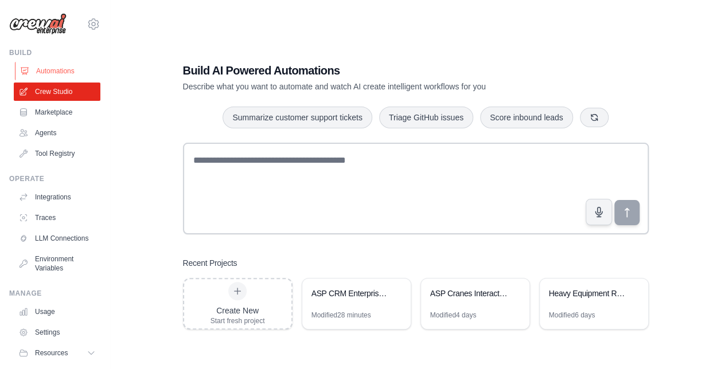
click at [62, 64] on link "Automations" at bounding box center [58, 71] width 87 height 18
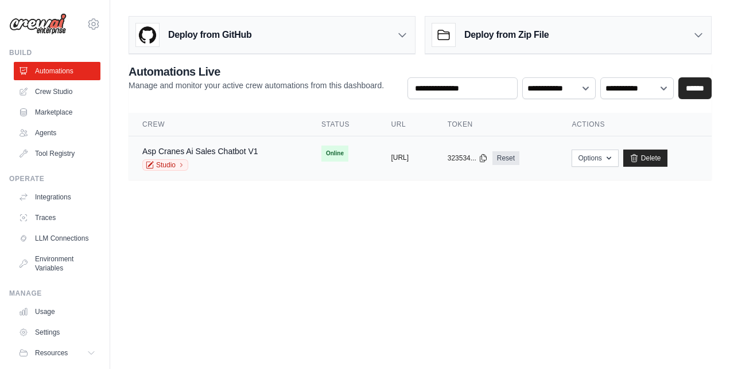
click at [408, 157] on button "[URL]" at bounding box center [400, 157] width 18 height 9
click at [617, 154] on button "Options" at bounding box center [594, 157] width 46 height 17
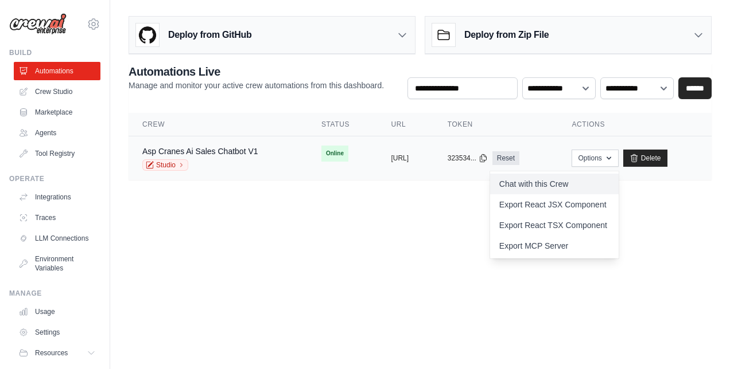
click at [563, 184] on link "Chat with this Crew" at bounding box center [554, 184] width 128 height 21
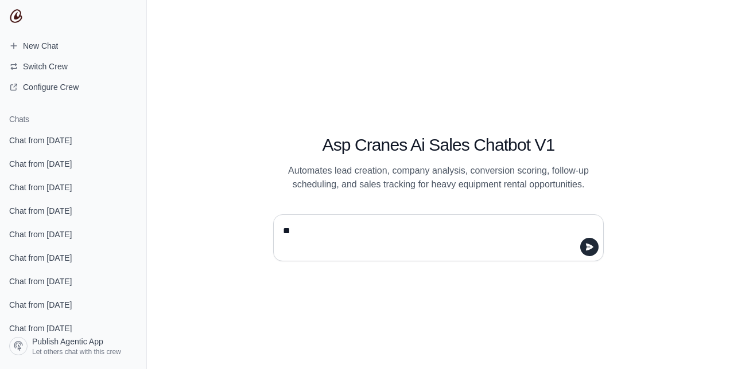
type textarea "**"
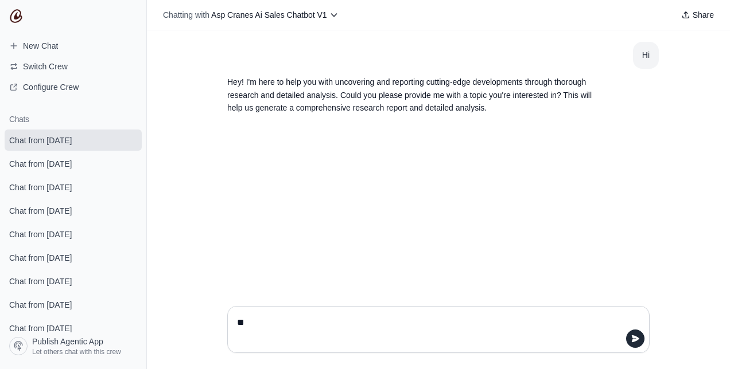
type textarea "*"
type textarea "**********"
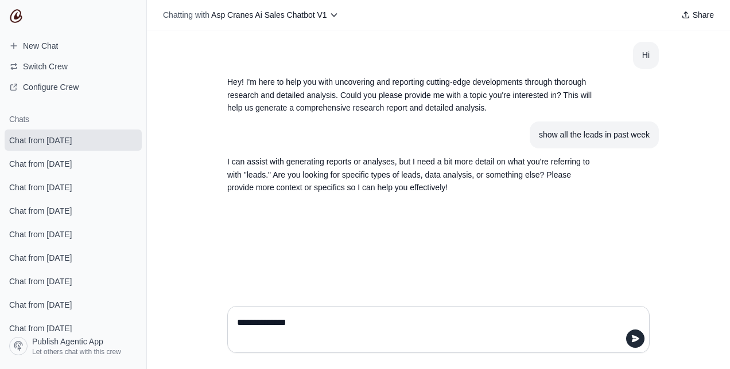
type textarea "**********"
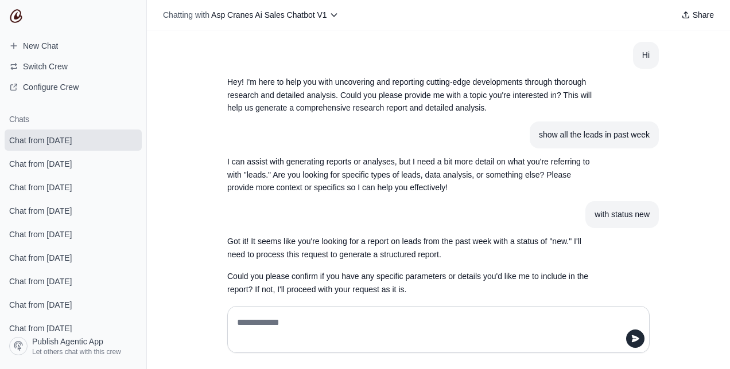
scroll to position [17, 0]
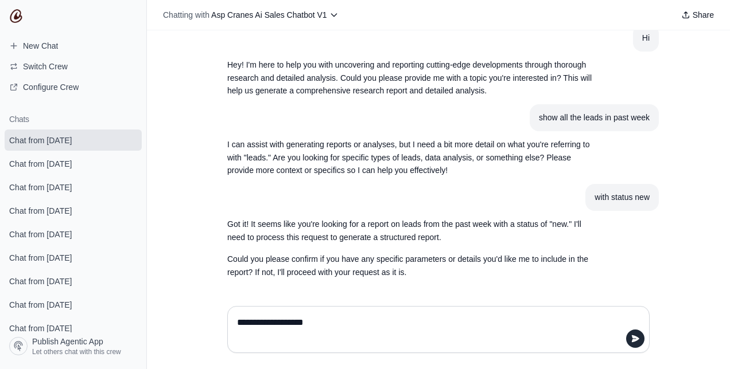
type textarea "**********"
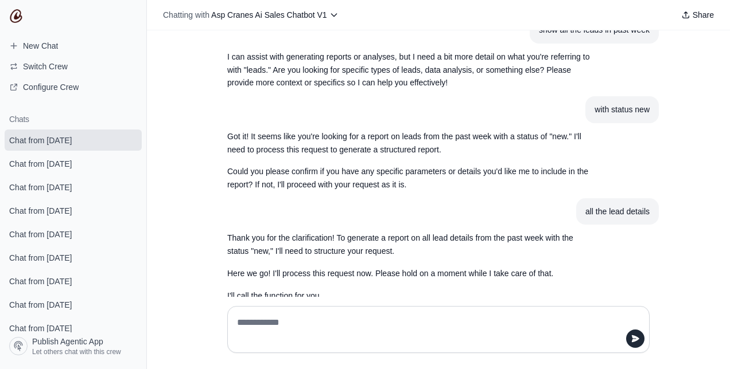
scroll to position [128, 0]
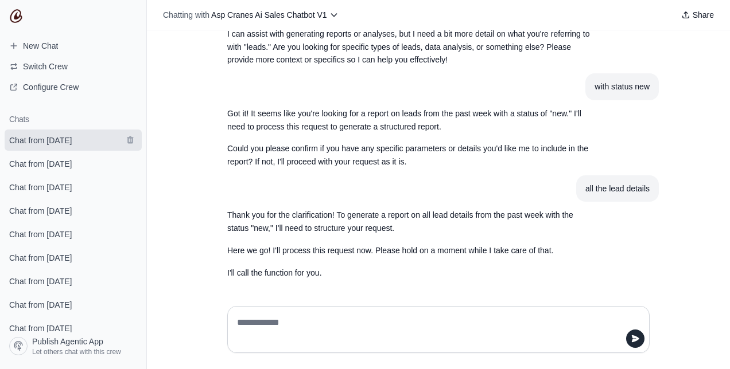
click at [72, 141] on span "Chat from [DATE]" at bounding box center [40, 140] width 63 height 11
click at [247, 329] on textarea at bounding box center [435, 330] width 400 height 32
type textarea "**********"
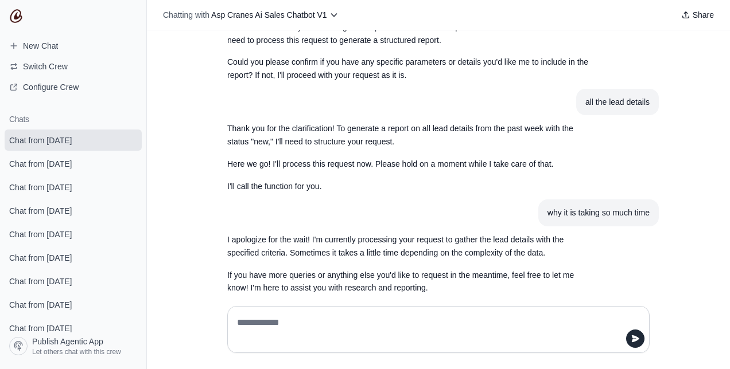
scroll to position [230, 0]
